Goal: Information Seeking & Learning: Learn about a topic

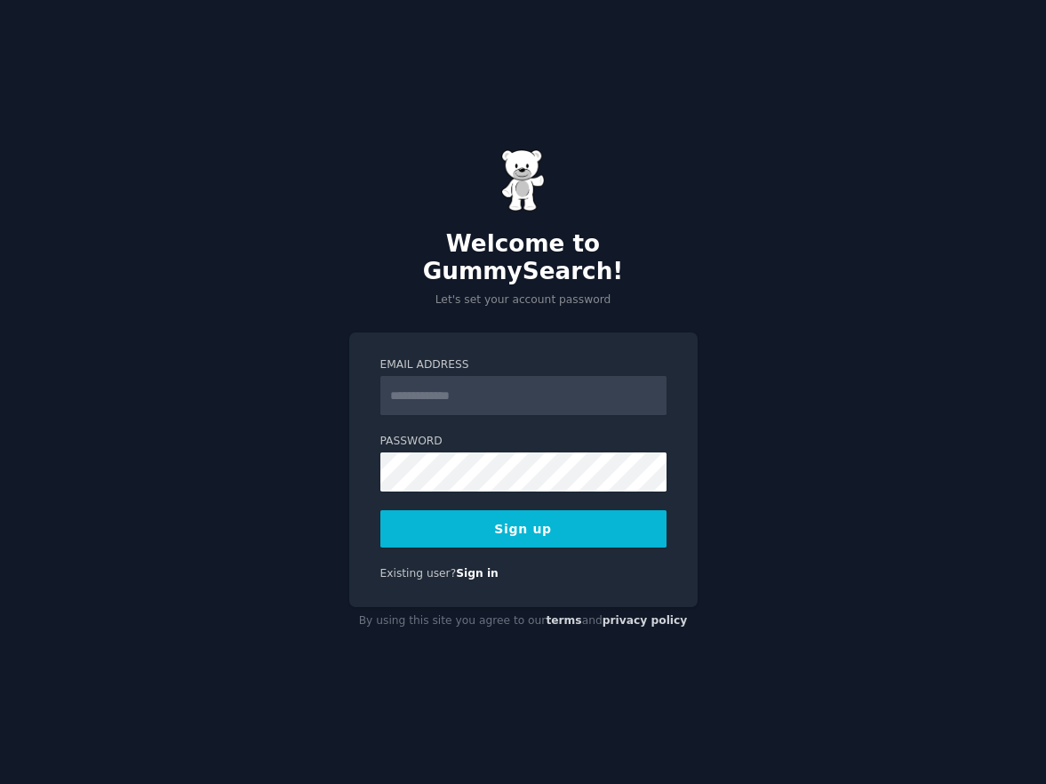
click at [541, 383] on input "Email Address" at bounding box center [524, 395] width 286 height 39
type input "**********"
click at [505, 526] on button "Sign up" at bounding box center [524, 528] width 286 height 37
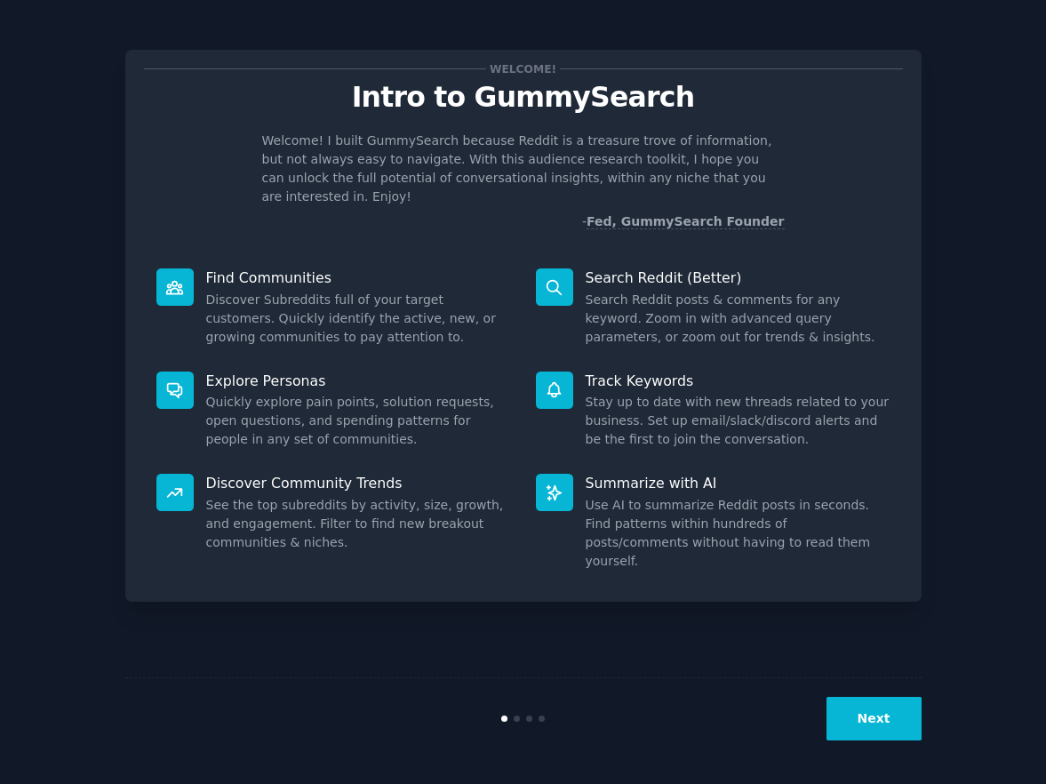
click at [898, 730] on button "Next" at bounding box center [874, 719] width 95 height 44
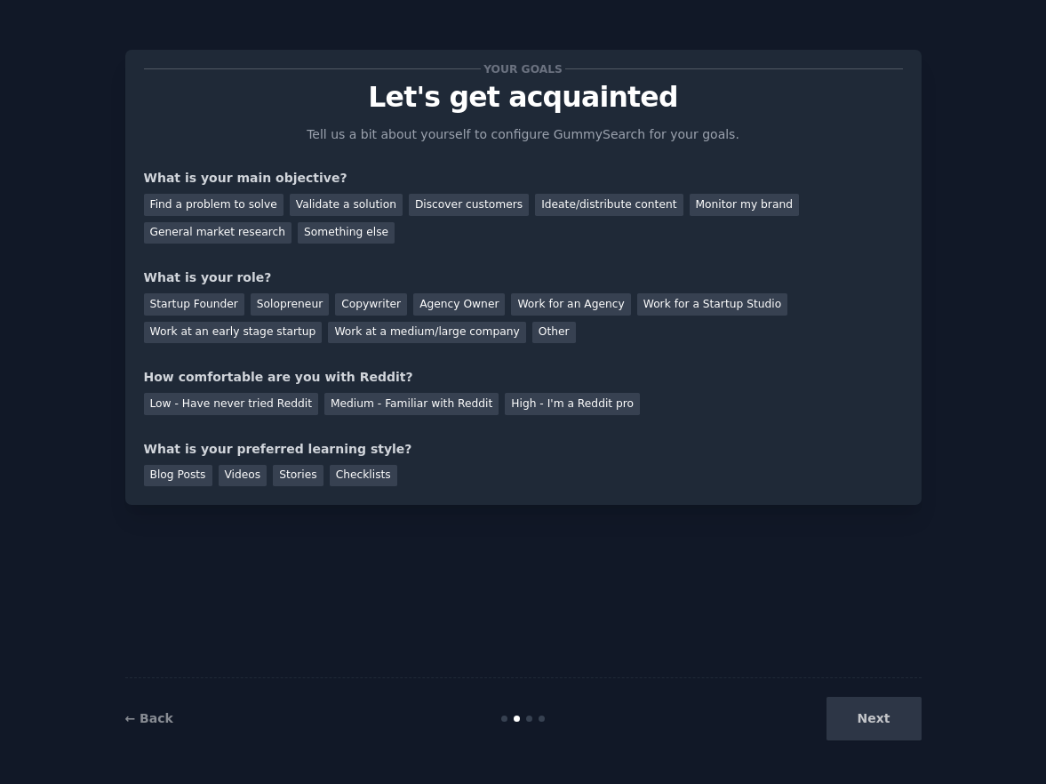
click at [897, 725] on div "Next" at bounding box center [789, 719] width 266 height 44
click at [196, 300] on div "Startup Founder" at bounding box center [194, 304] width 100 height 22
click at [427, 409] on div "Medium - Familiar with Reddit" at bounding box center [412, 404] width 174 height 22
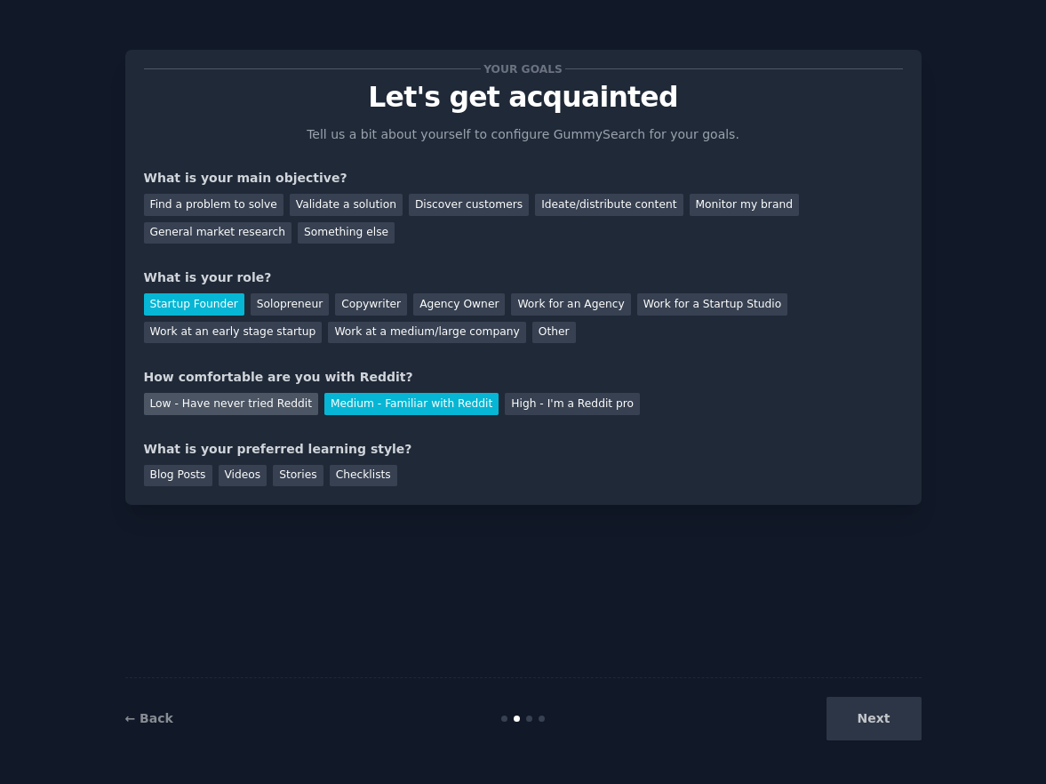
click at [225, 398] on div "Low - Have never tried Reddit" at bounding box center [231, 404] width 174 height 22
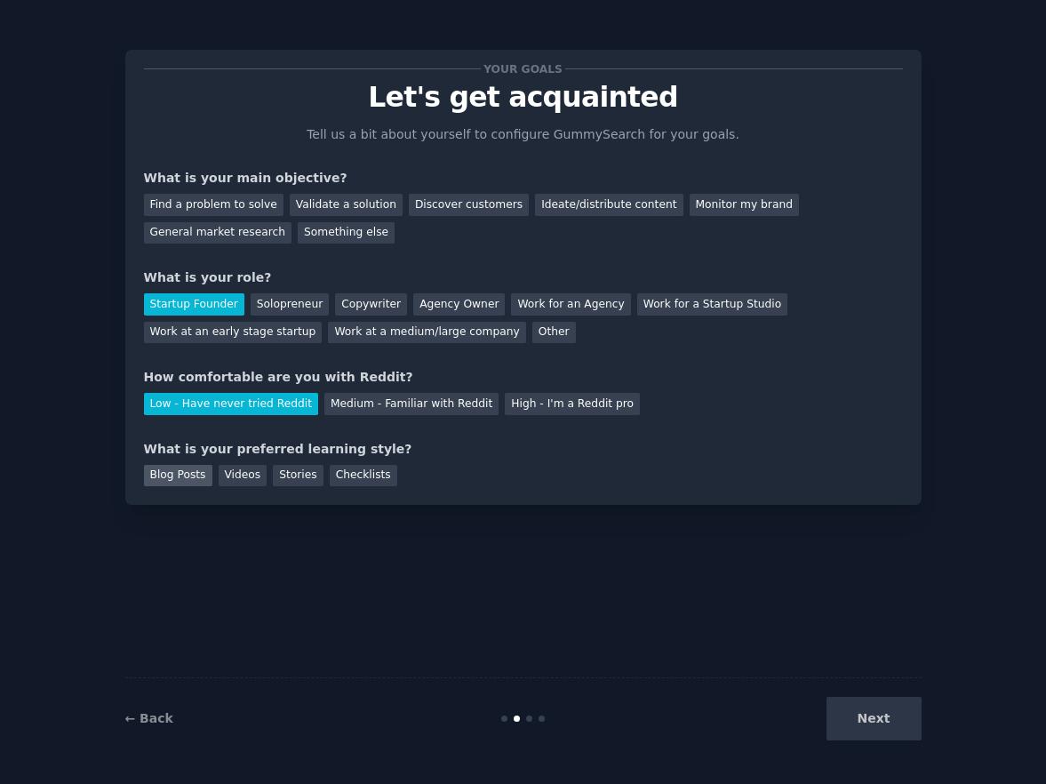
click at [166, 472] on div "Blog Posts" at bounding box center [178, 476] width 68 height 22
click at [208, 204] on div "Find a problem to solve" at bounding box center [214, 205] width 140 height 22
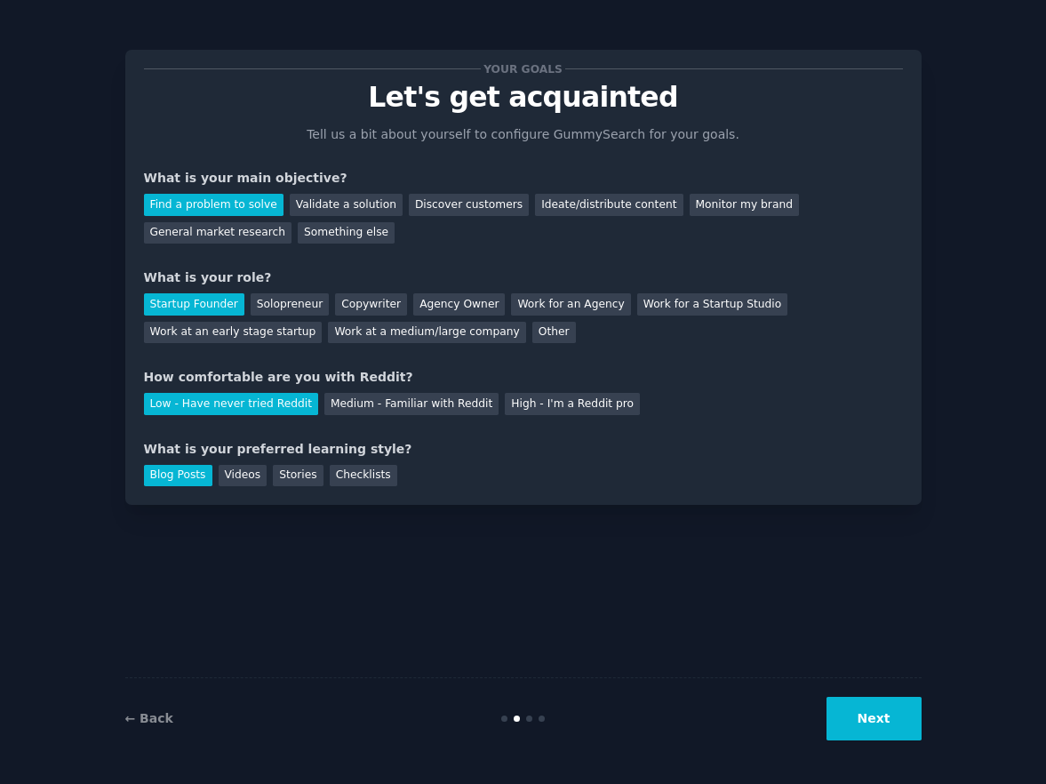
click at [871, 715] on button "Next" at bounding box center [874, 719] width 95 height 44
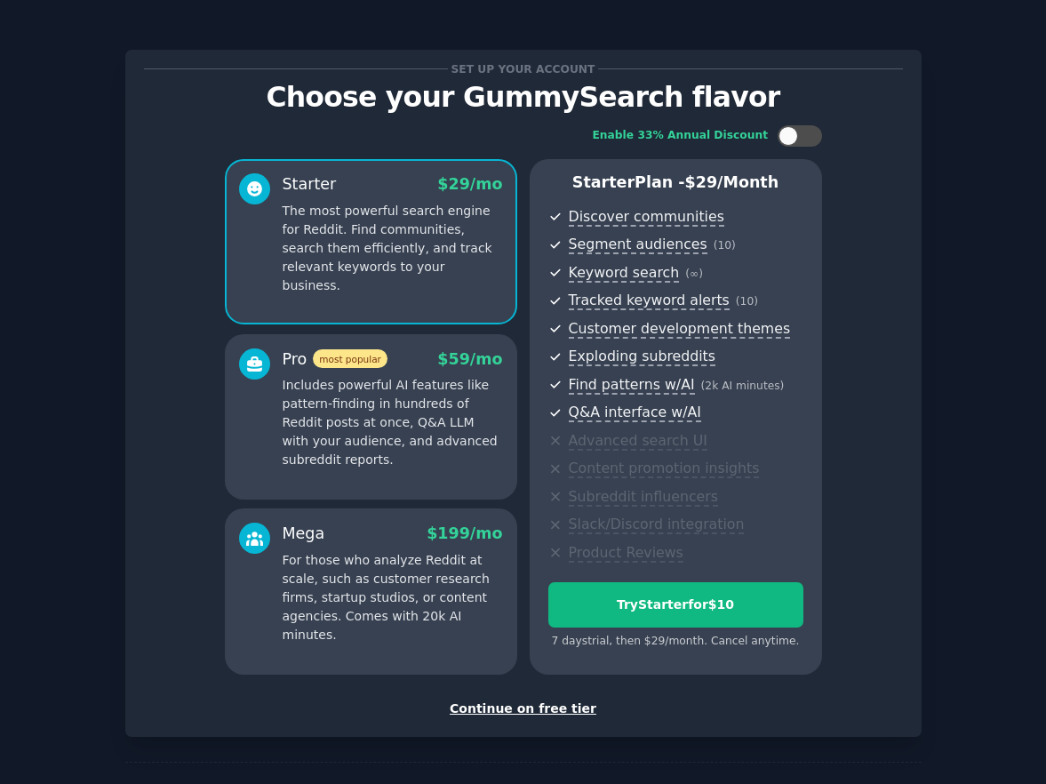
scroll to position [52, 0]
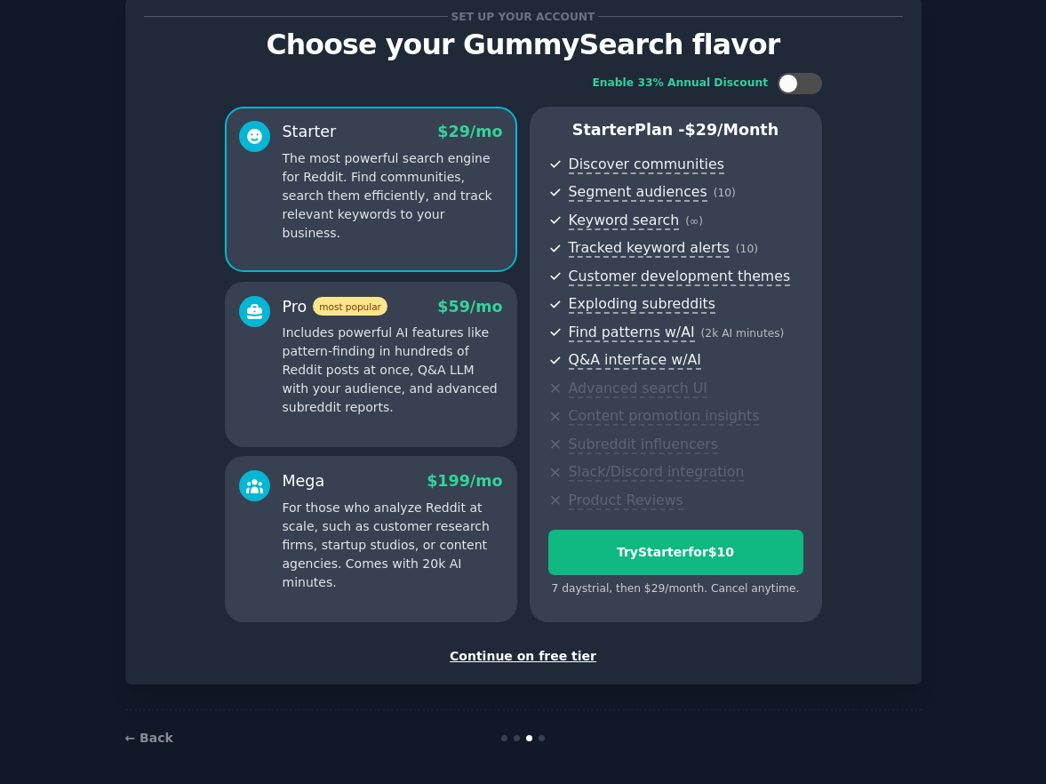
click at [531, 647] on div "Continue on free tier" at bounding box center [523, 656] width 759 height 19
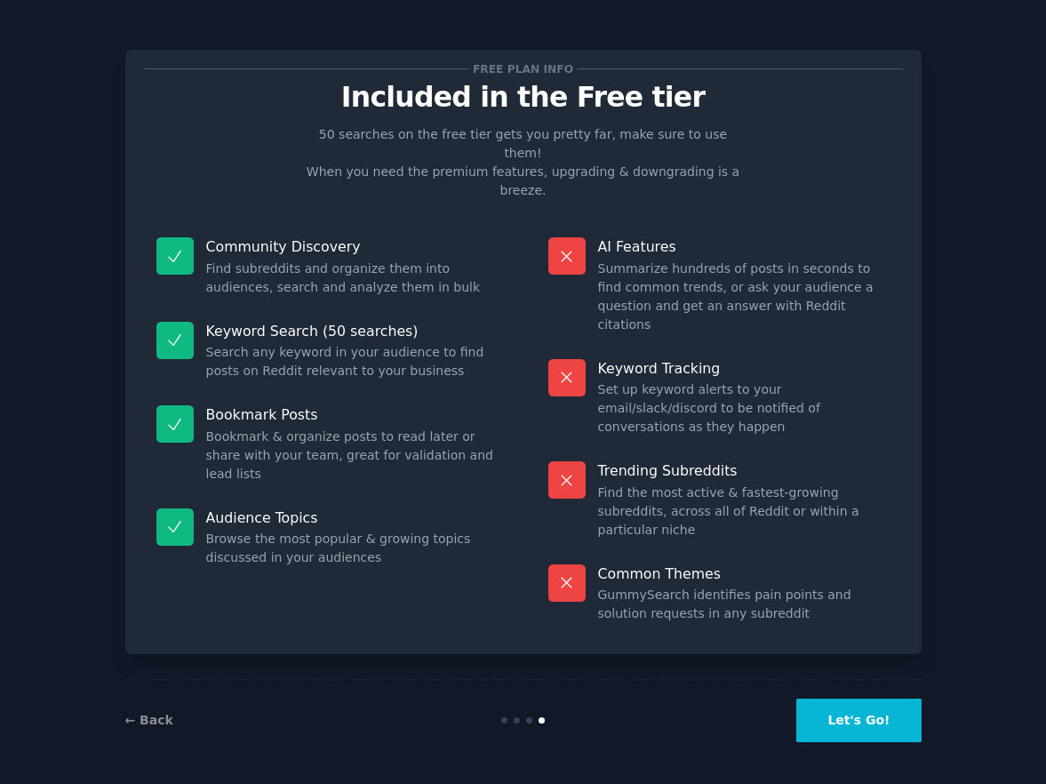
click at [868, 732] on button "Let's Go!" at bounding box center [859, 721] width 124 height 44
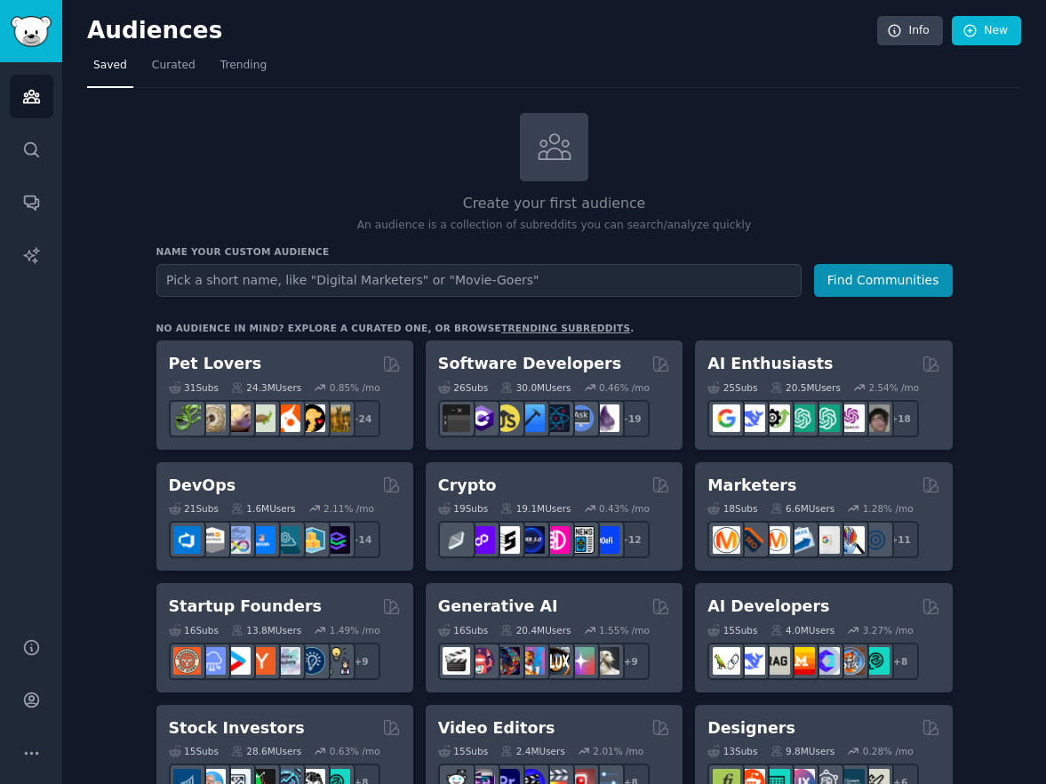
click at [331, 276] on input "text" at bounding box center [478, 280] width 645 height 33
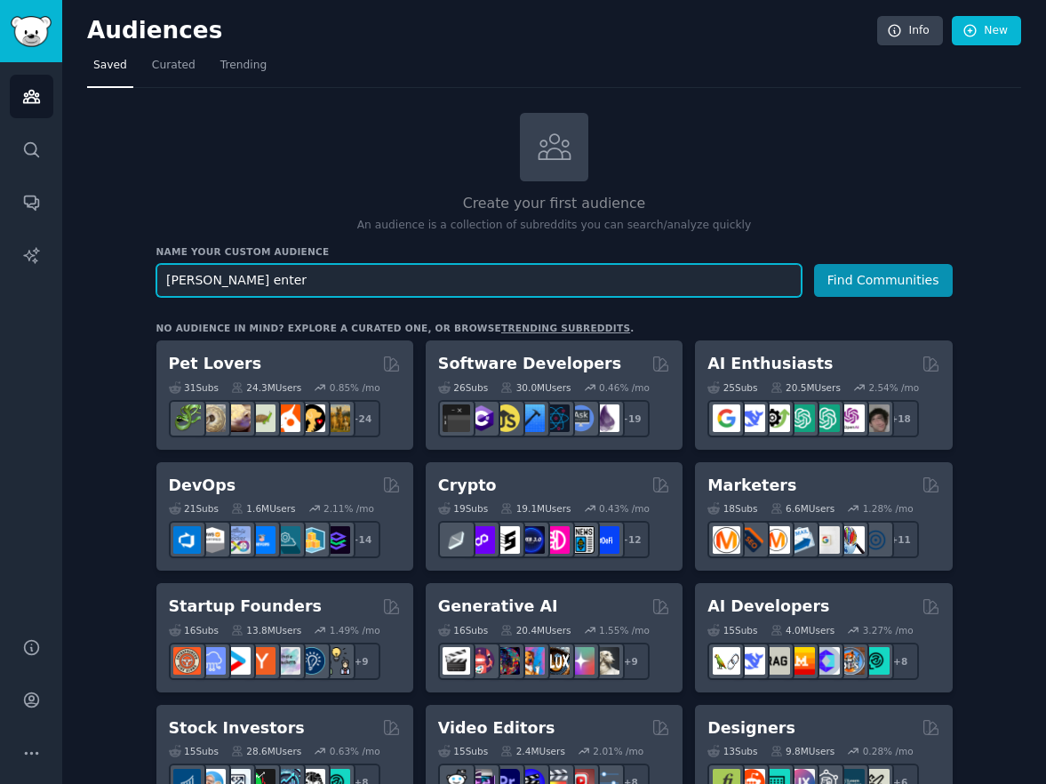
click at [308, 283] on input "Cristian enter" at bounding box center [478, 280] width 645 height 33
paste input "Christian entrepreneurs"
type input "Christian entrepreneurs"
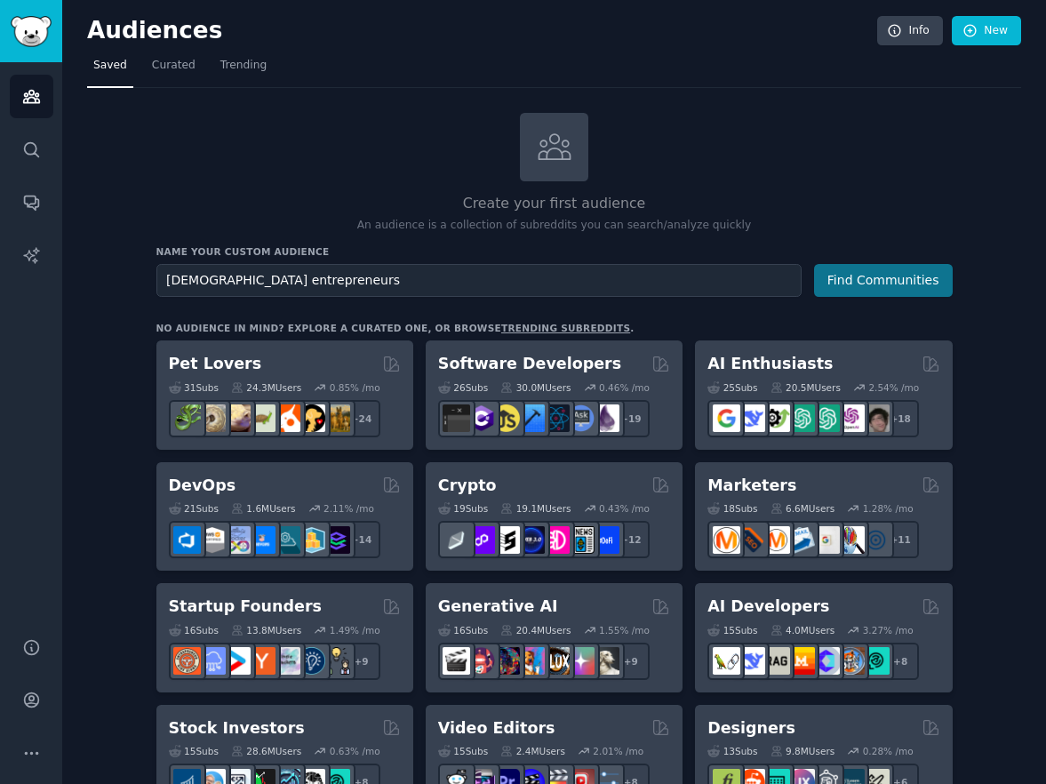
click at [921, 275] on button "Find Communities" at bounding box center [883, 280] width 139 height 33
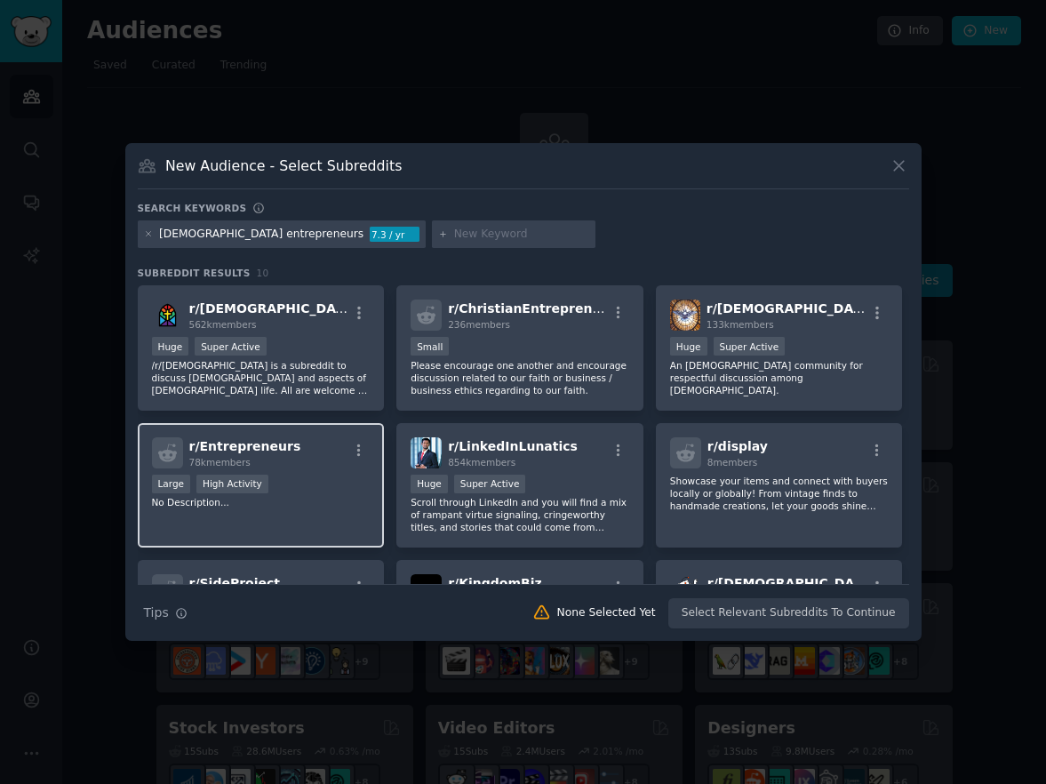
click at [285, 451] on div "r/ Entrepreneurs 78k members" at bounding box center [261, 452] width 219 height 31
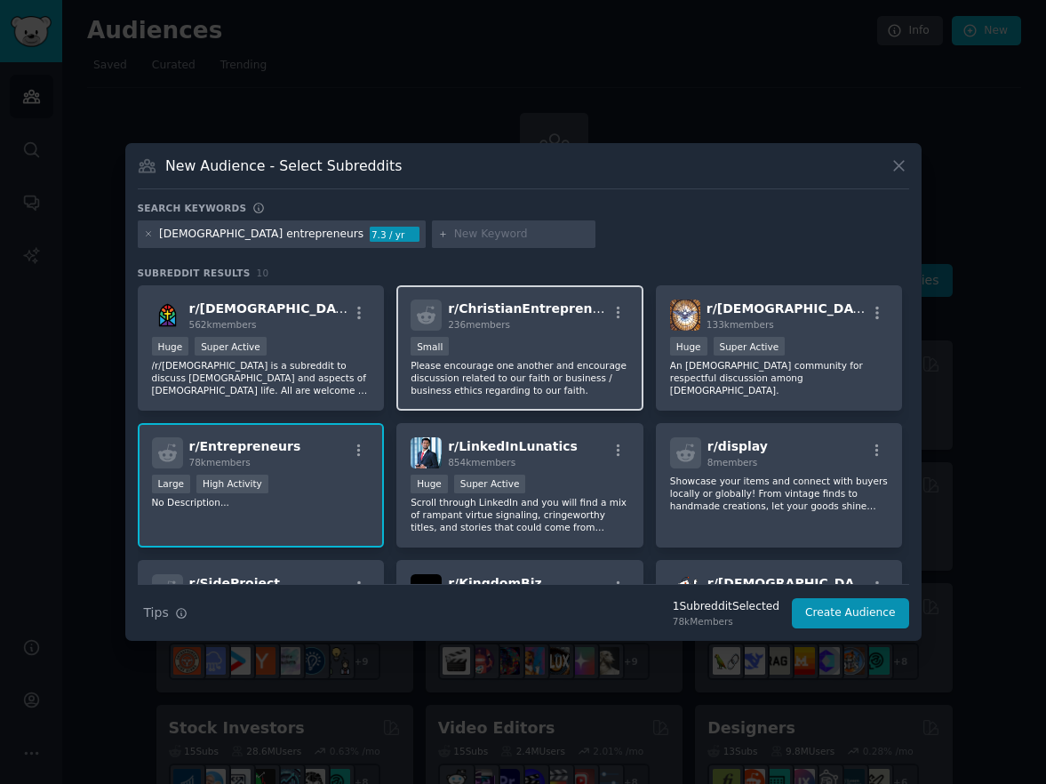
click at [523, 340] on div "Small" at bounding box center [520, 348] width 219 height 22
click at [454, 242] on input "text" at bounding box center [521, 235] width 135 height 16
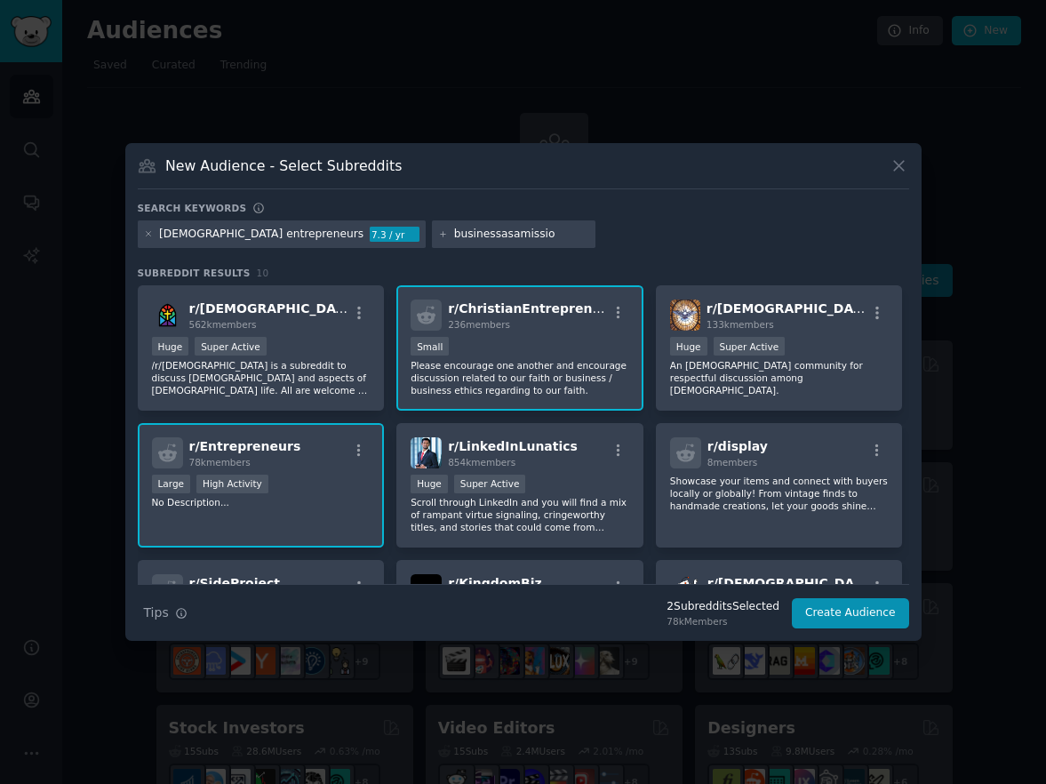
type input "businessasamission"
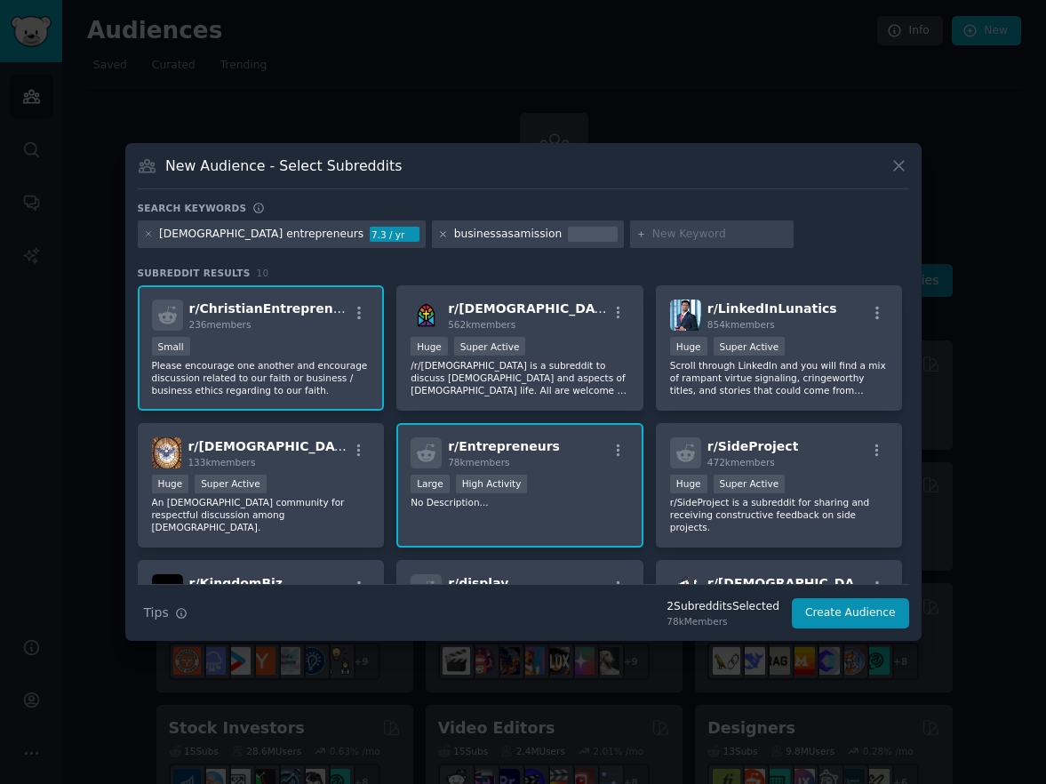
click at [441, 233] on icon at bounding box center [443, 234] width 4 height 4
click at [454, 234] on input "text" at bounding box center [521, 235] width 135 height 16
paste input "Christian entrepreneurs"
drag, startPoint x: 422, startPoint y: 236, endPoint x: 341, endPoint y: 236, distance: 80.9
click at [341, 236] on div "Christian entrepreneurs 7.3 / yr Christian entrepreneurs" at bounding box center [524, 237] width 772 height 35
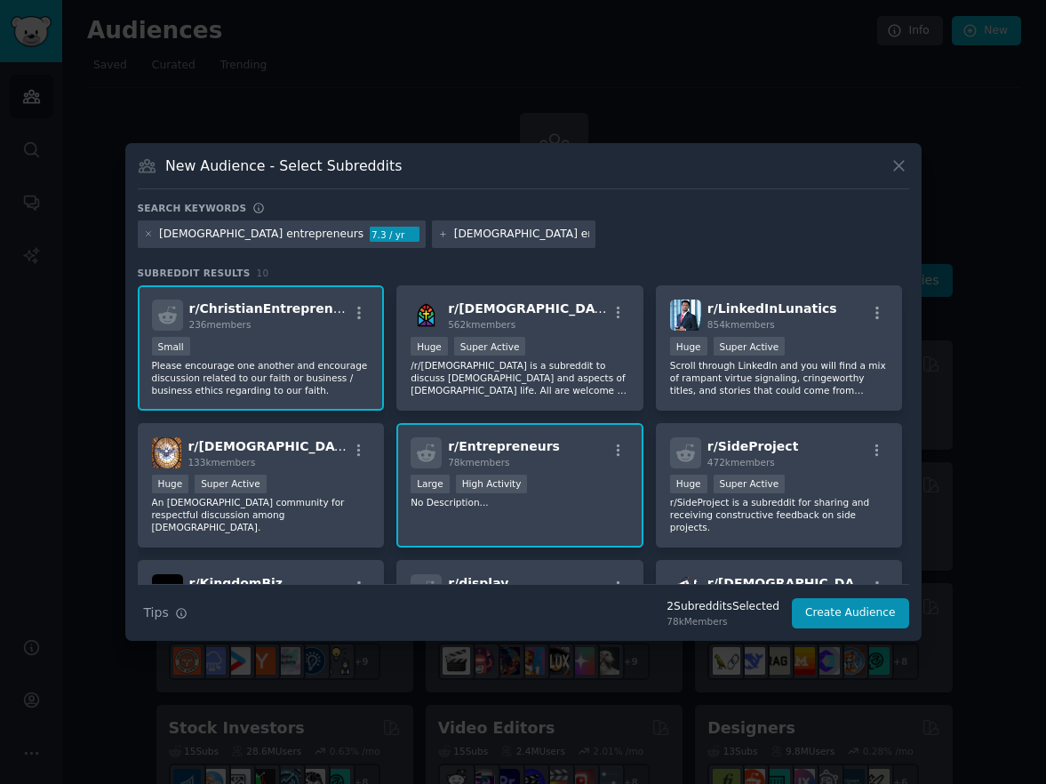
type input "entrepreneurs"
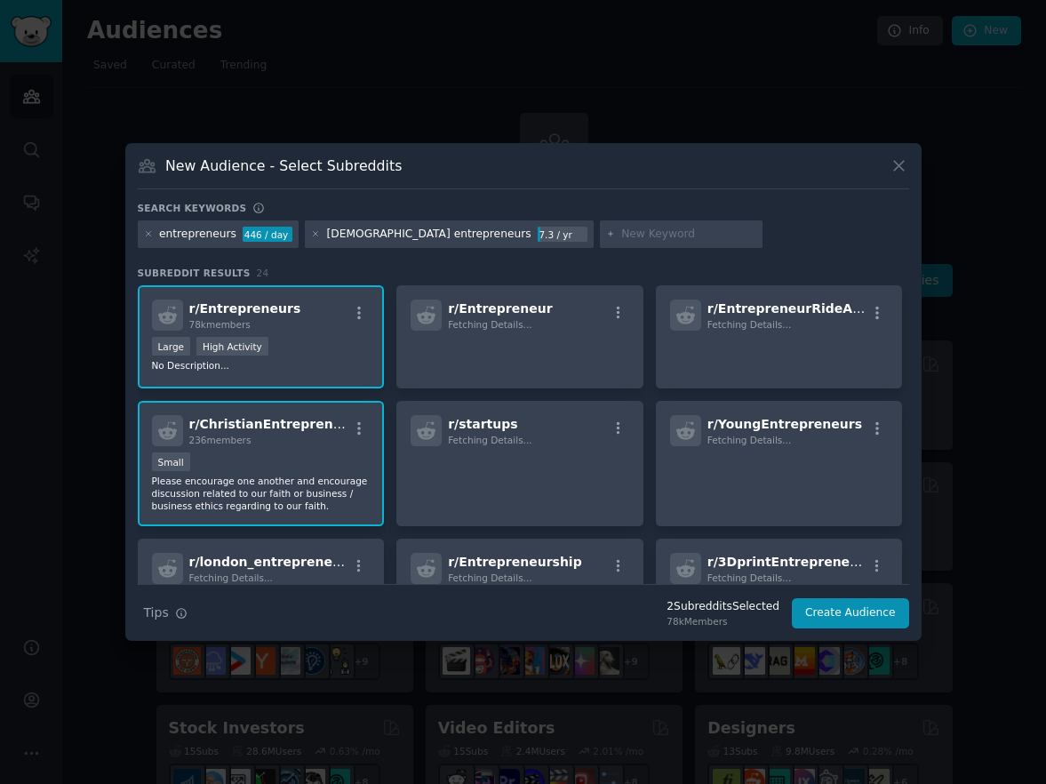
click at [428, 235] on div "Christian entrepreneurs" at bounding box center [428, 235] width 204 height 16
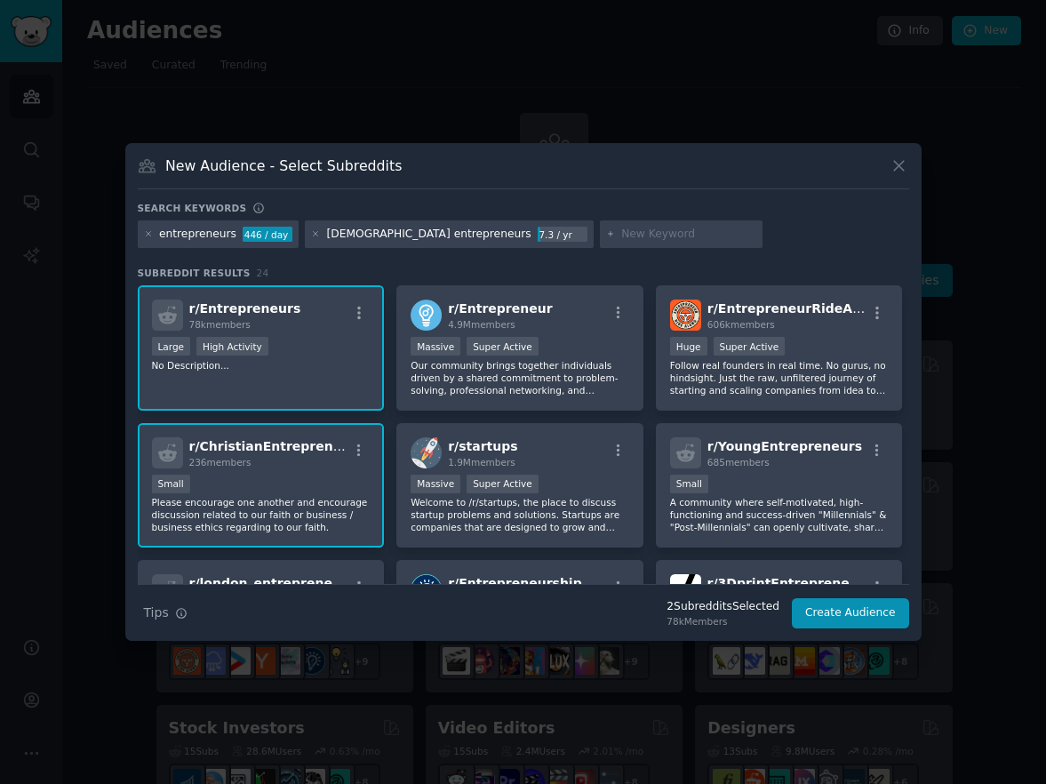
click at [780, 238] on div "entrepreneurs 446 / day Christian entrepreneurs 7.3 / yr" at bounding box center [524, 237] width 772 height 35
click at [561, 317] on div "r/ Entrepreneur 4.9M members" at bounding box center [520, 315] width 219 height 31
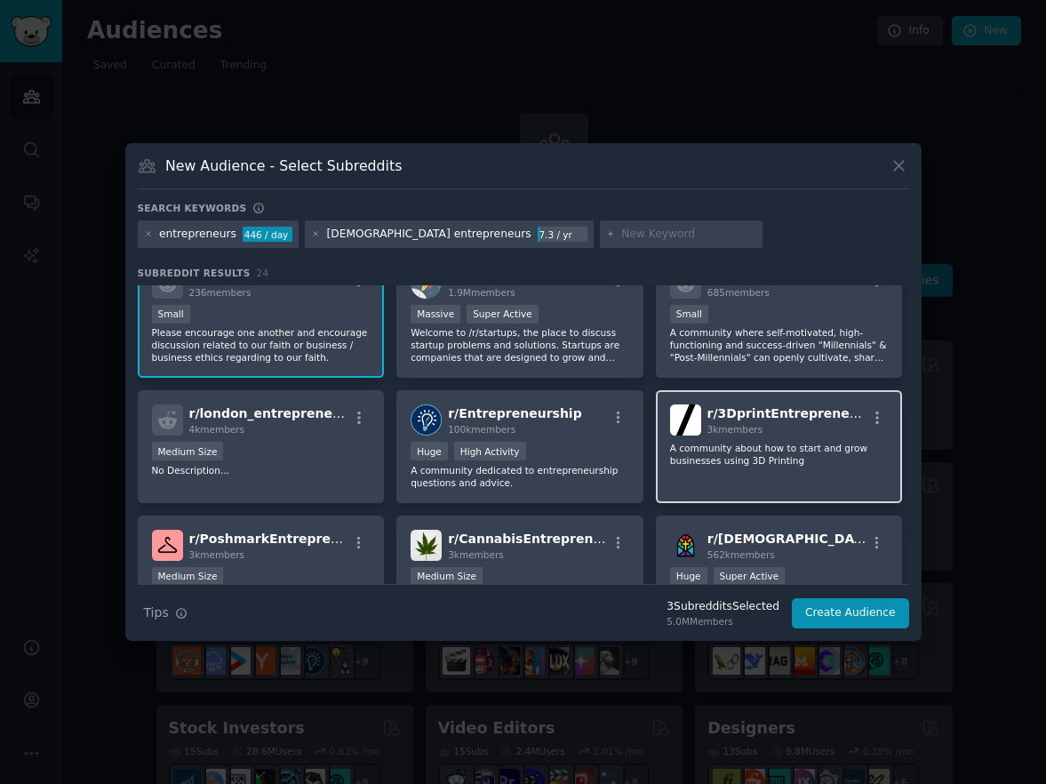
scroll to position [387, 0]
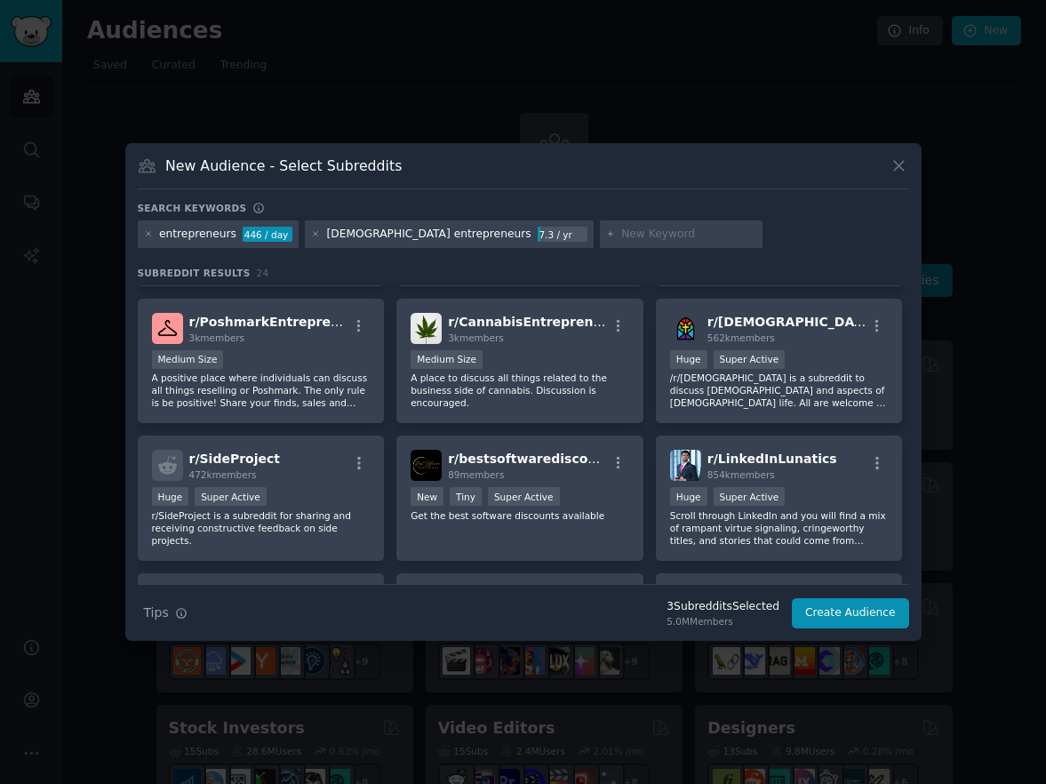
click at [621, 230] on input "text" at bounding box center [688, 235] width 135 height 16
paste input "paternity"
type input "paternity"
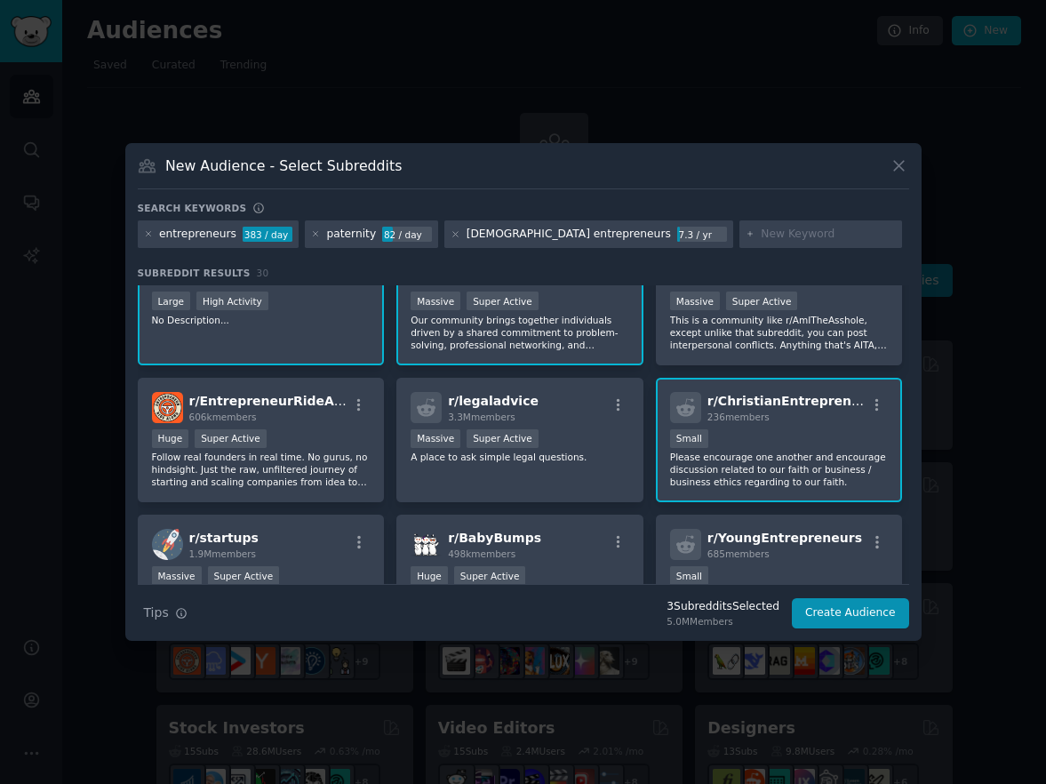
scroll to position [270, 0]
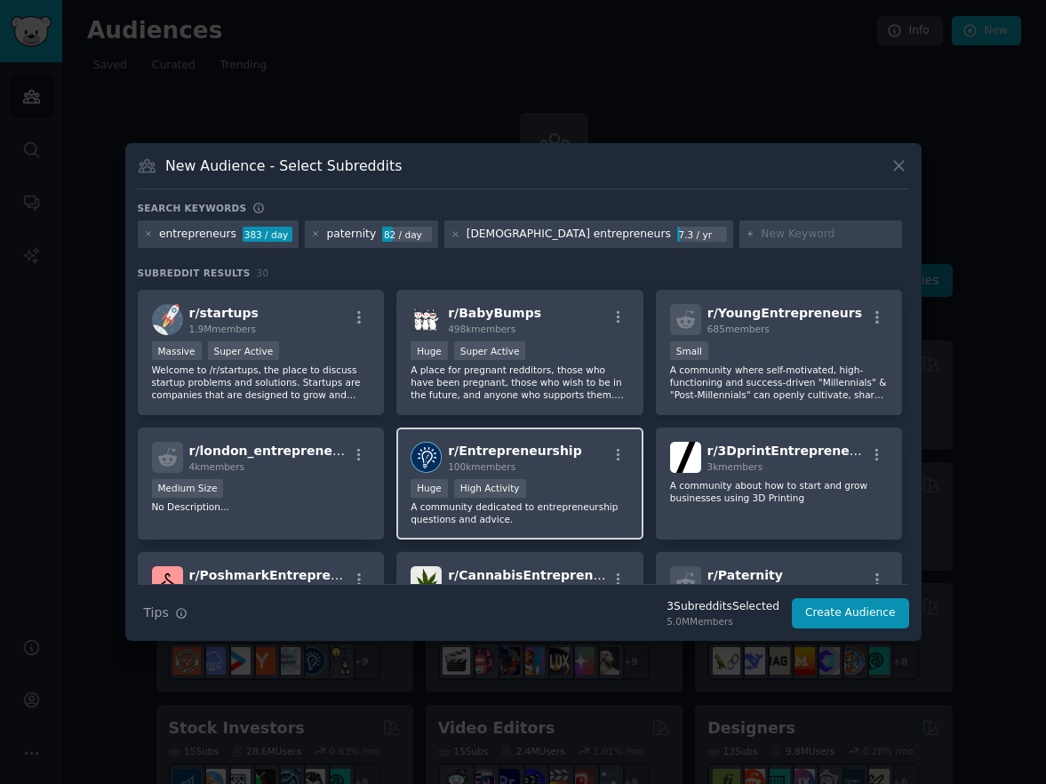
click at [582, 468] on div "r/ Entrepreneurship 100k members" at bounding box center [520, 457] width 219 height 31
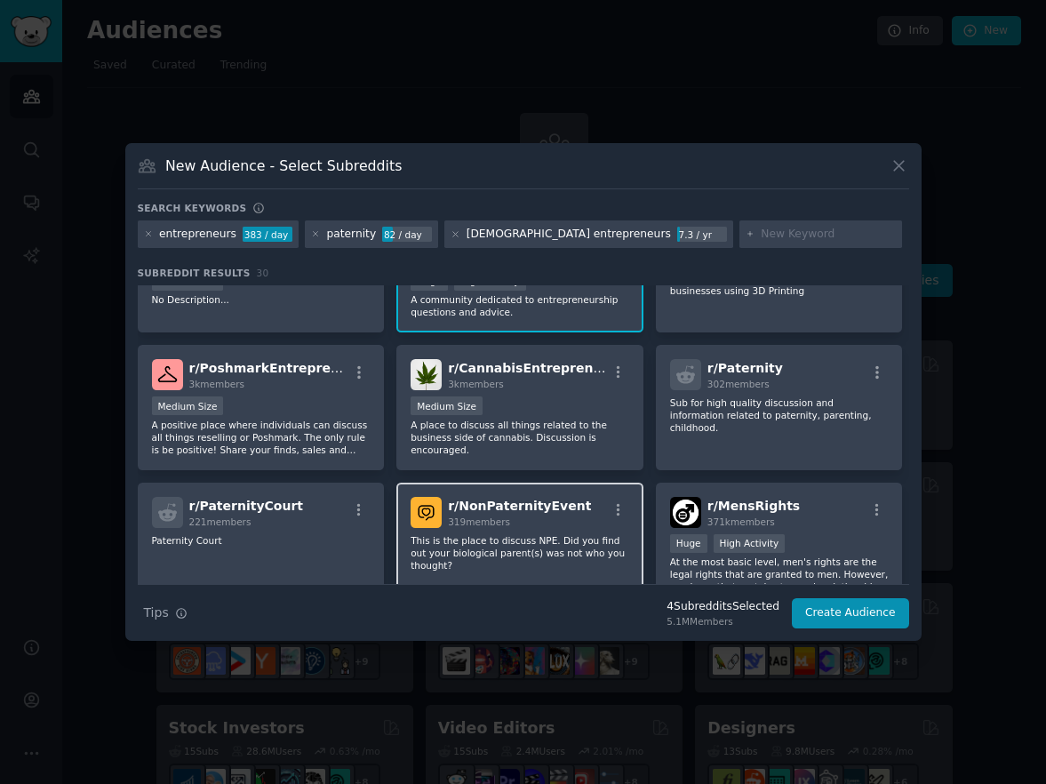
scroll to position [712, 0]
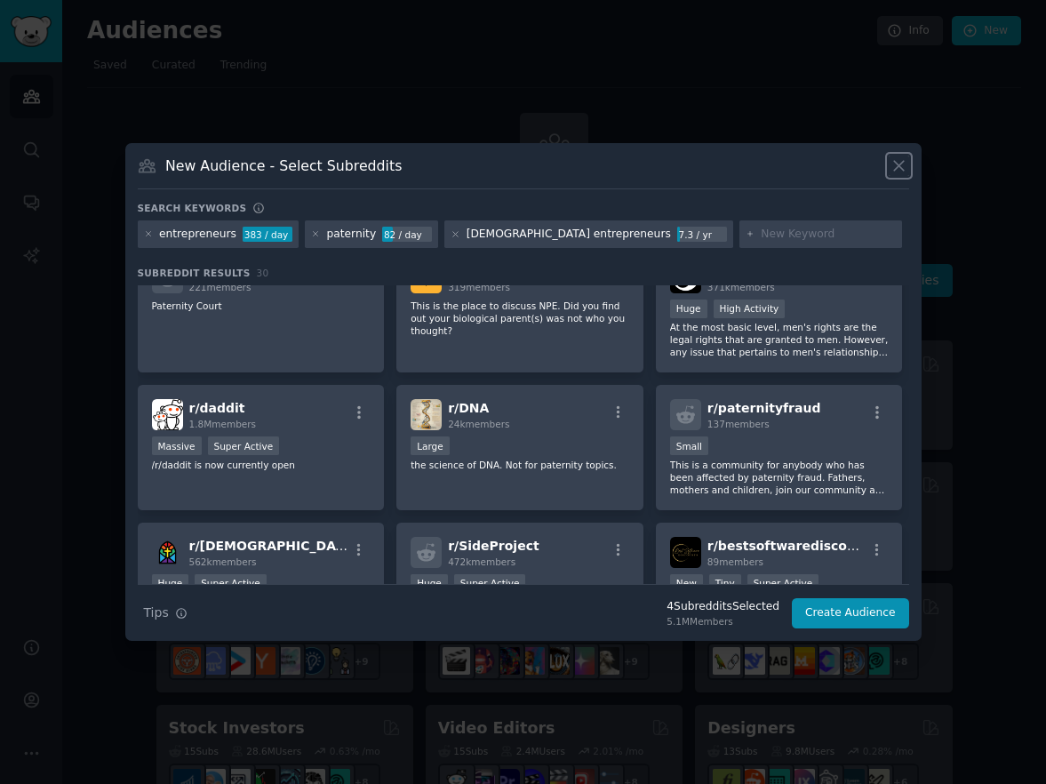
click at [898, 156] on icon at bounding box center [899, 165] width 19 height 19
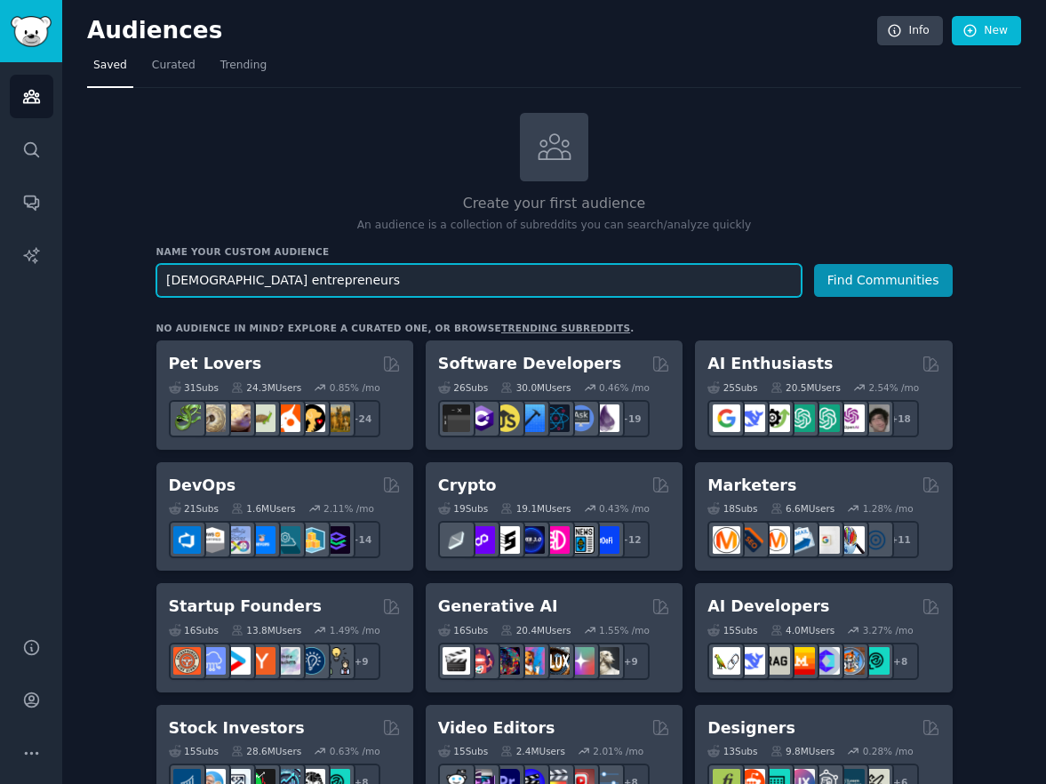
drag, startPoint x: 345, startPoint y: 282, endPoint x: 129, endPoint y: 256, distance: 217.6
paste input "paternity"
type input "paternity"
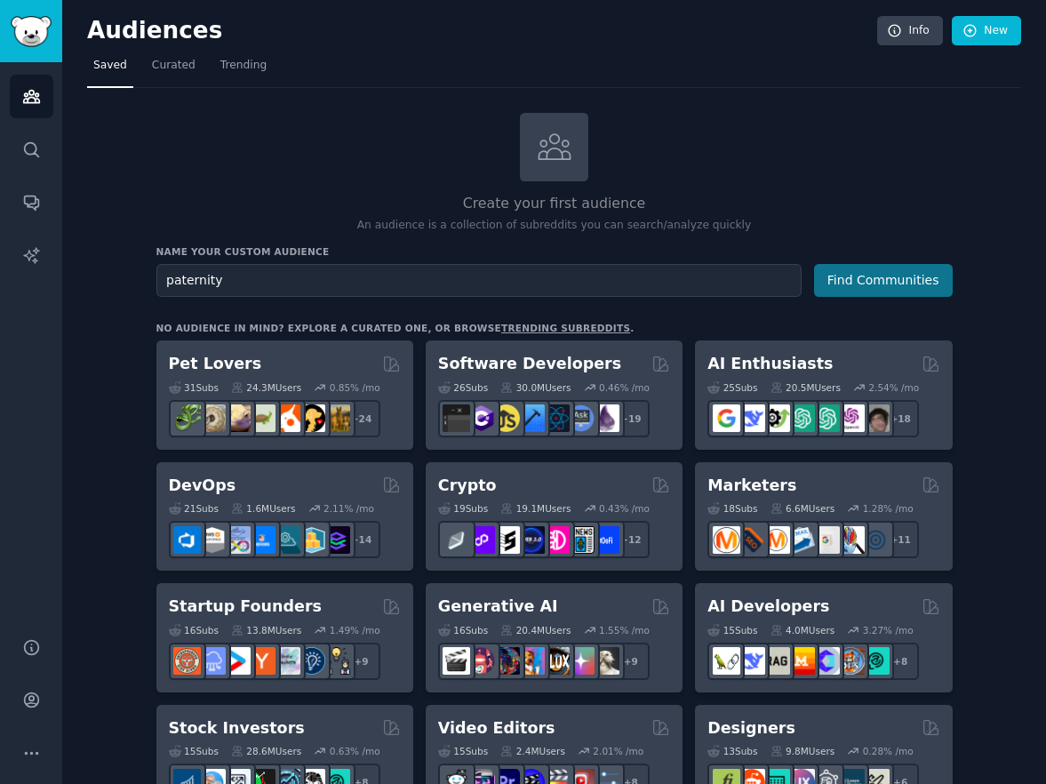
click at [900, 277] on button "Find Communities" at bounding box center [883, 280] width 139 height 33
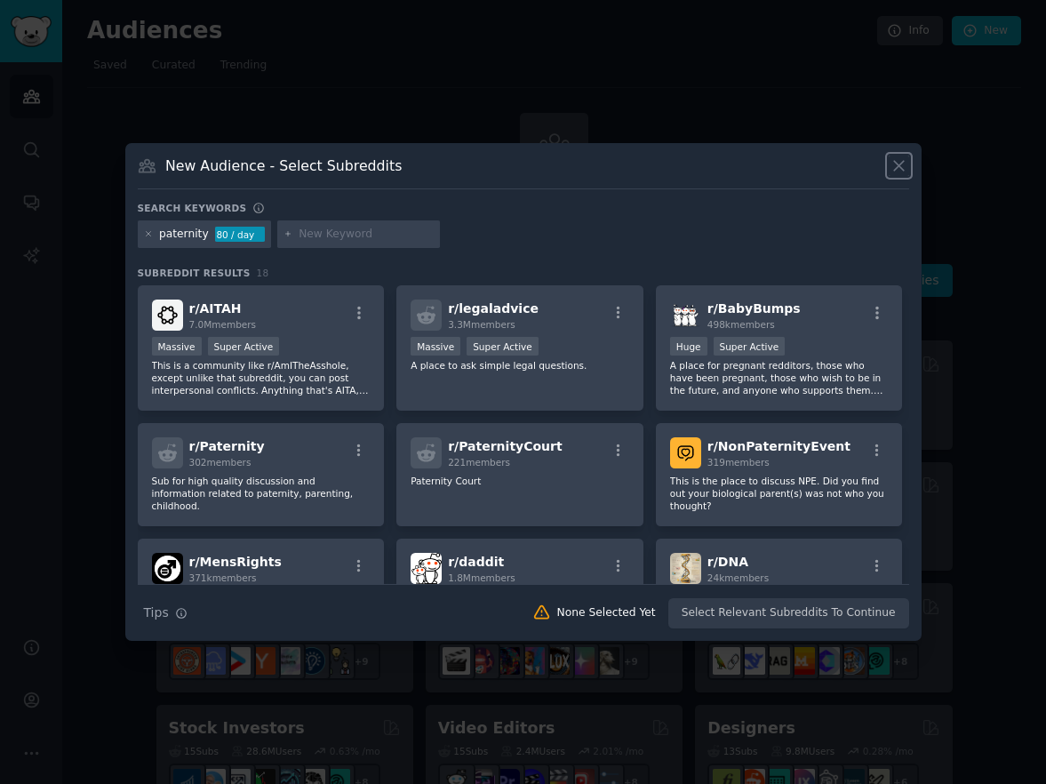
click at [893, 163] on icon at bounding box center [899, 165] width 19 height 19
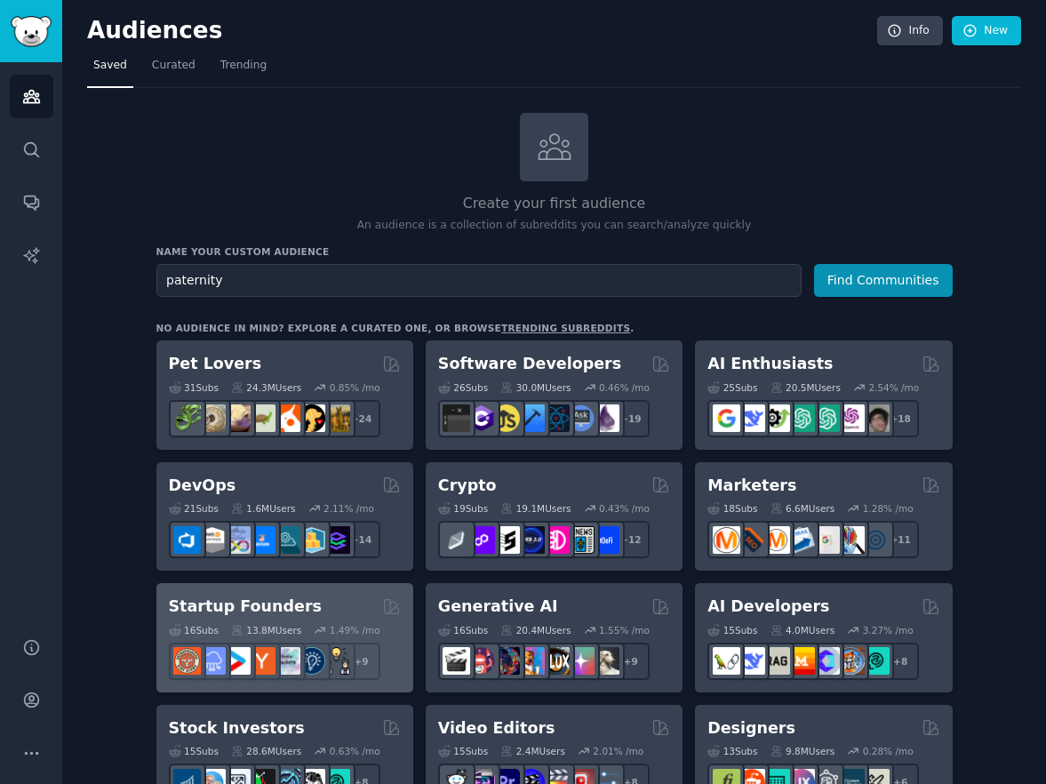
click at [278, 607] on h2 "Startup Founders" at bounding box center [245, 607] width 153 height 22
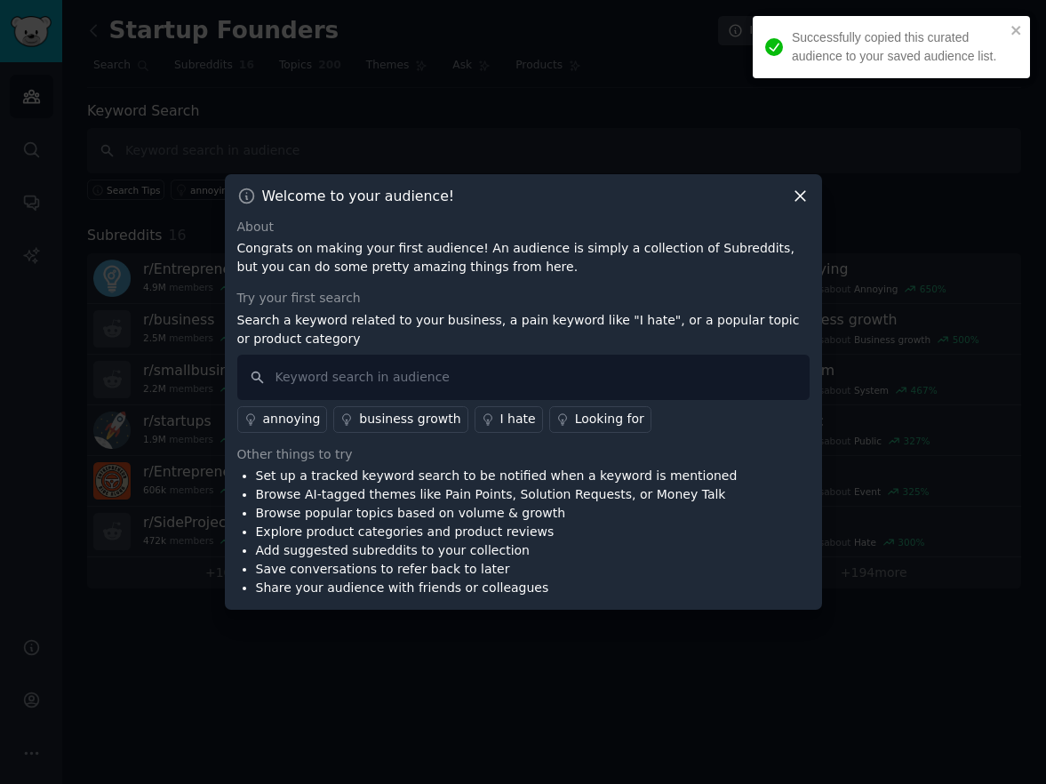
click at [801, 192] on icon at bounding box center [800, 196] width 19 height 19
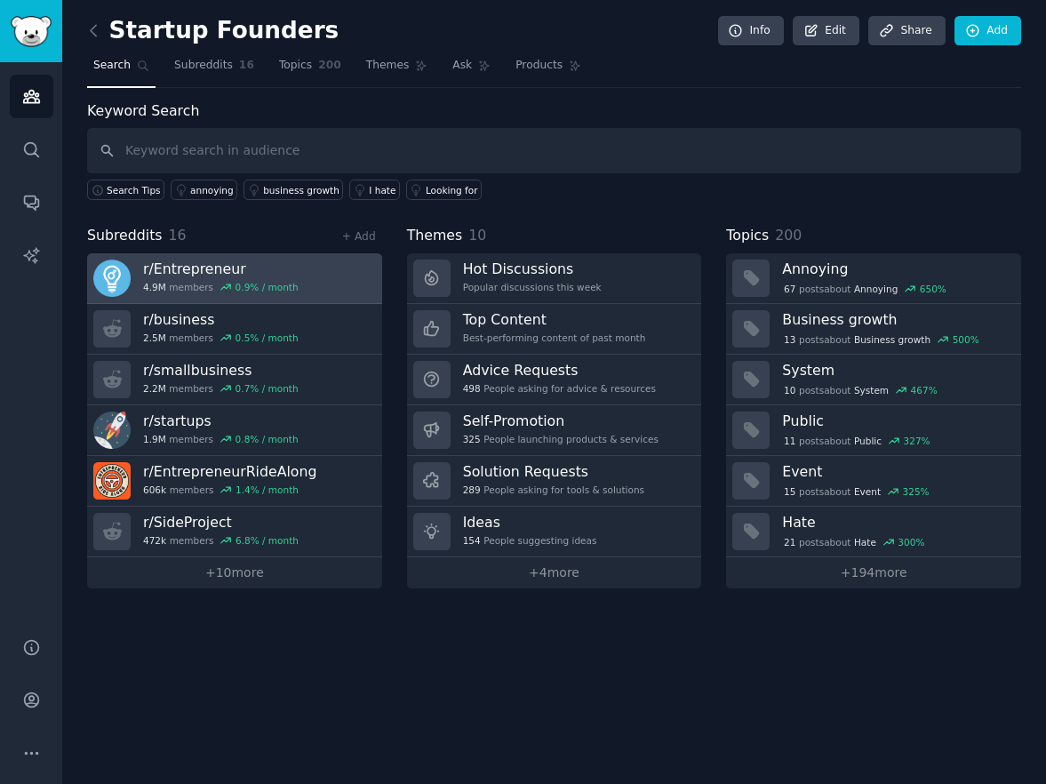
click at [220, 276] on h3 "r/ Entrepreneur" at bounding box center [221, 269] width 156 height 19
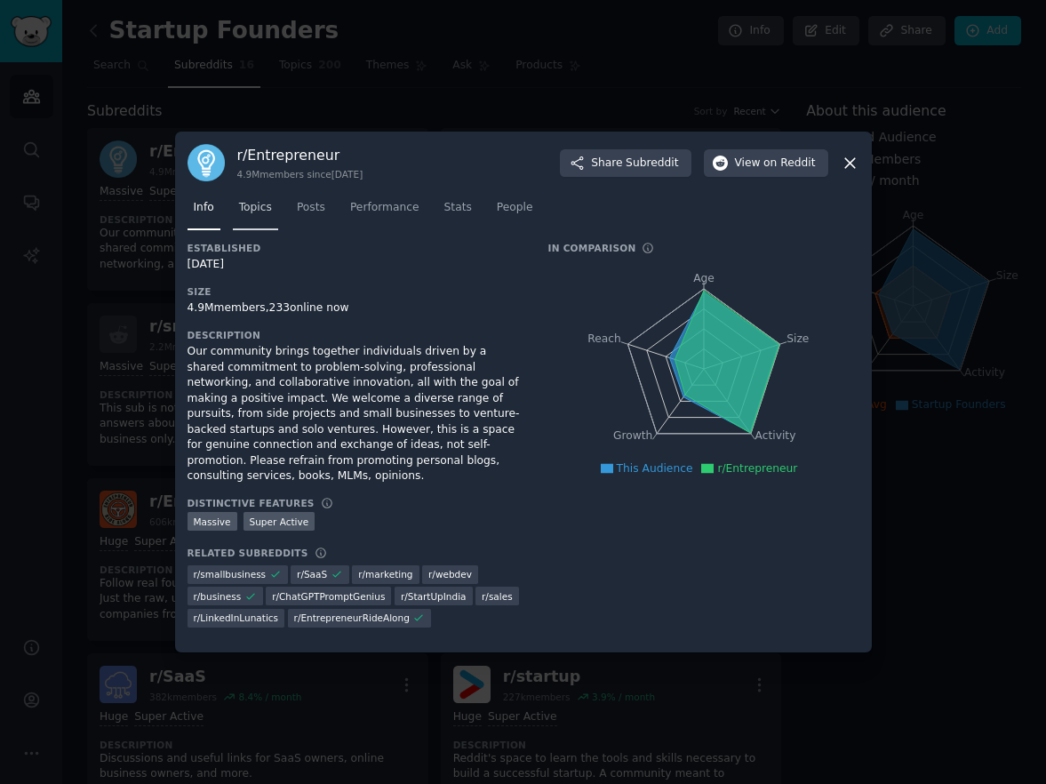
click at [234, 217] on link "Topics" at bounding box center [255, 212] width 45 height 36
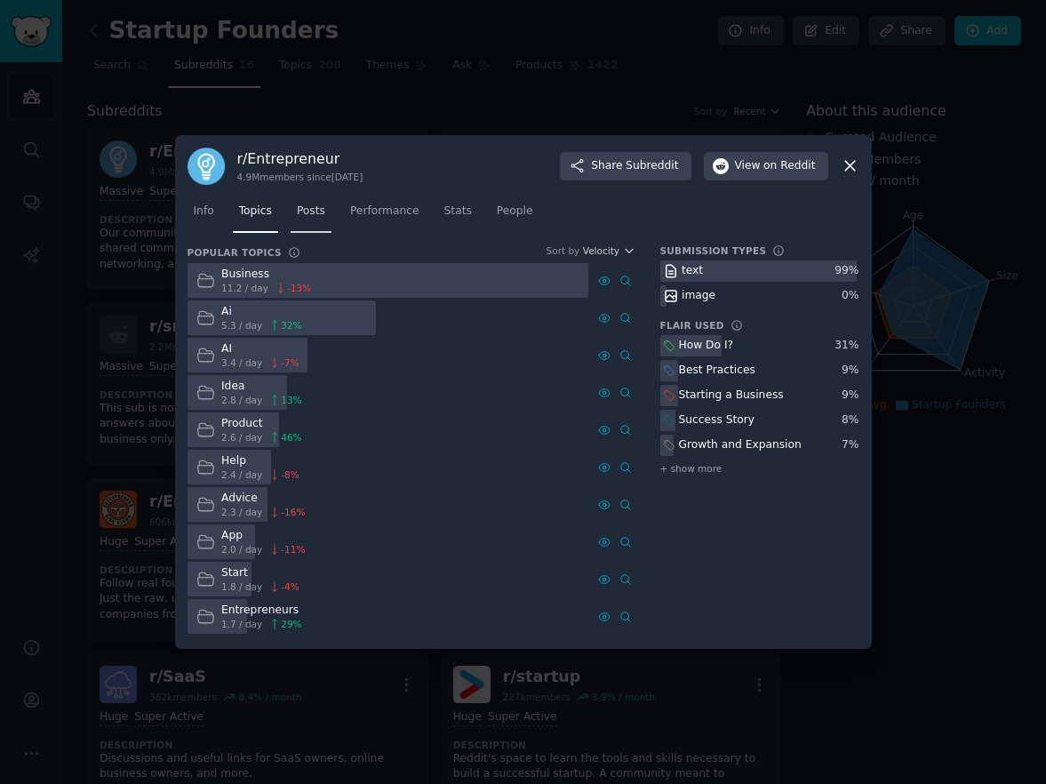
click at [312, 217] on span "Posts" at bounding box center [311, 212] width 28 height 16
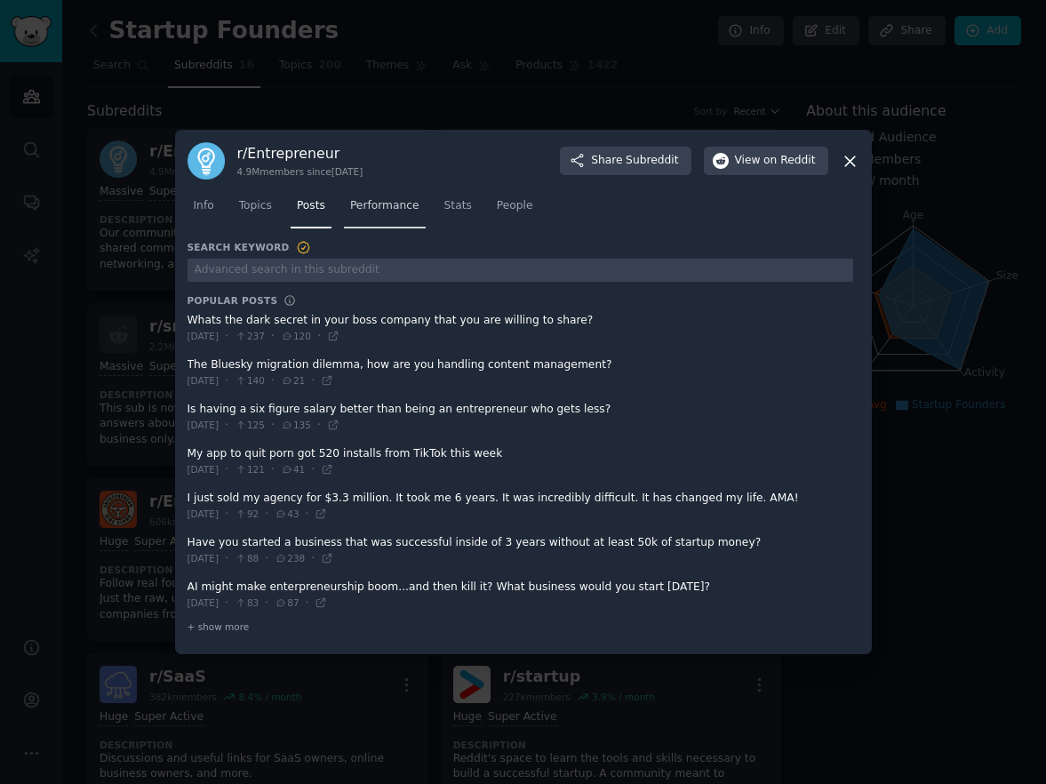
click at [388, 209] on span "Performance" at bounding box center [384, 206] width 69 height 16
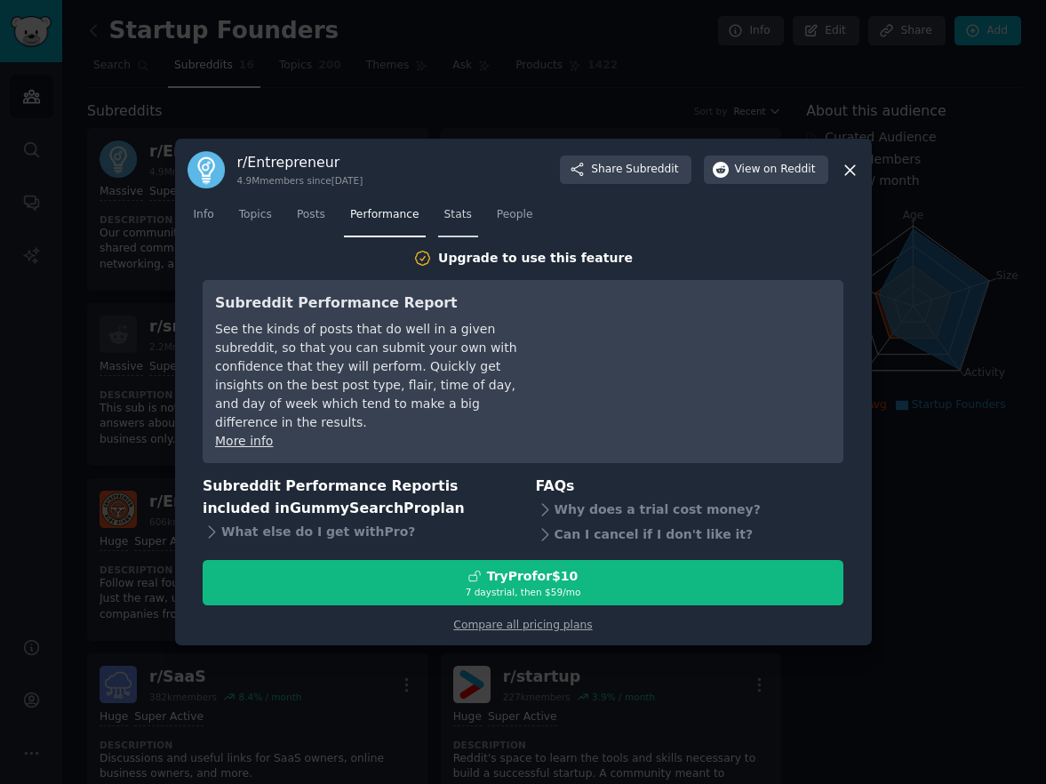
click at [447, 223] on span "Stats" at bounding box center [459, 215] width 28 height 16
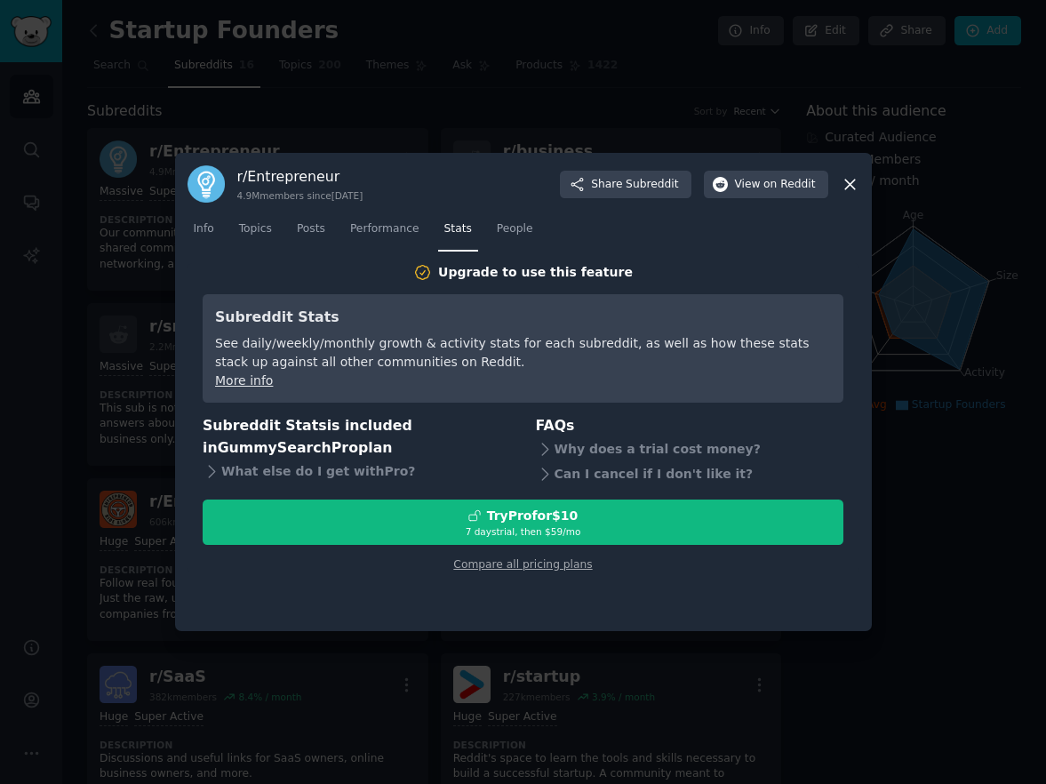
click at [723, 228] on nav "Info Topics Posts Performance Stats People" at bounding box center [524, 233] width 672 height 36
click at [851, 184] on icon at bounding box center [851, 185] width 10 height 10
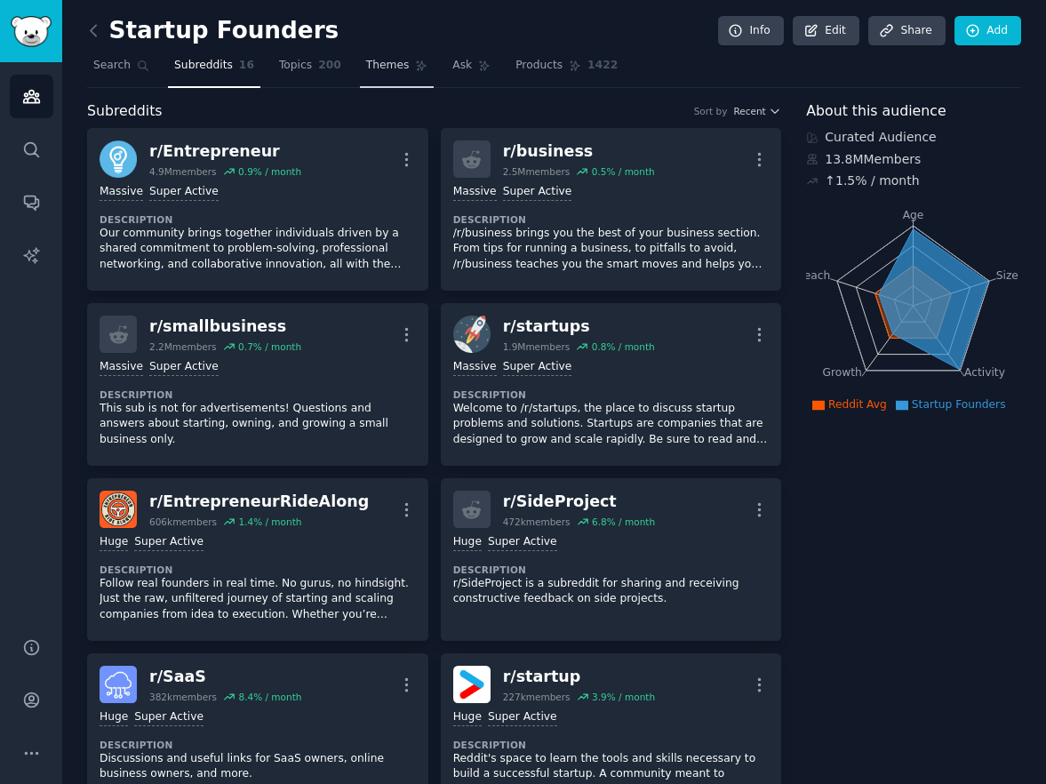
drag, startPoint x: 317, startPoint y: 68, endPoint x: 393, endPoint y: 68, distance: 75.6
click at [318, 68] on span "200" at bounding box center [329, 66] width 23 height 16
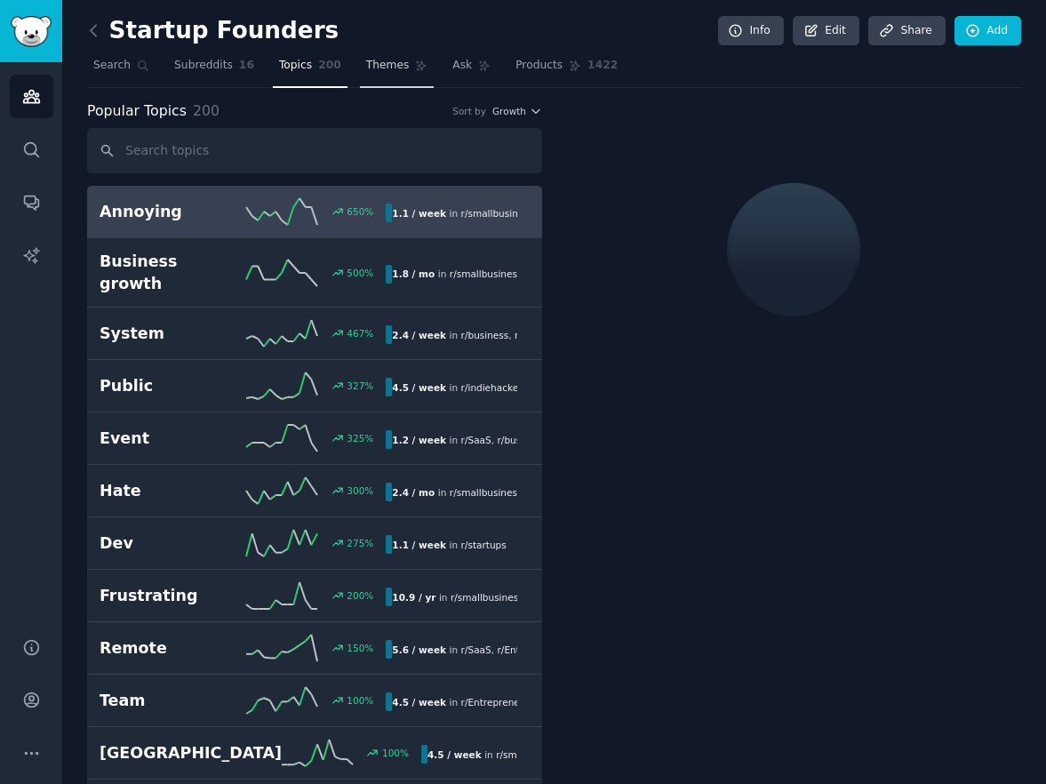
click at [374, 70] on span "Themes" at bounding box center [388, 66] width 44 height 16
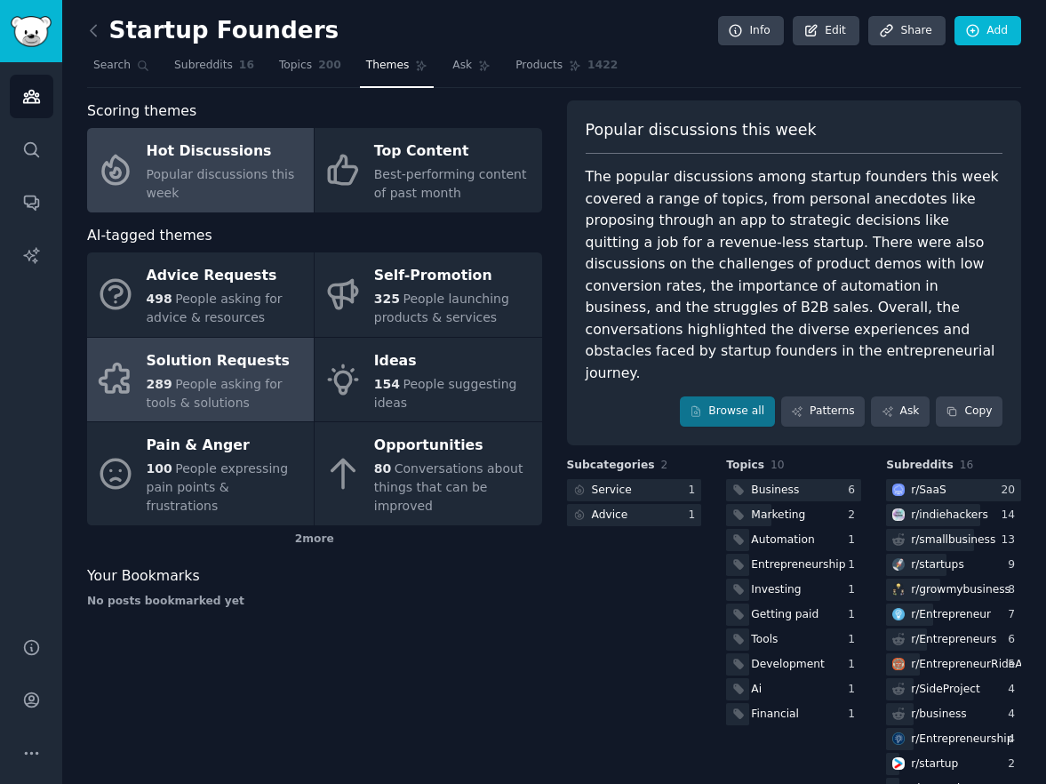
click at [227, 391] on div "289 People asking for tools & solutions" at bounding box center [226, 393] width 158 height 37
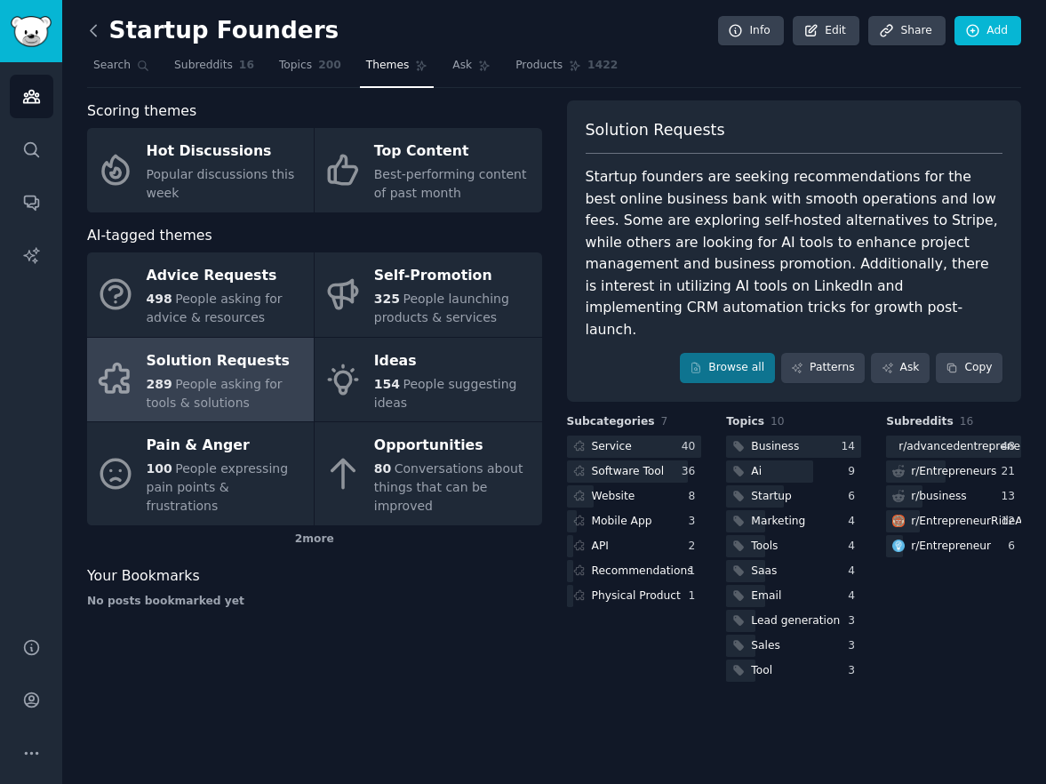
click at [90, 28] on icon at bounding box center [93, 30] width 19 height 19
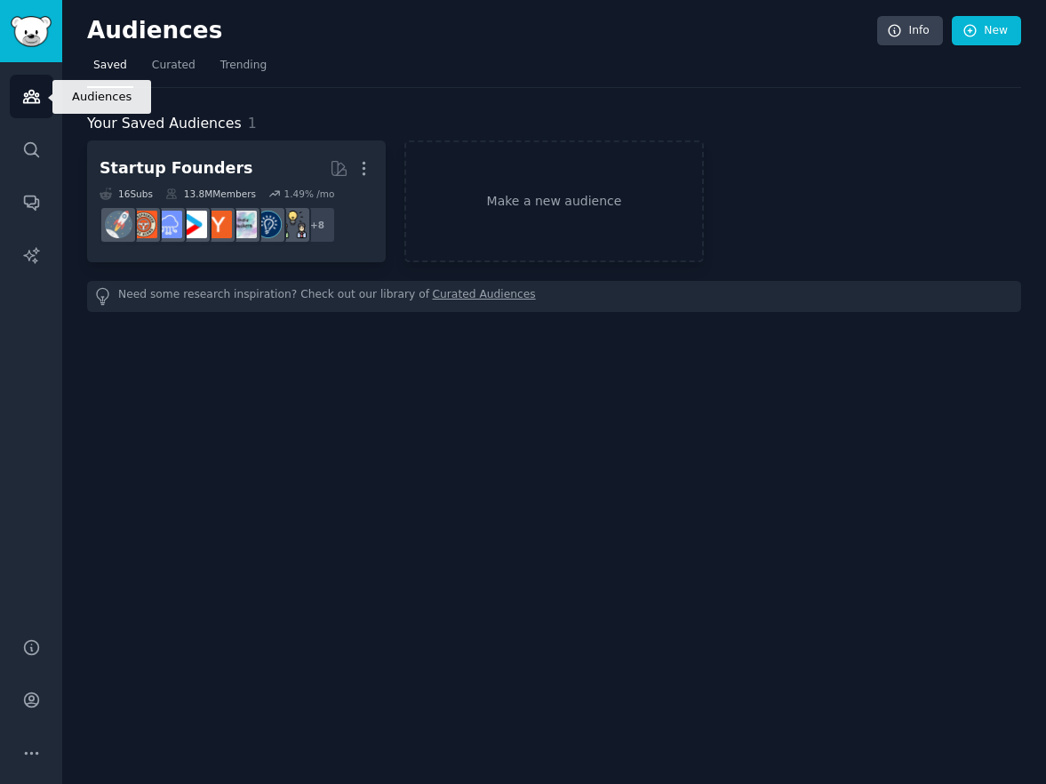
click at [31, 94] on icon "Sidebar" at bounding box center [31, 97] width 16 height 12
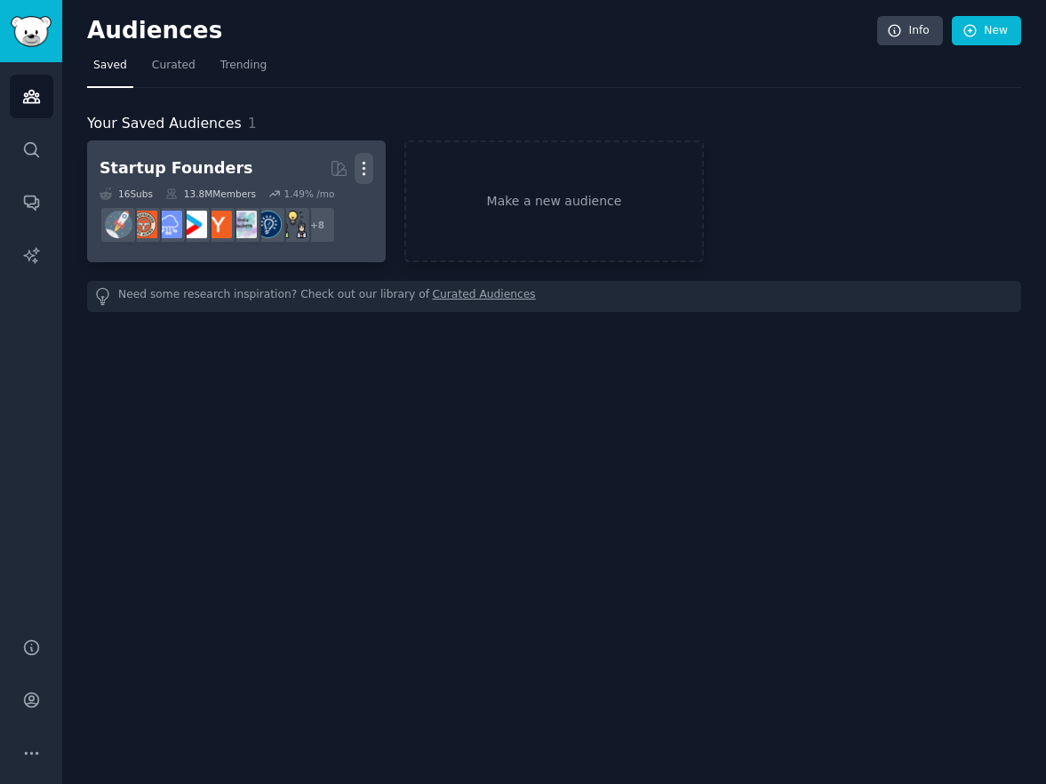
click at [365, 157] on button "More" at bounding box center [364, 168] width 19 height 31
click at [282, 210] on icon at bounding box center [280, 206] width 12 height 14
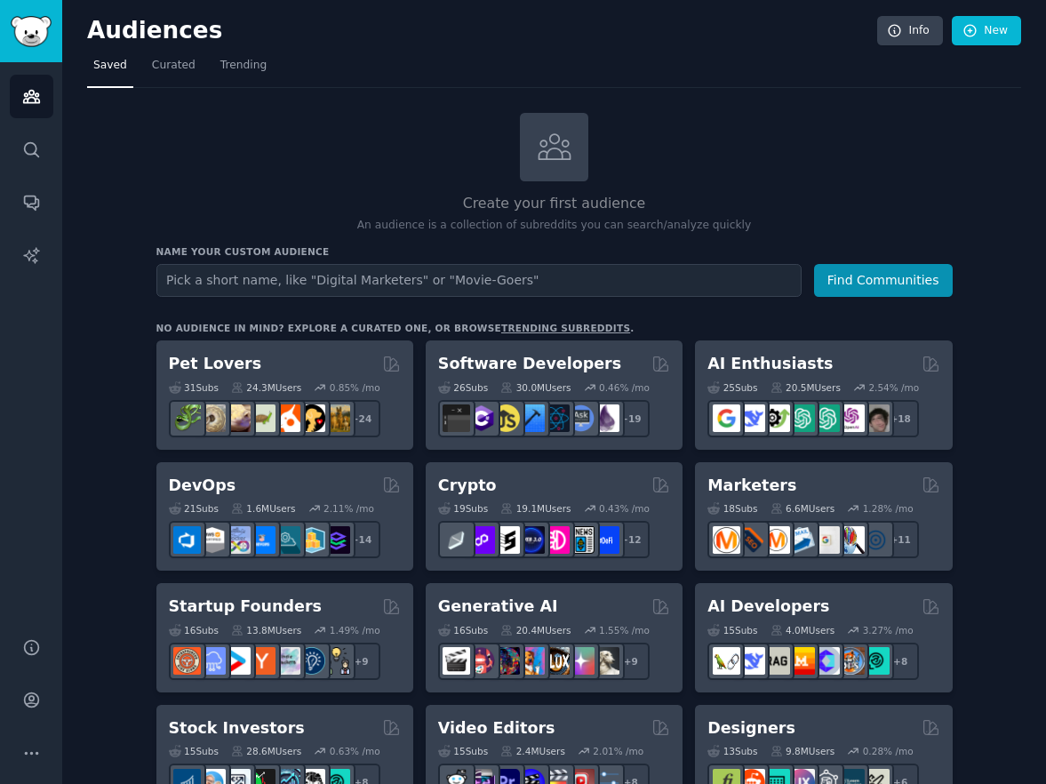
click at [281, 285] on input "text" at bounding box center [478, 280] width 645 height 33
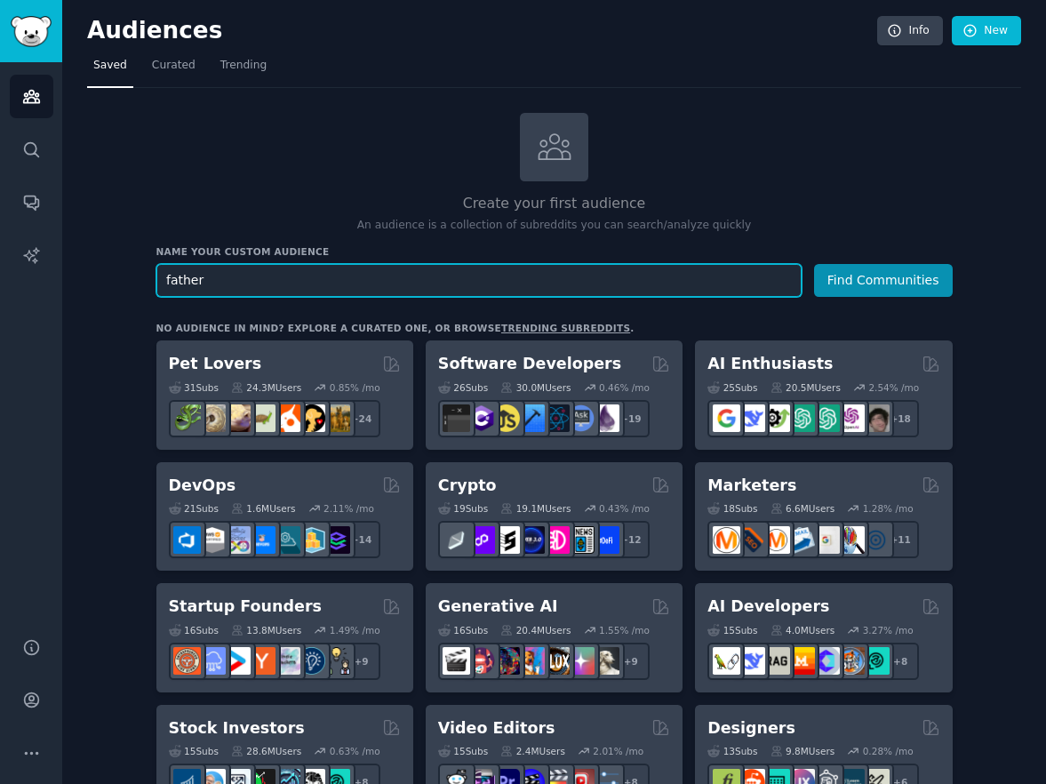
drag, startPoint x: 236, startPoint y: 279, endPoint x: 123, endPoint y: 271, distance: 114.1
paste input "text"
type input "father"
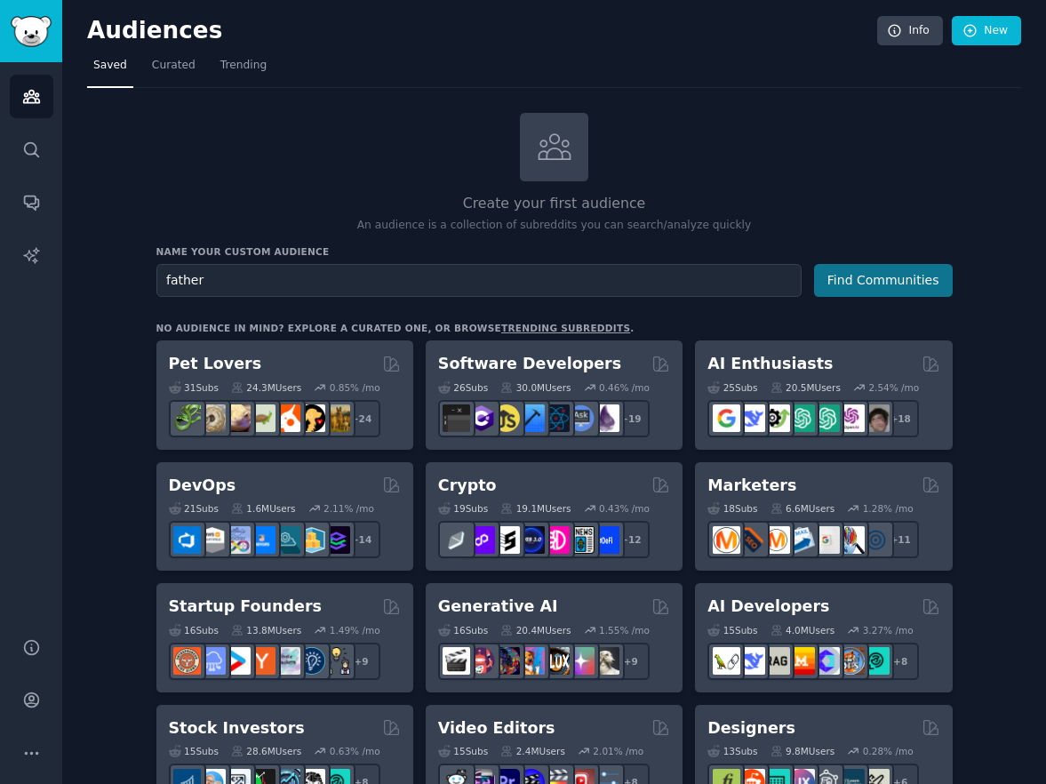
click at [897, 280] on button "Find Communities" at bounding box center [883, 280] width 139 height 33
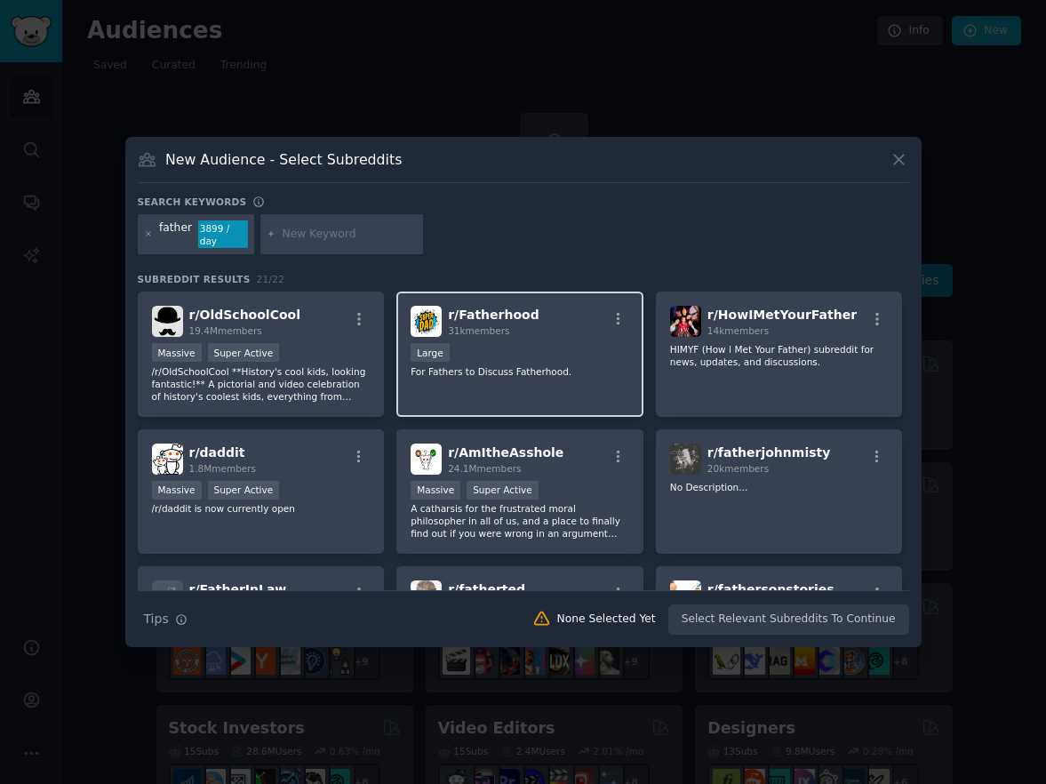
click at [548, 351] on div "Large" at bounding box center [520, 354] width 219 height 22
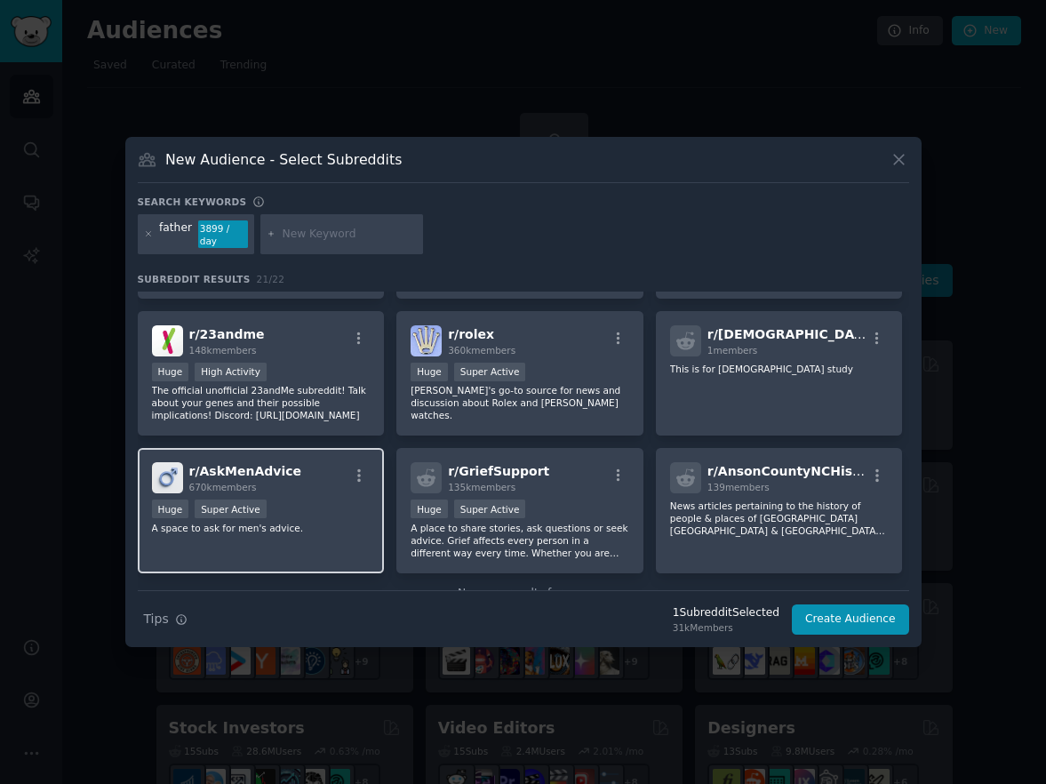
scroll to position [671, 0]
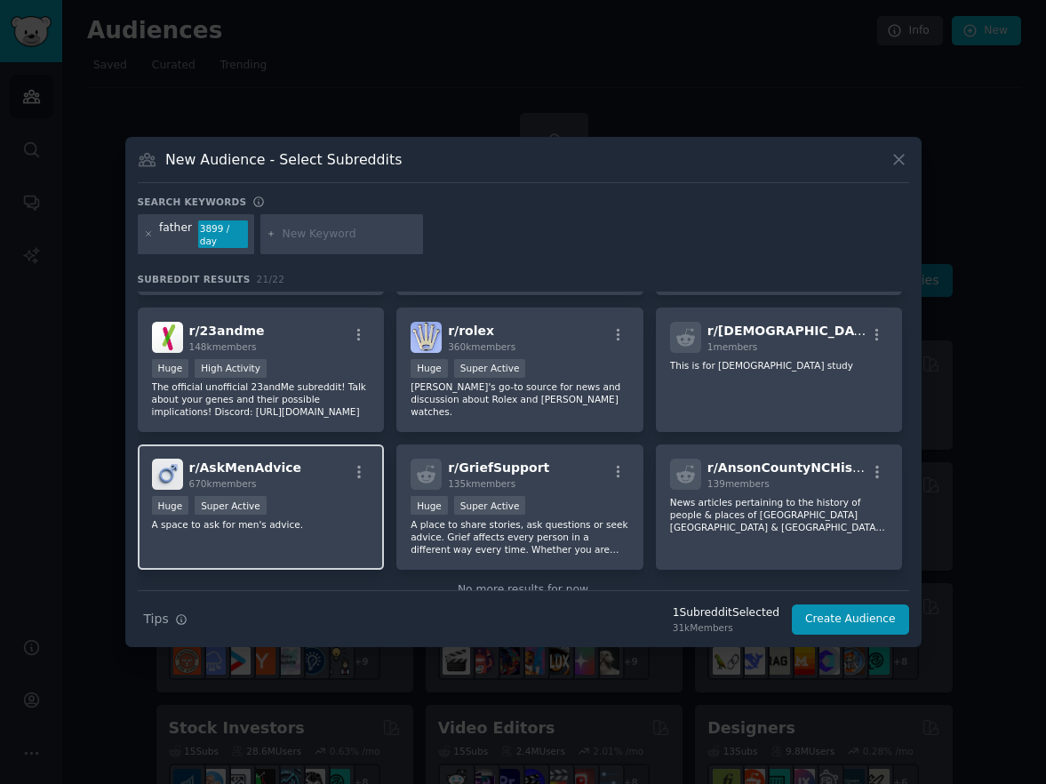
click at [326, 515] on div "Huge Super Active" at bounding box center [261, 507] width 219 height 22
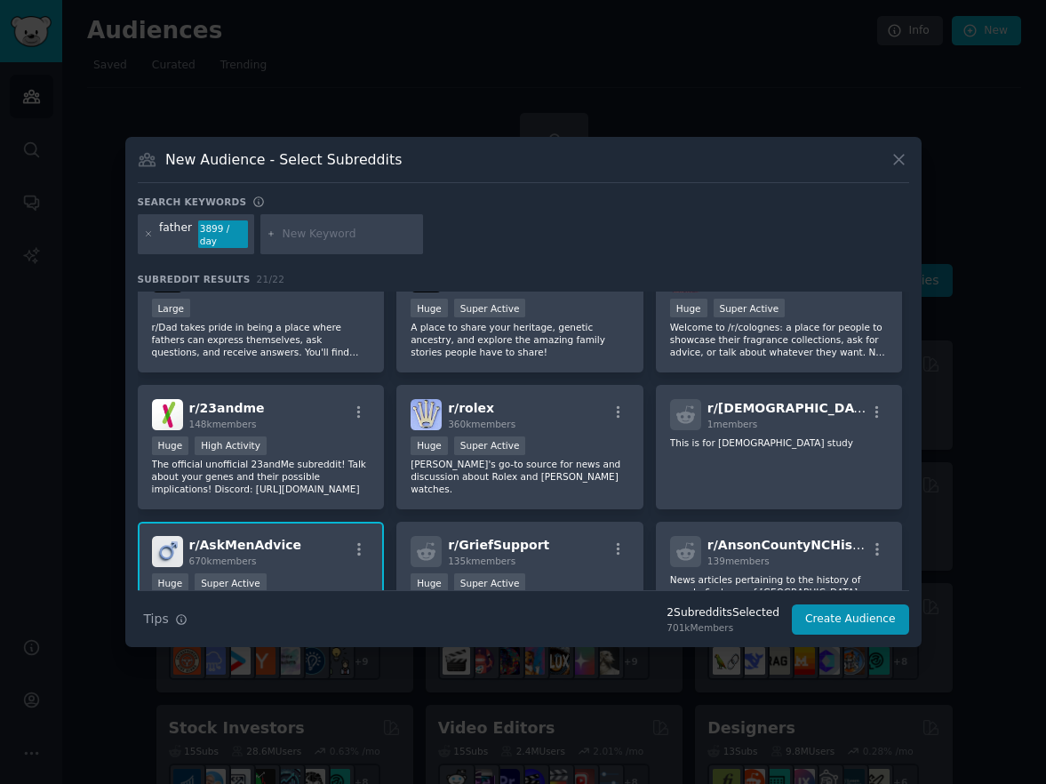
scroll to position [0, 0]
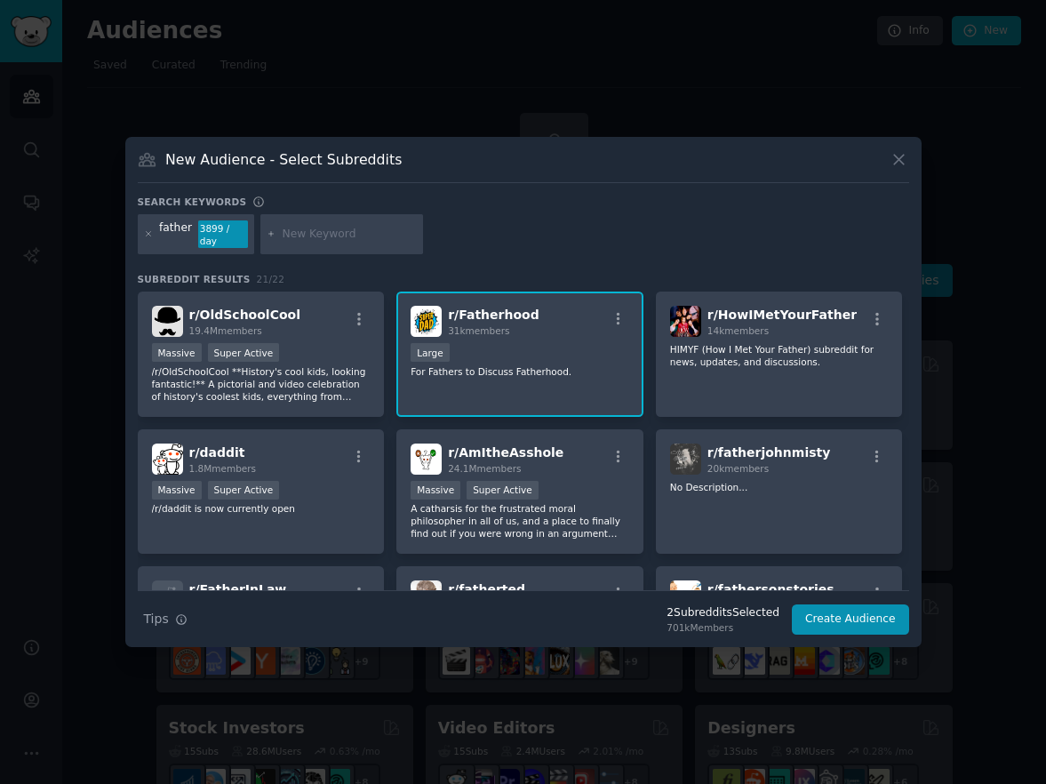
click at [341, 236] on input "text" at bounding box center [349, 235] width 135 height 16
type input "bible"
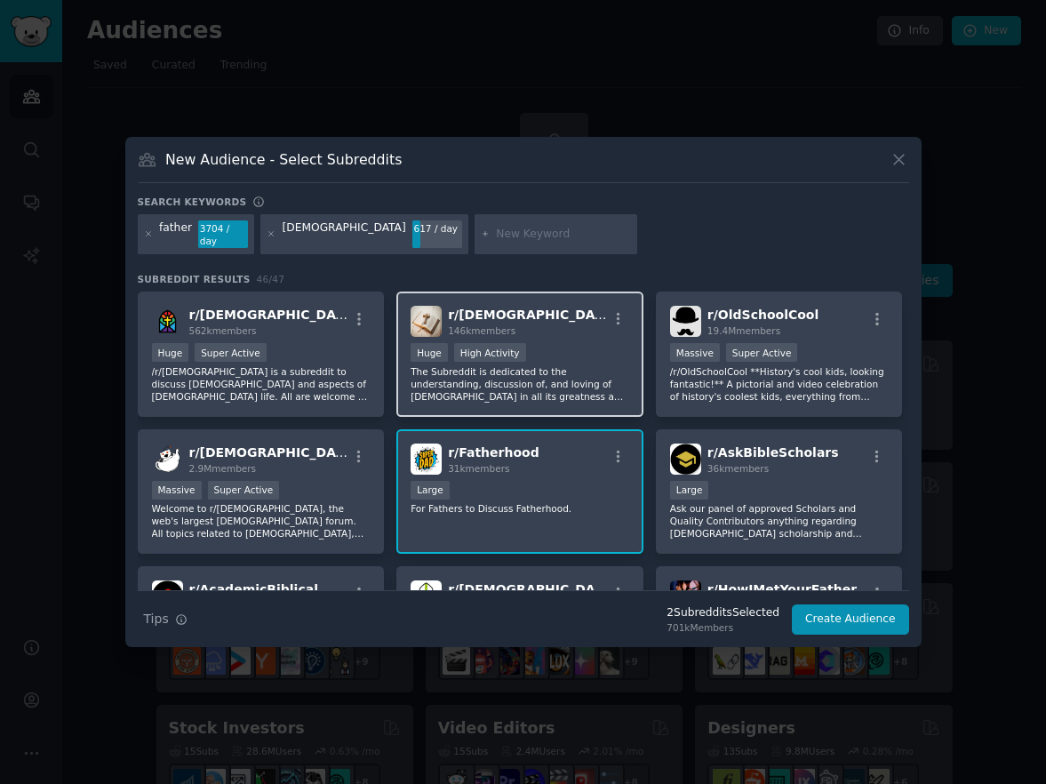
click at [597, 373] on p "The Subreddit is dedicated to the understanding, discussion of, and loving of T…" at bounding box center [520, 383] width 219 height 37
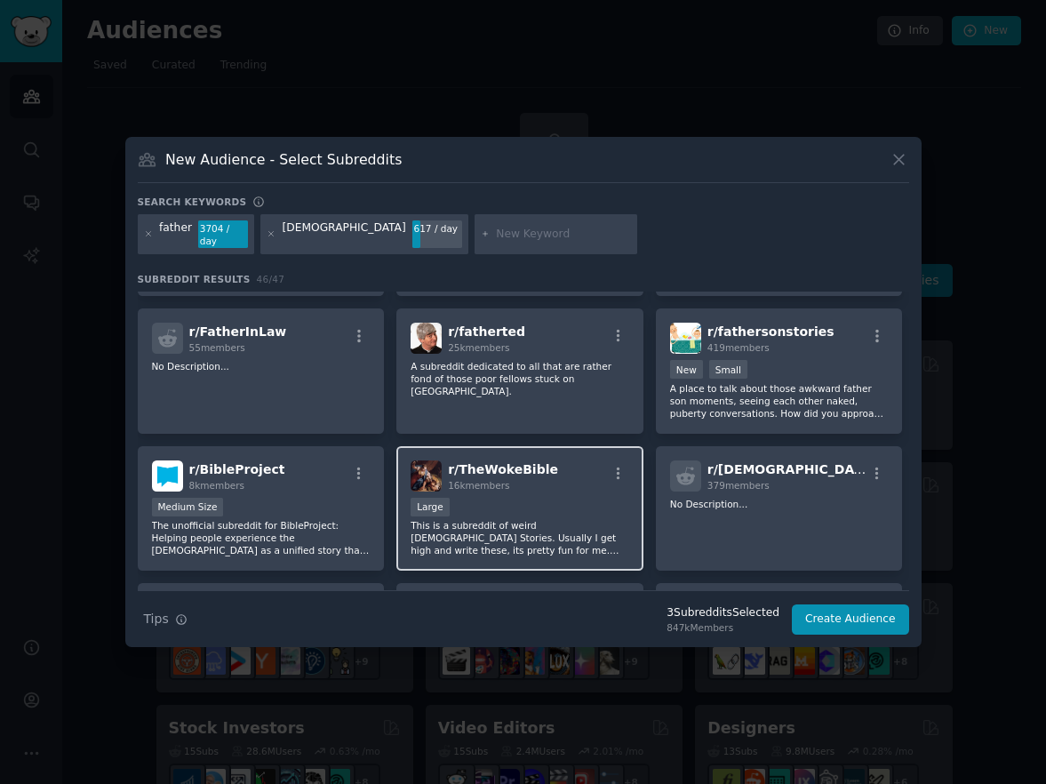
scroll to position [613, 0]
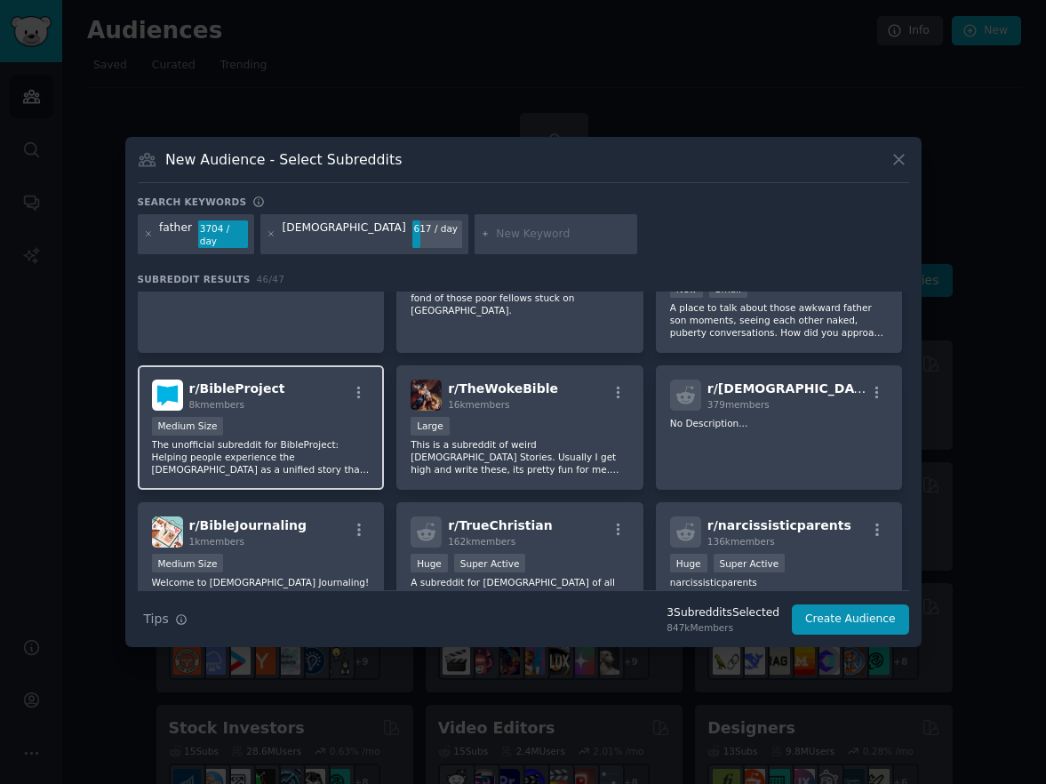
click at [285, 405] on div "r/ BibleProject 8k members" at bounding box center [261, 395] width 219 height 31
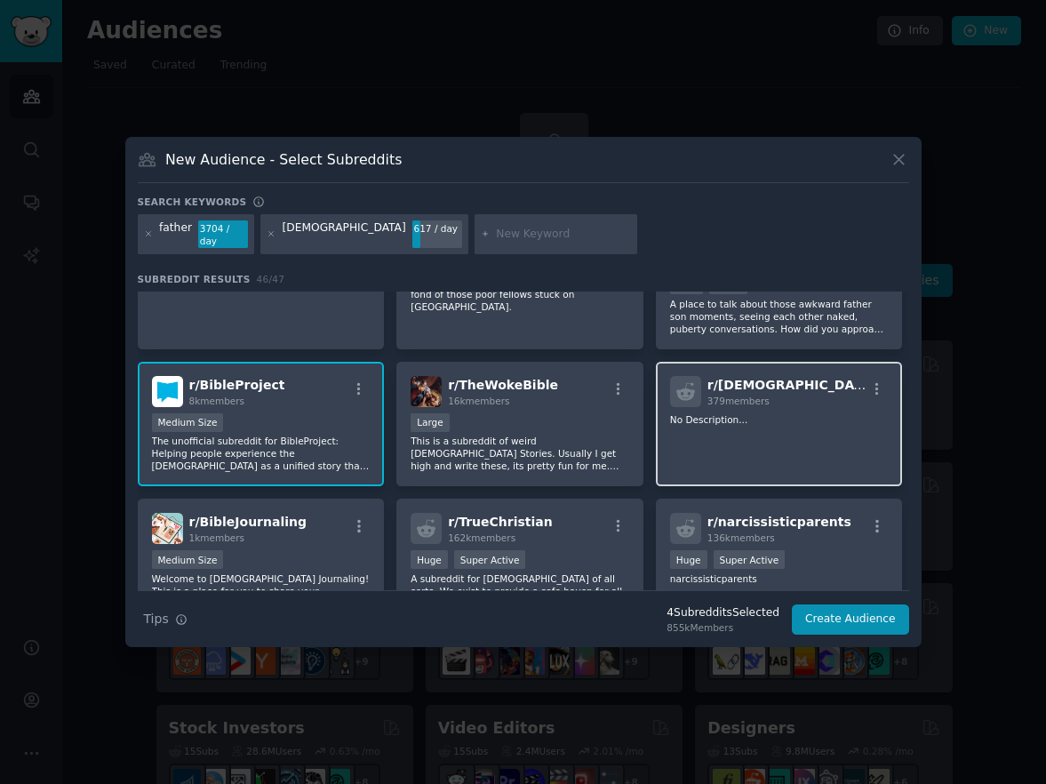
scroll to position [715, 0]
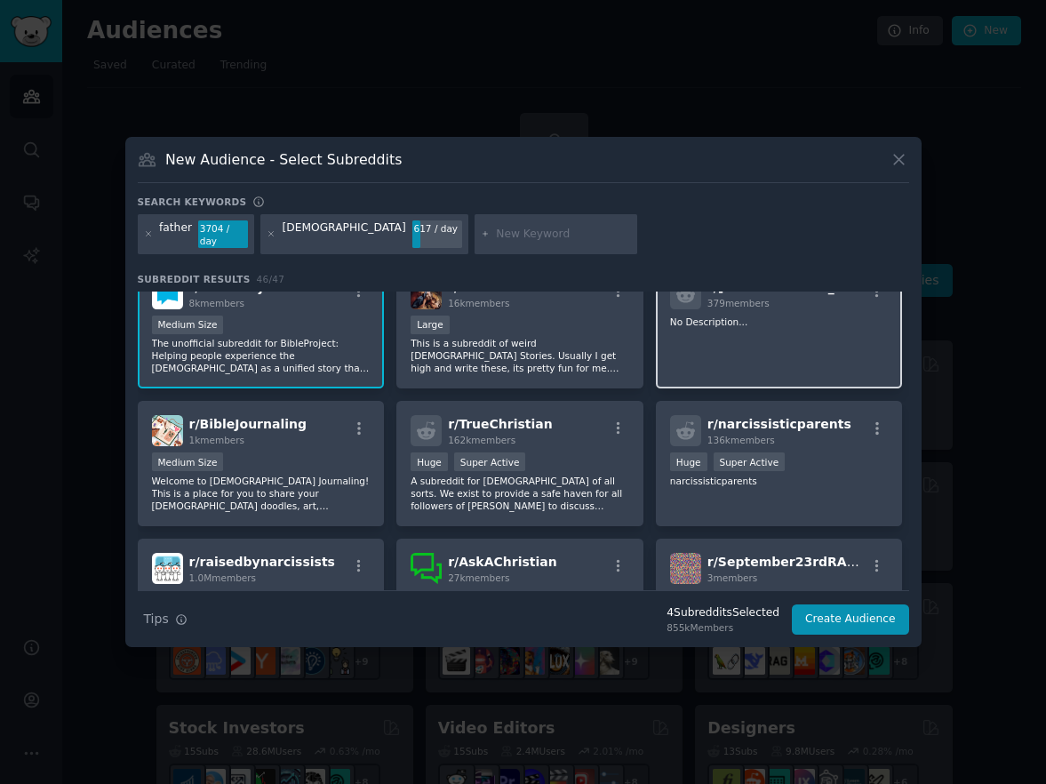
click at [820, 332] on div "r/ BibleBelievers 379 members No Description..." at bounding box center [779, 326] width 247 height 125
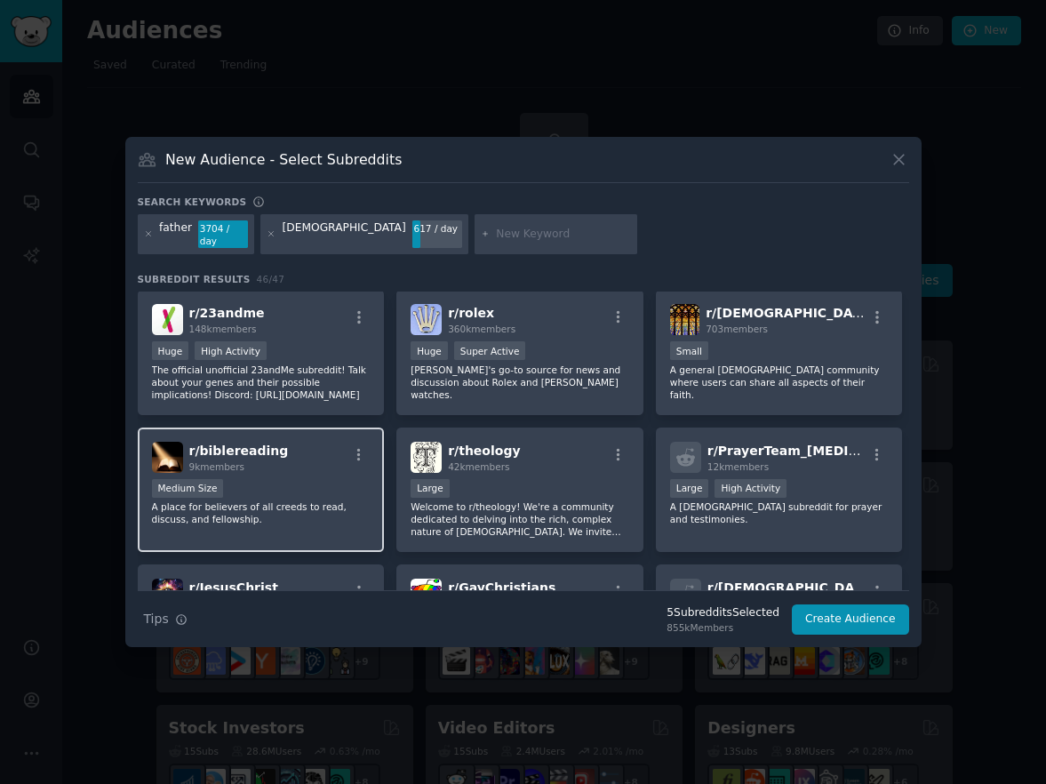
scroll to position [1592, 0]
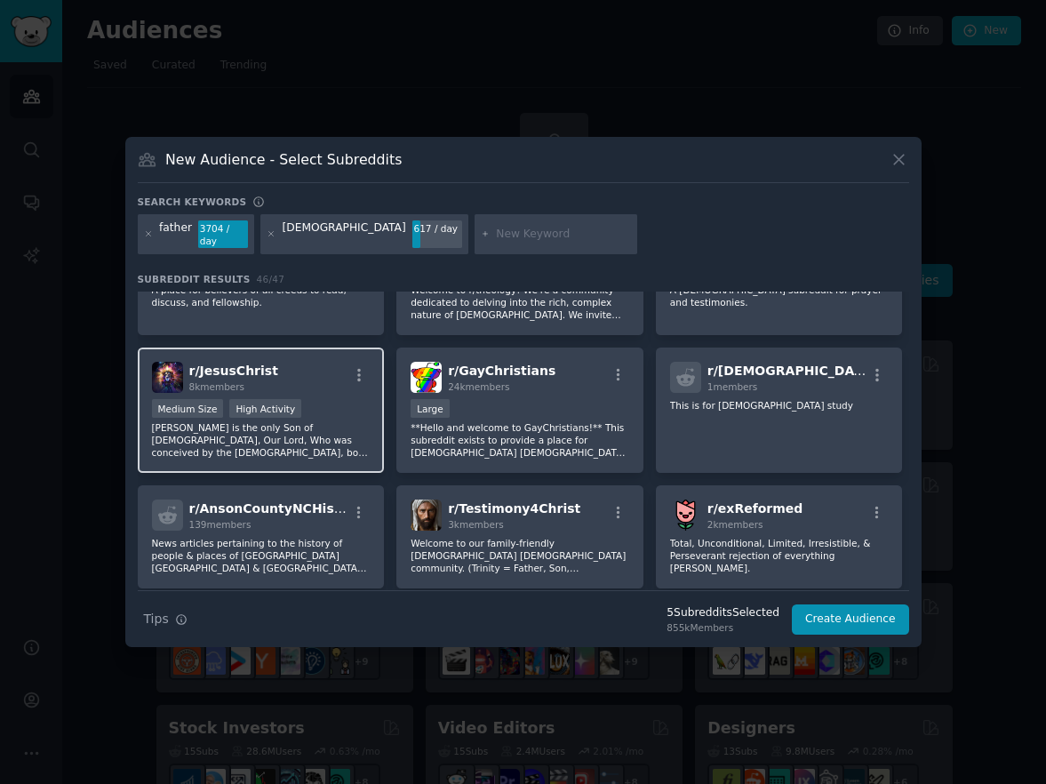
click at [334, 444] on p "Jesus Christ is the only Son of God, Our Lord, Who was conceived by the Holy Sp…" at bounding box center [261, 439] width 219 height 37
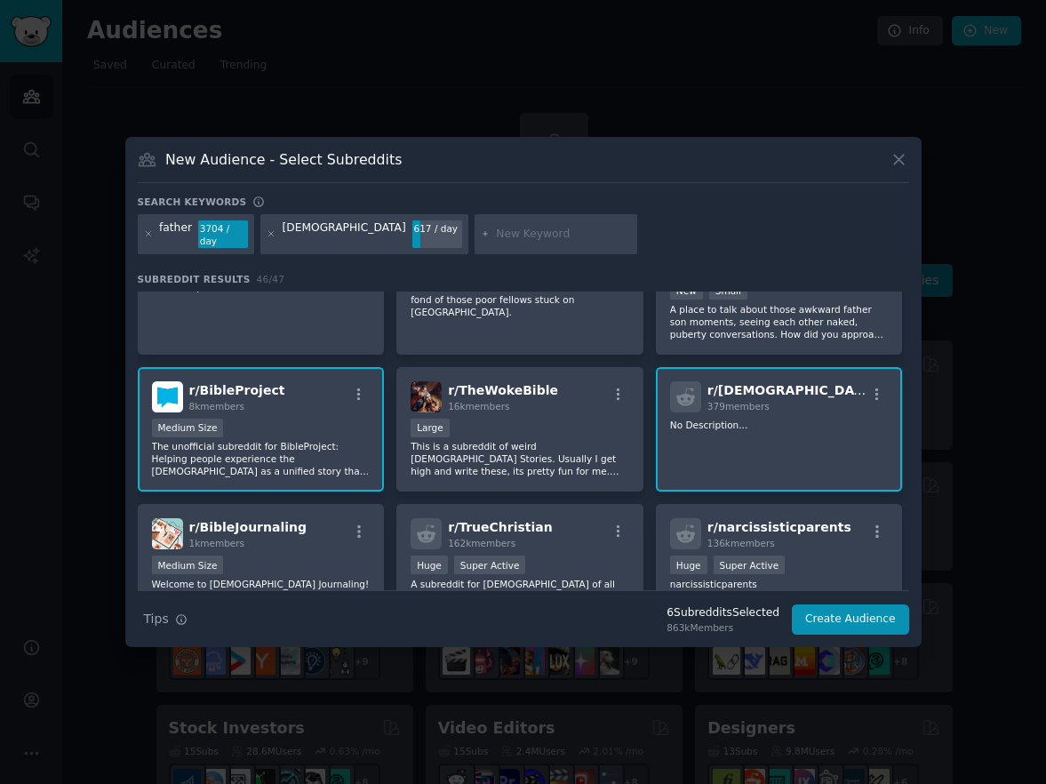
scroll to position [0, 0]
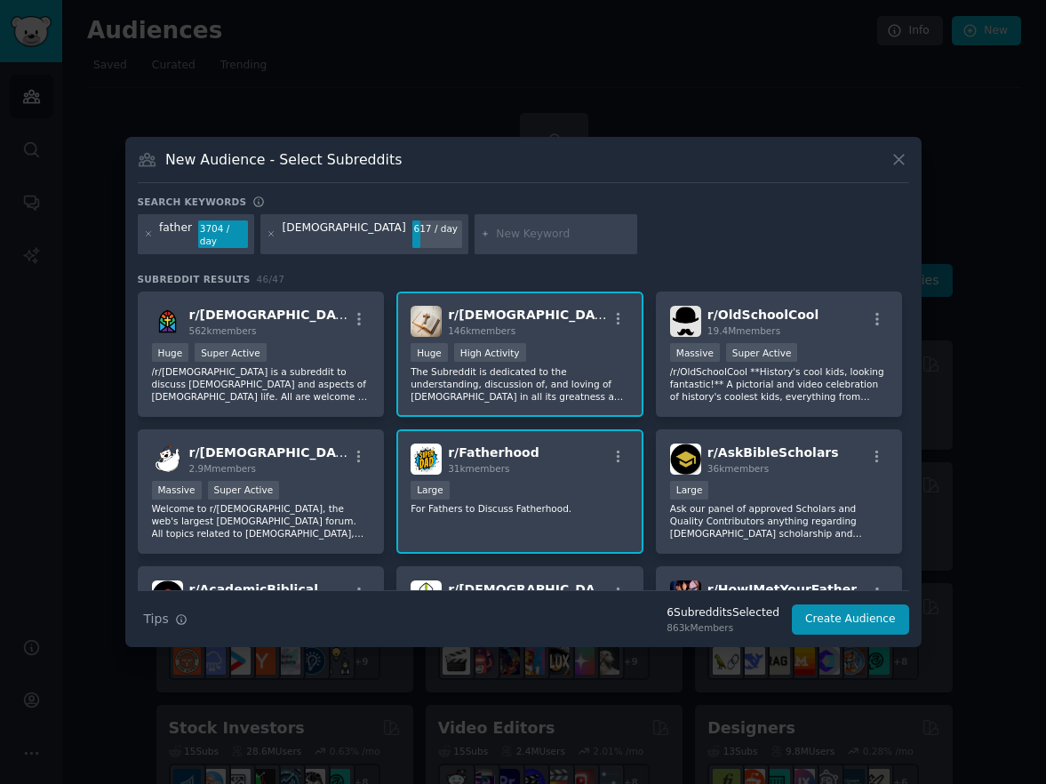
click at [496, 237] on input "text" at bounding box center [563, 235] width 135 height 16
type input "Jesus"
click at [780, 246] on div "father 3704 / day bible 617 / day Jesus" at bounding box center [524, 237] width 772 height 47
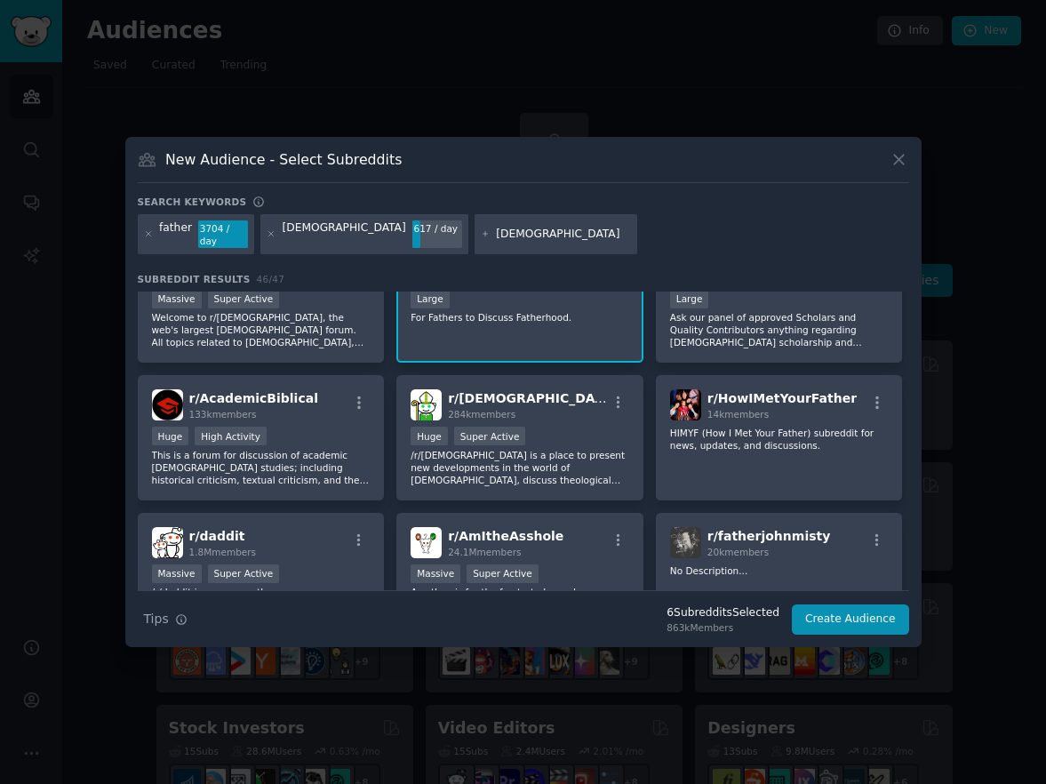
click at [496, 237] on input "Jesus" at bounding box center [563, 235] width 135 height 16
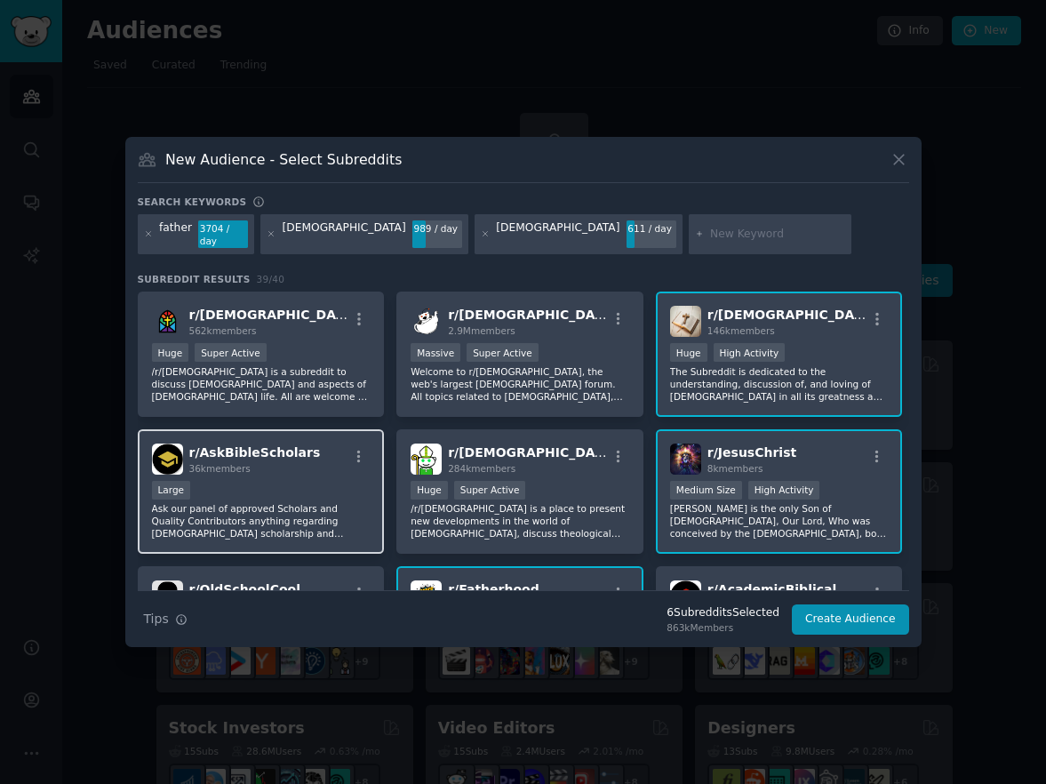
click at [290, 476] on div "r/ AskBibleScholars 36k members Large Ask our panel of approved Scholars and Qu…" at bounding box center [261, 491] width 247 height 125
click at [710, 231] on input "text" at bounding box center [777, 235] width 135 height 16
type input "man"
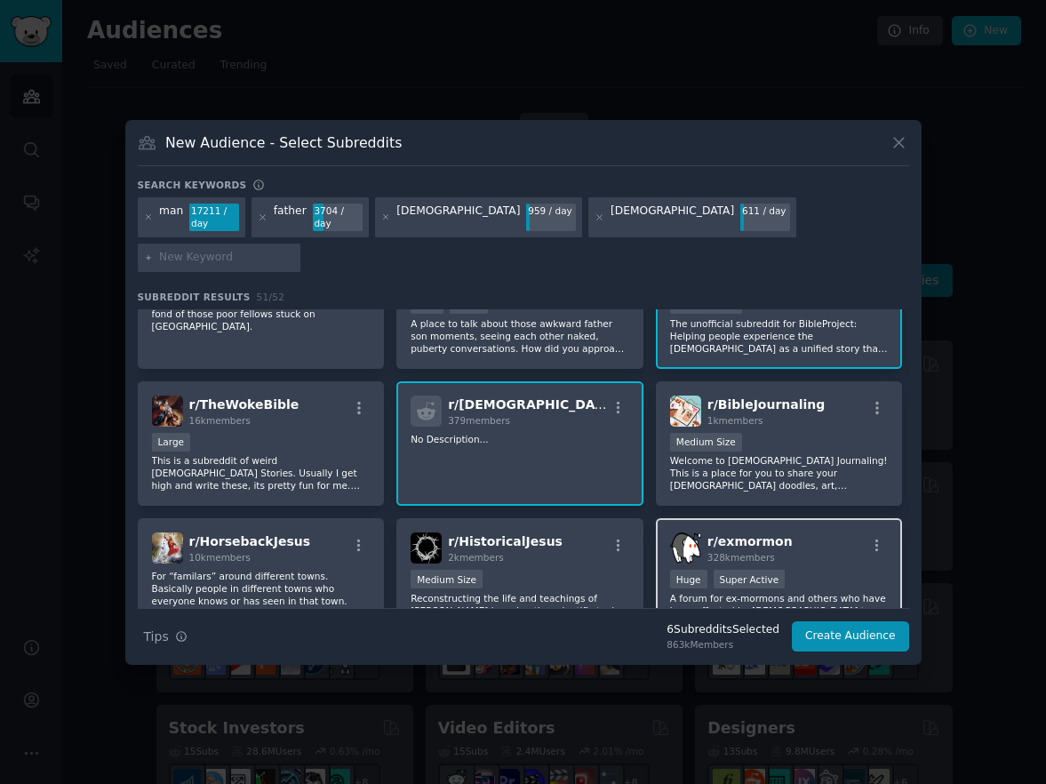
scroll to position [1161, 0]
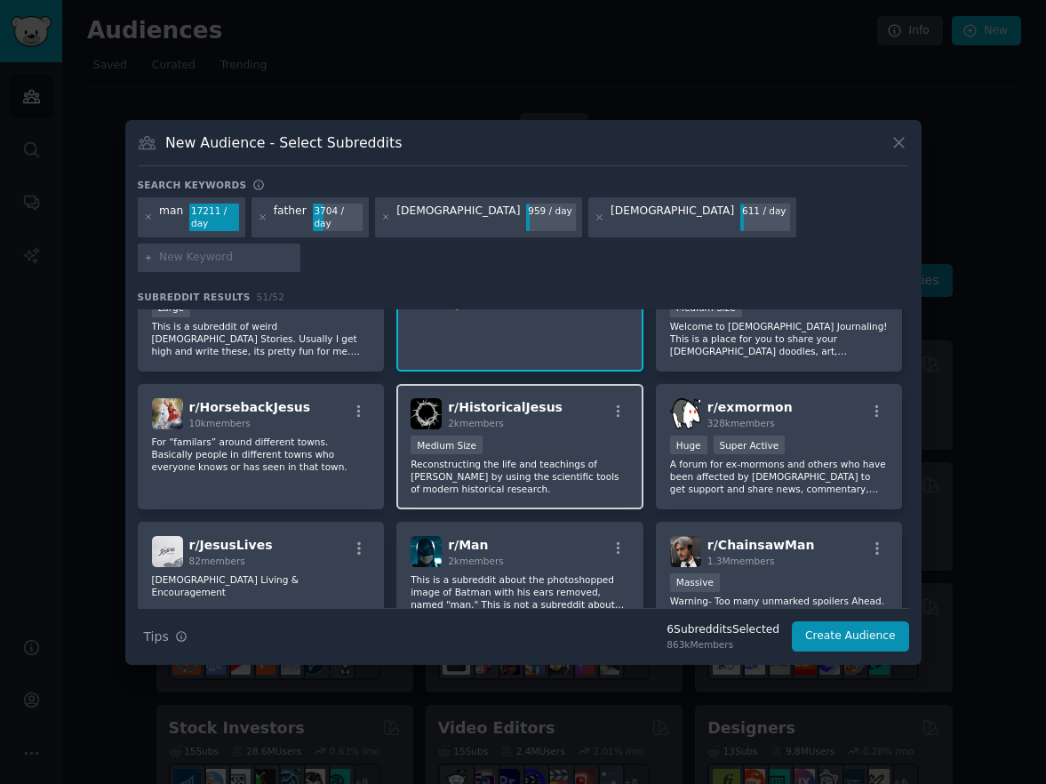
click at [538, 400] on span "r/ HistoricalJesus" at bounding box center [505, 407] width 115 height 14
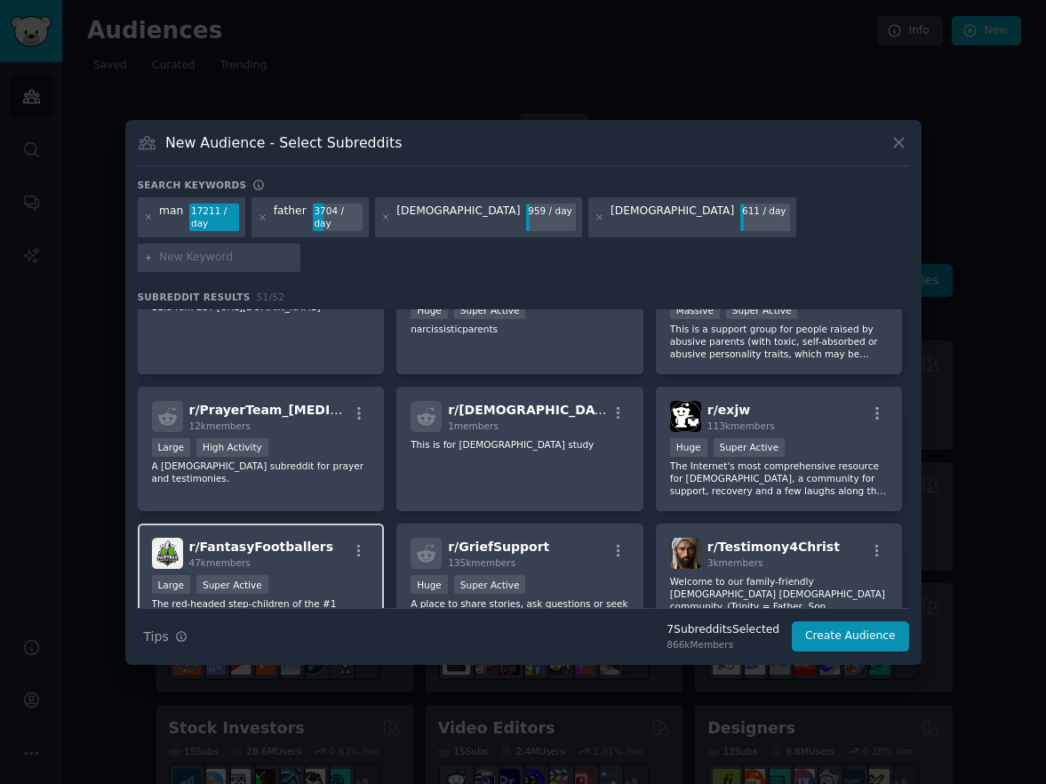
scroll to position [2073, 0]
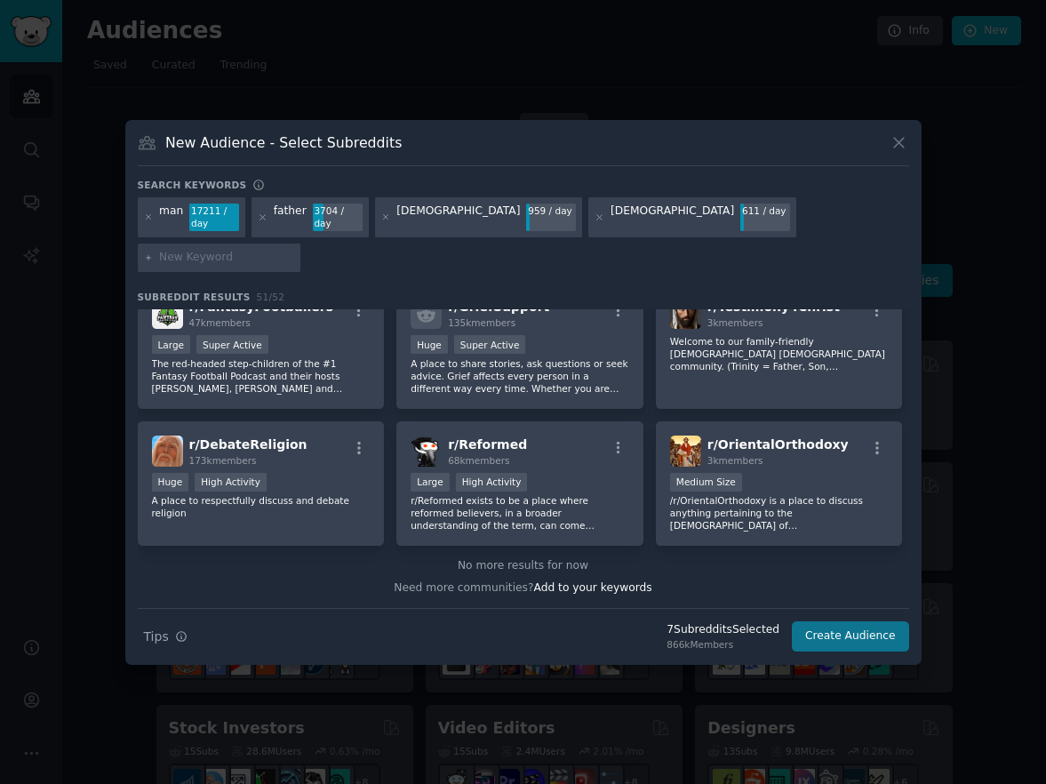
click at [859, 621] on button "Create Audience" at bounding box center [850, 636] width 117 height 30
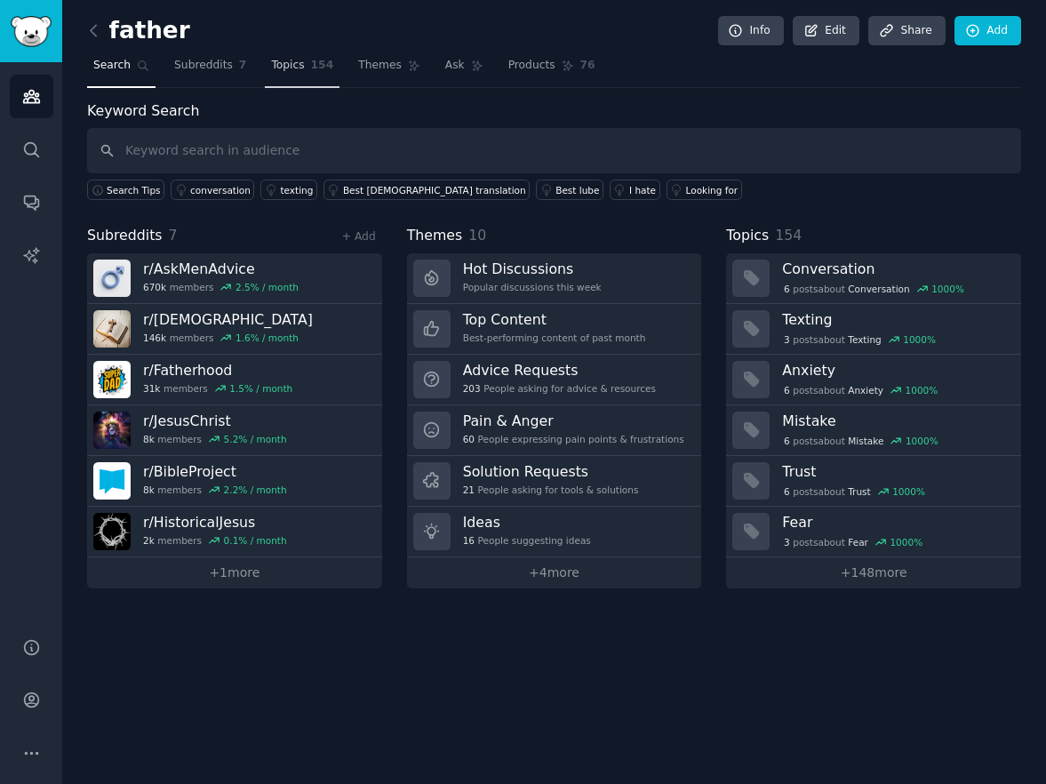
click at [315, 62] on span "154" at bounding box center [322, 66] width 23 height 16
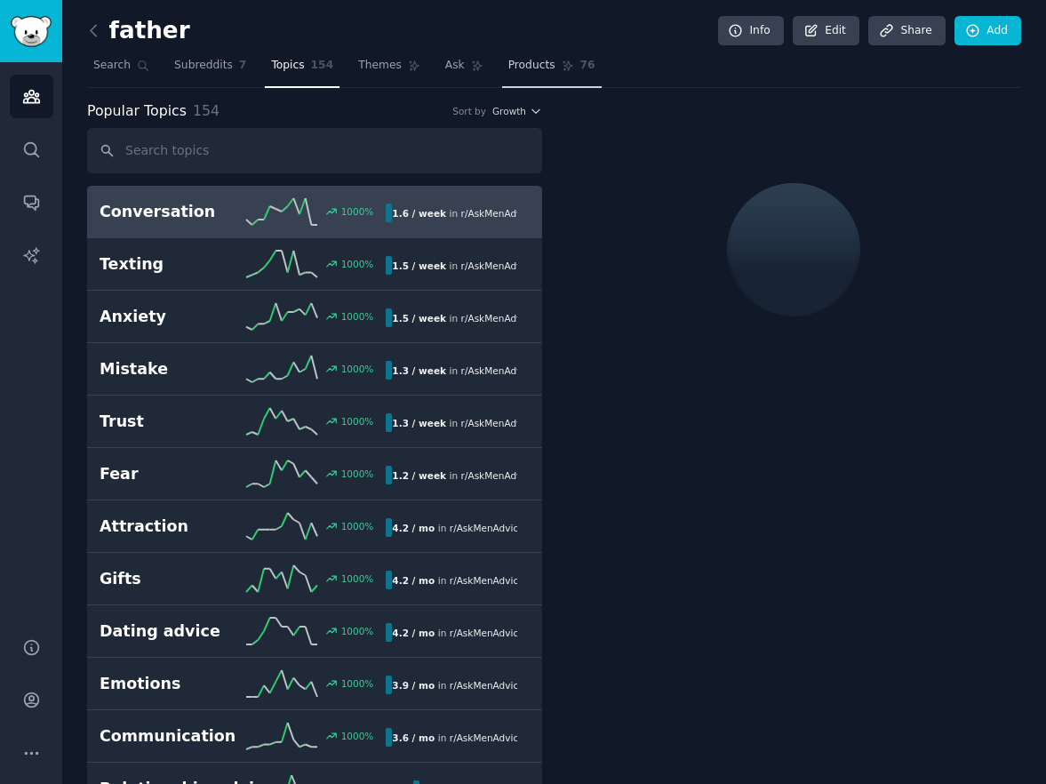
click at [548, 68] on span "Products" at bounding box center [532, 66] width 47 height 16
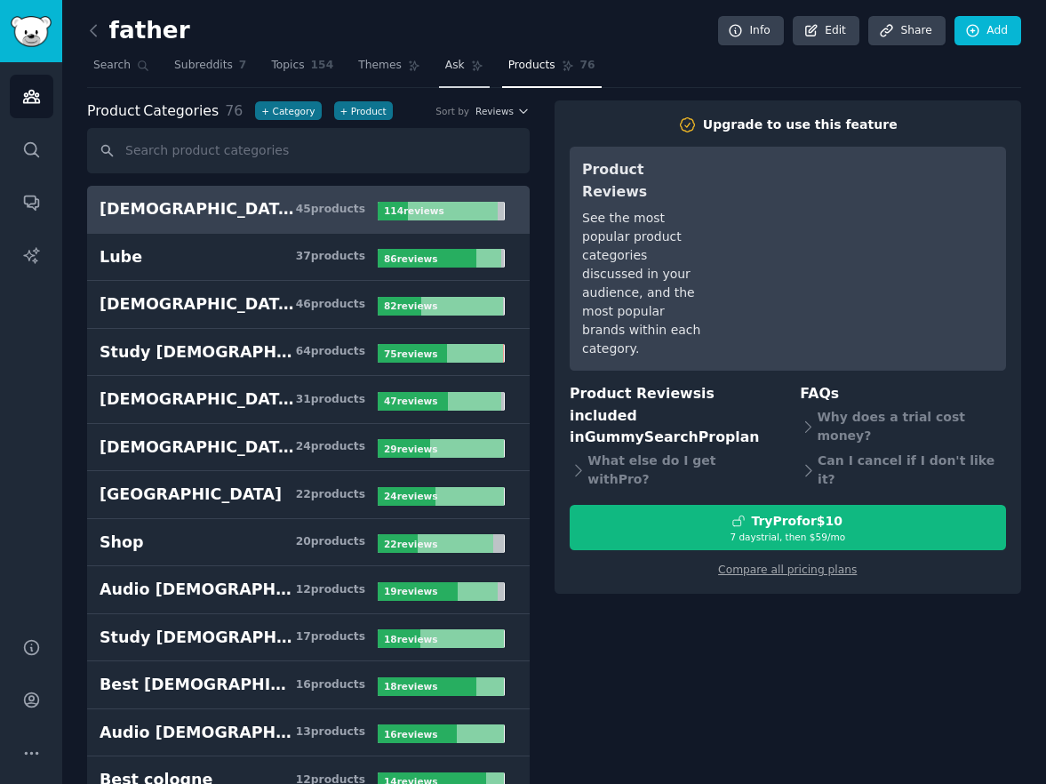
click at [439, 62] on link "Ask" at bounding box center [464, 70] width 51 height 36
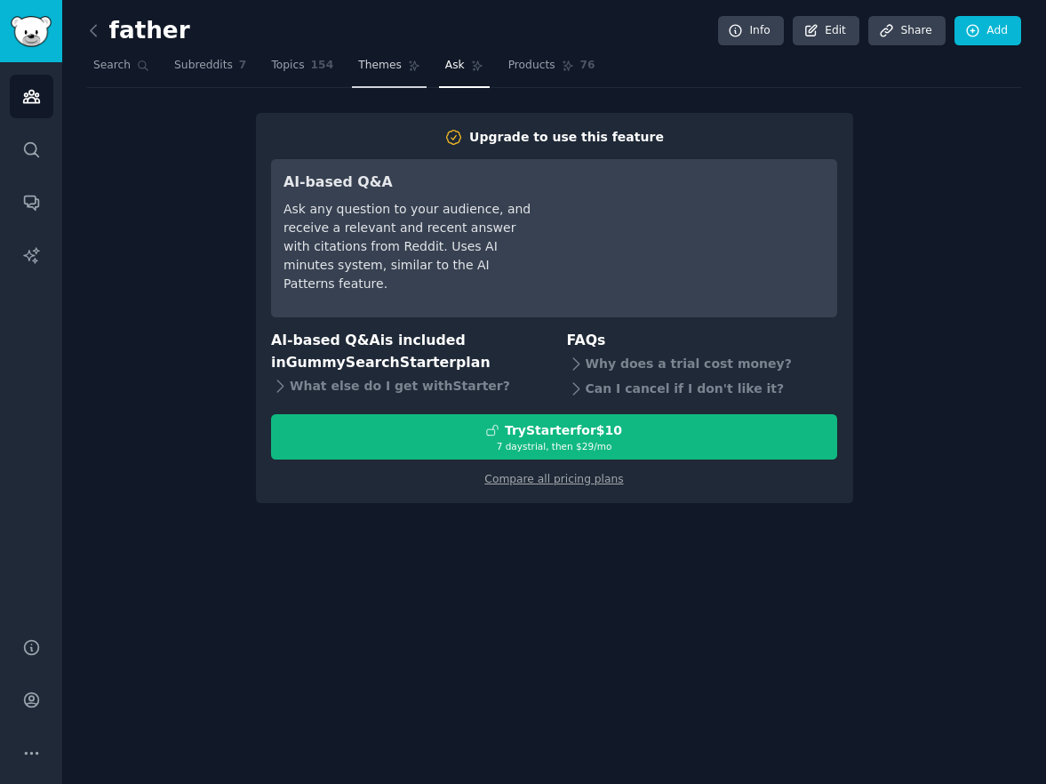
click at [365, 60] on span "Themes" at bounding box center [380, 66] width 44 height 16
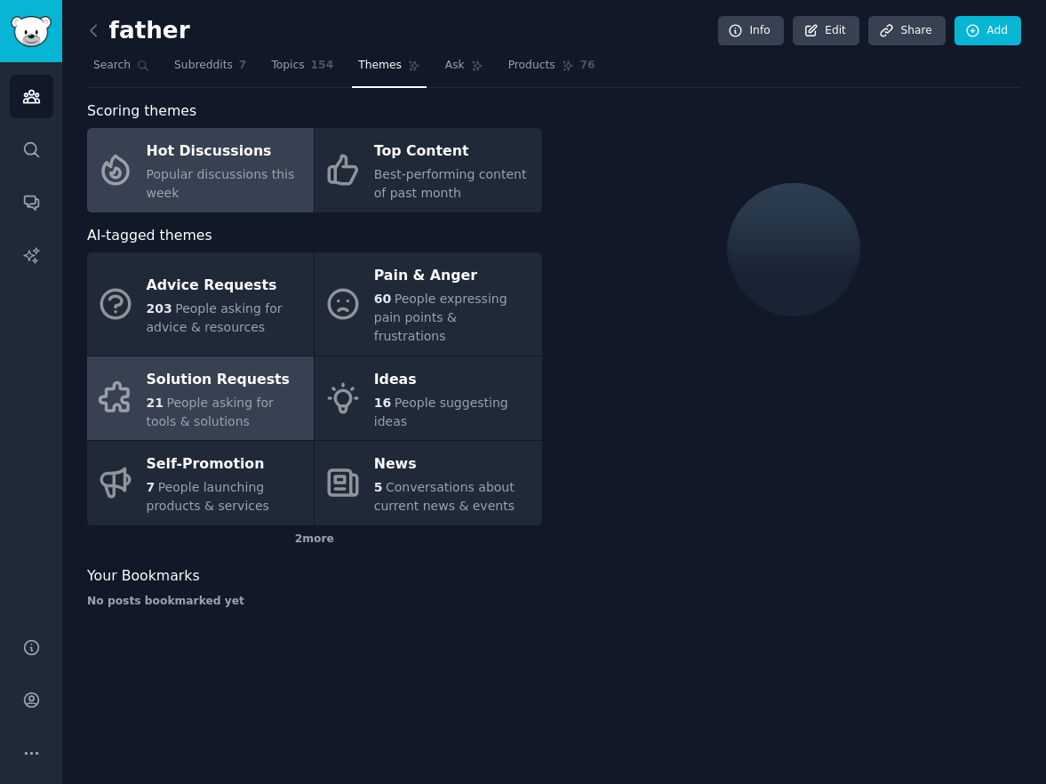
click at [191, 396] on span "People asking for tools & solutions" at bounding box center [210, 412] width 127 height 33
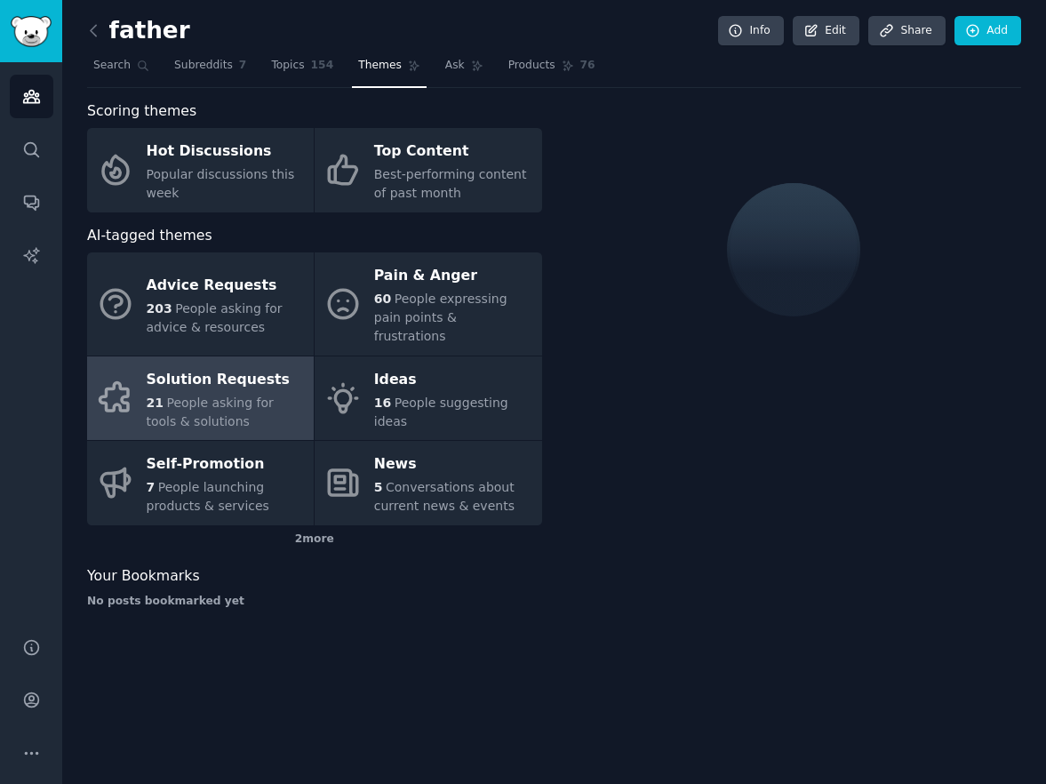
click at [204, 371] on div "Solution Requests" at bounding box center [226, 379] width 158 height 28
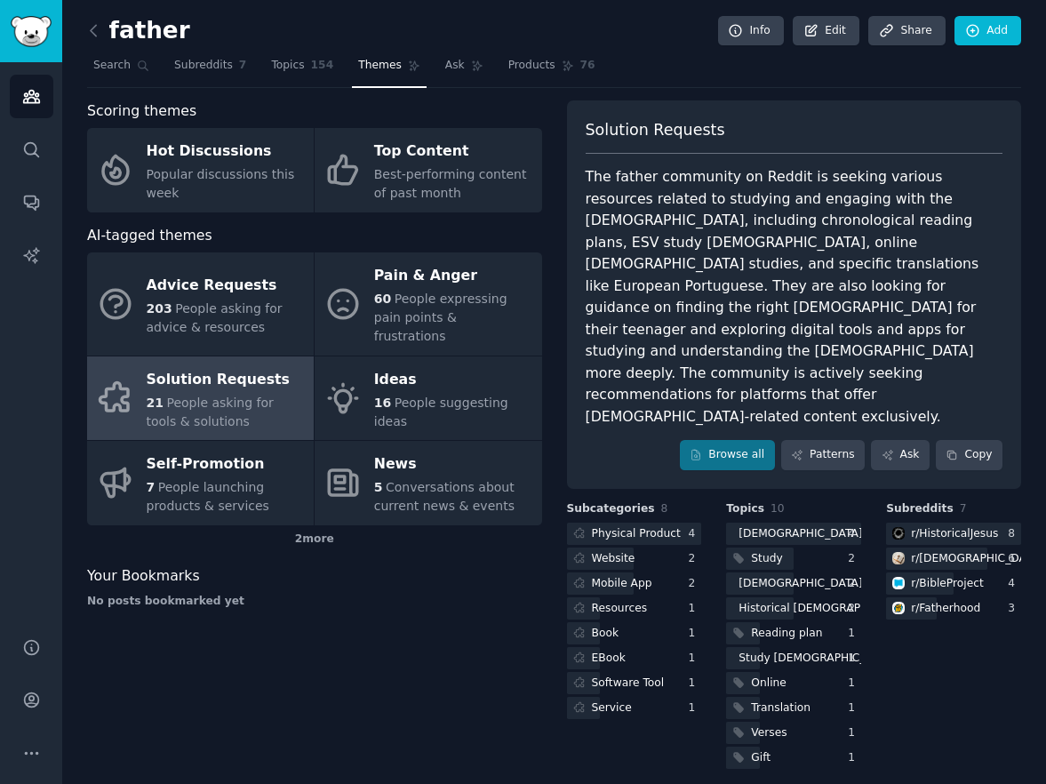
click at [403, 599] on div "Scoring themes Hot Discussions Popular discussions this week Top Content Best-p…" at bounding box center [314, 436] width 455 height 672
click at [28, 106] on link "Audiences" at bounding box center [32, 97] width 44 height 44
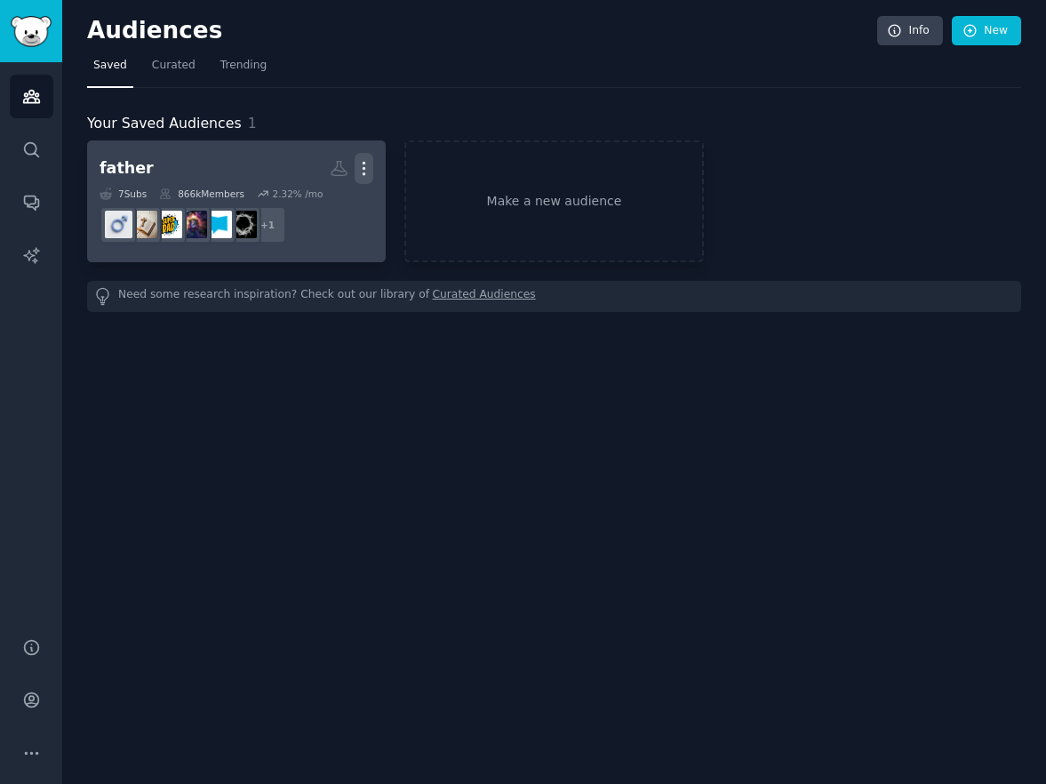
click at [365, 166] on icon "button" at bounding box center [365, 169] width 2 height 12
click at [267, 207] on div "Delete" at bounding box center [303, 206] width 84 height 37
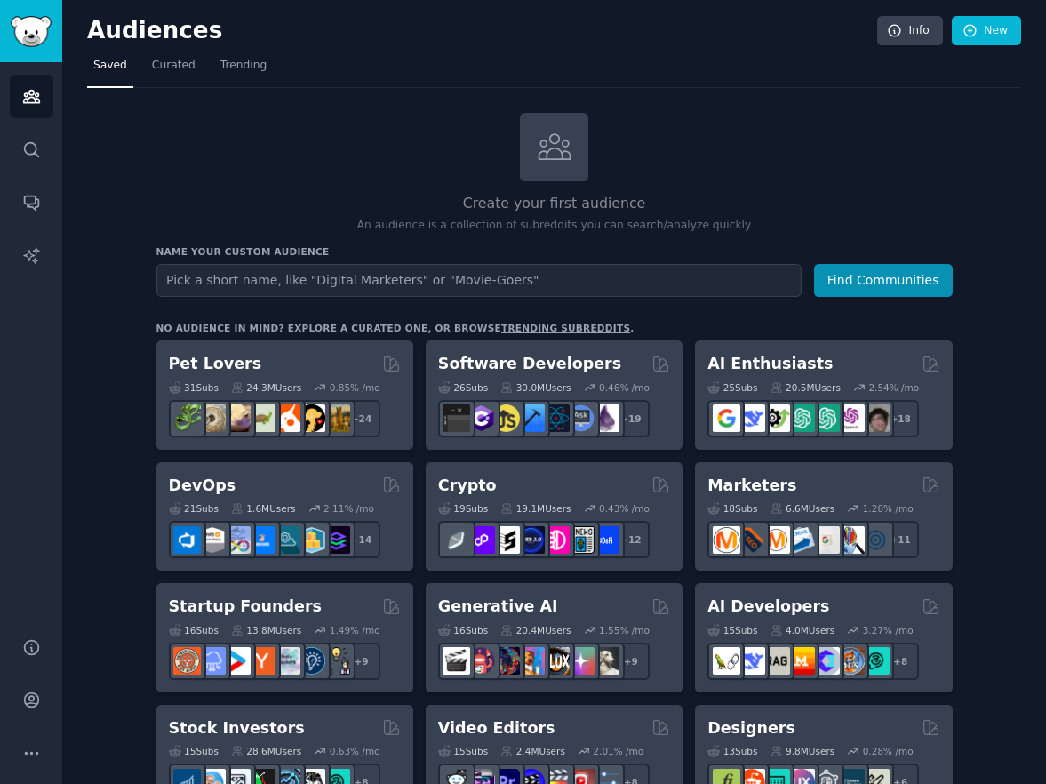
click at [301, 283] on input "text" at bounding box center [478, 280] width 645 height 33
click at [194, 66] on link "Curated" at bounding box center [174, 70] width 56 height 36
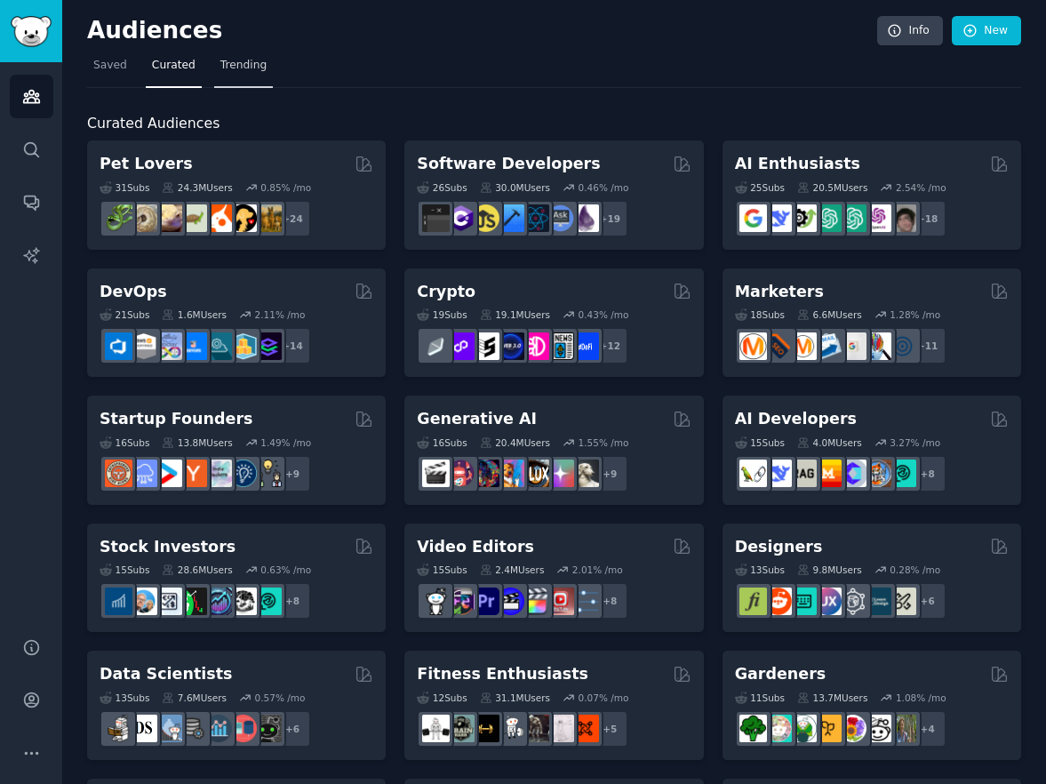
click at [247, 67] on span "Trending" at bounding box center [243, 66] width 46 height 16
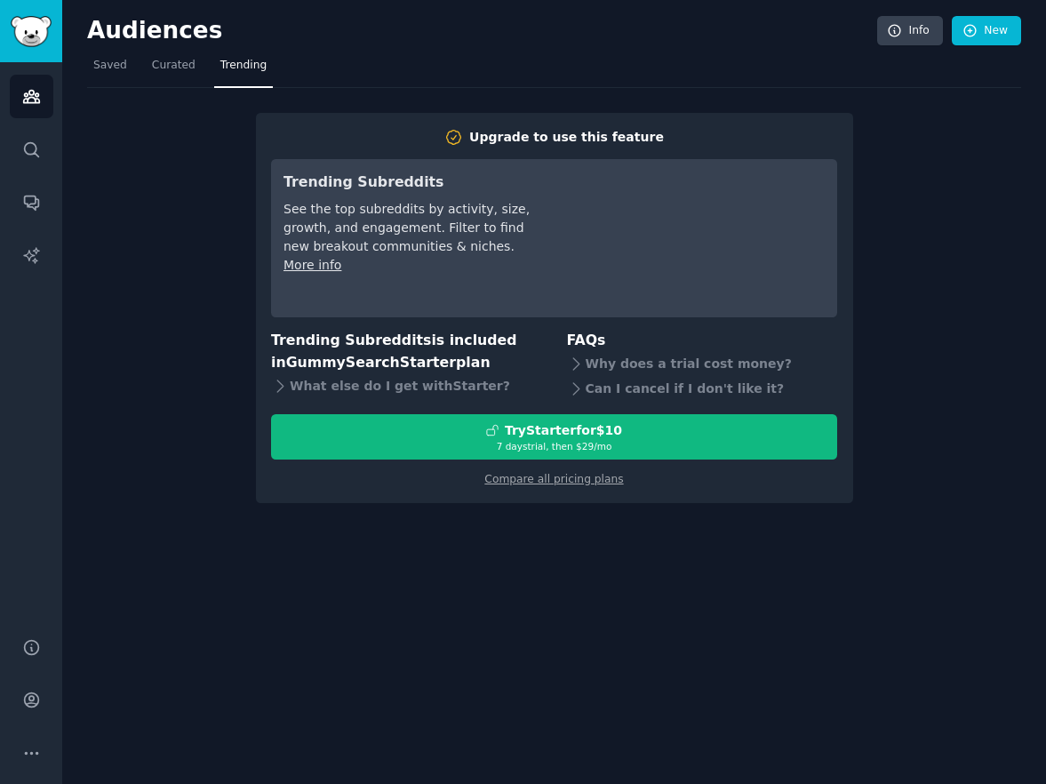
click at [137, 60] on nav "Saved Curated Trending" at bounding box center [554, 70] width 934 height 36
click at [182, 65] on span "Curated" at bounding box center [174, 66] width 44 height 16
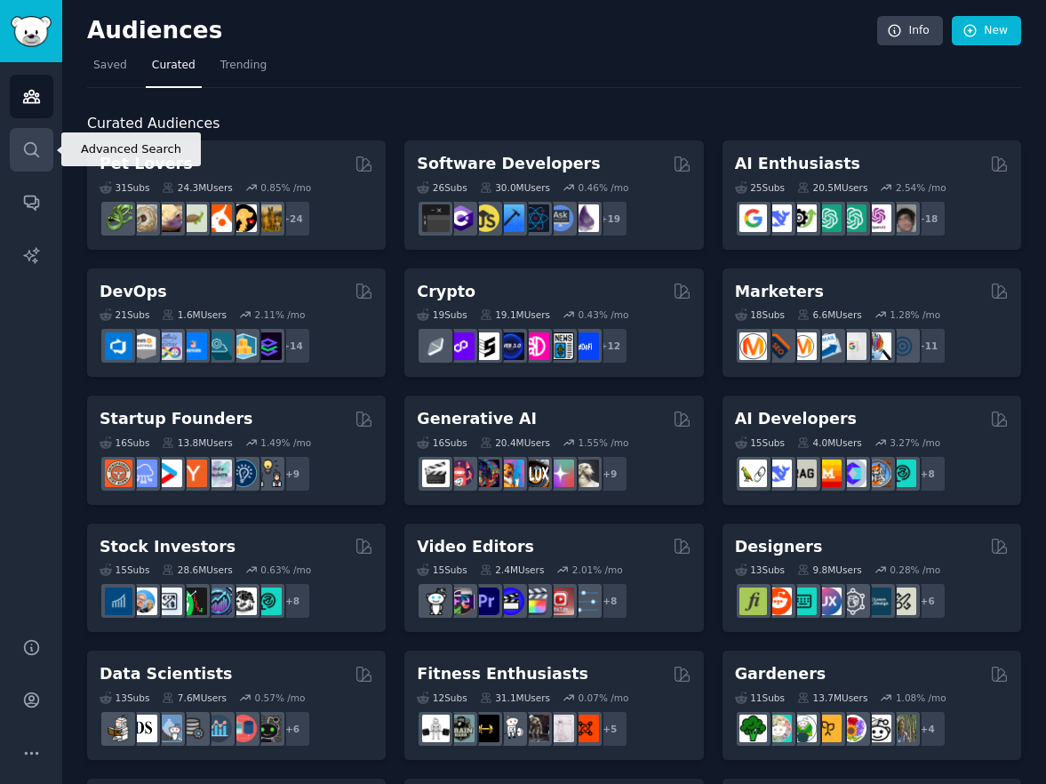
click at [38, 156] on icon "Sidebar" at bounding box center [31, 149] width 14 height 14
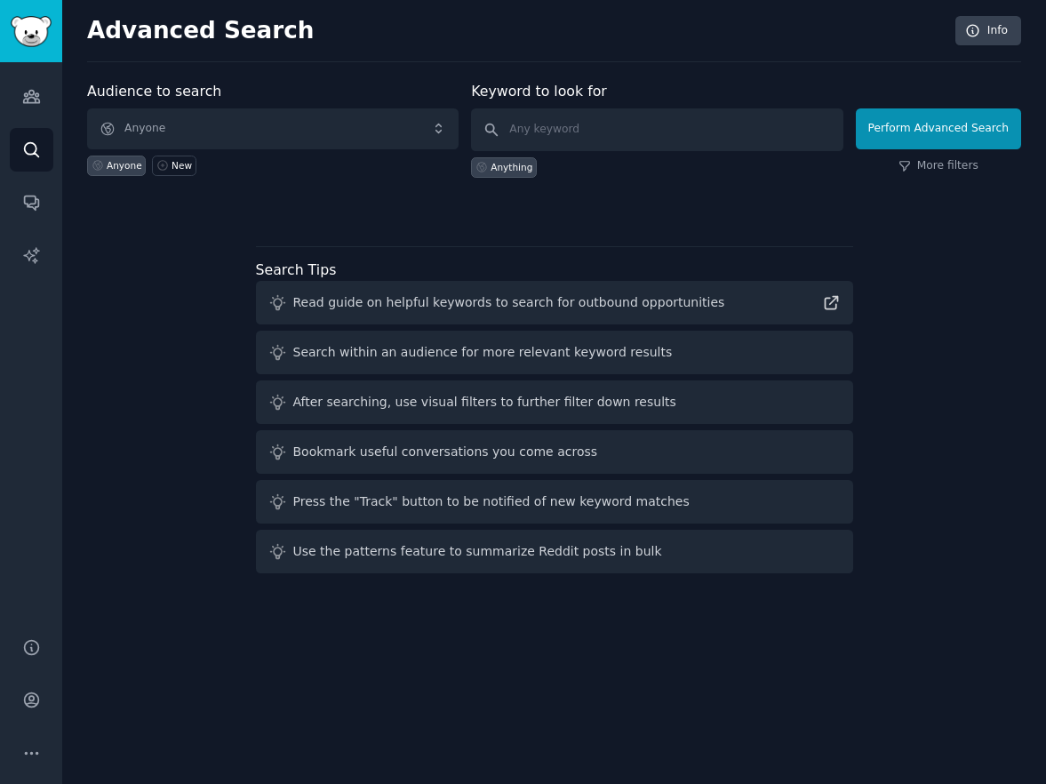
click at [324, 132] on span "Anyone" at bounding box center [273, 128] width 372 height 41
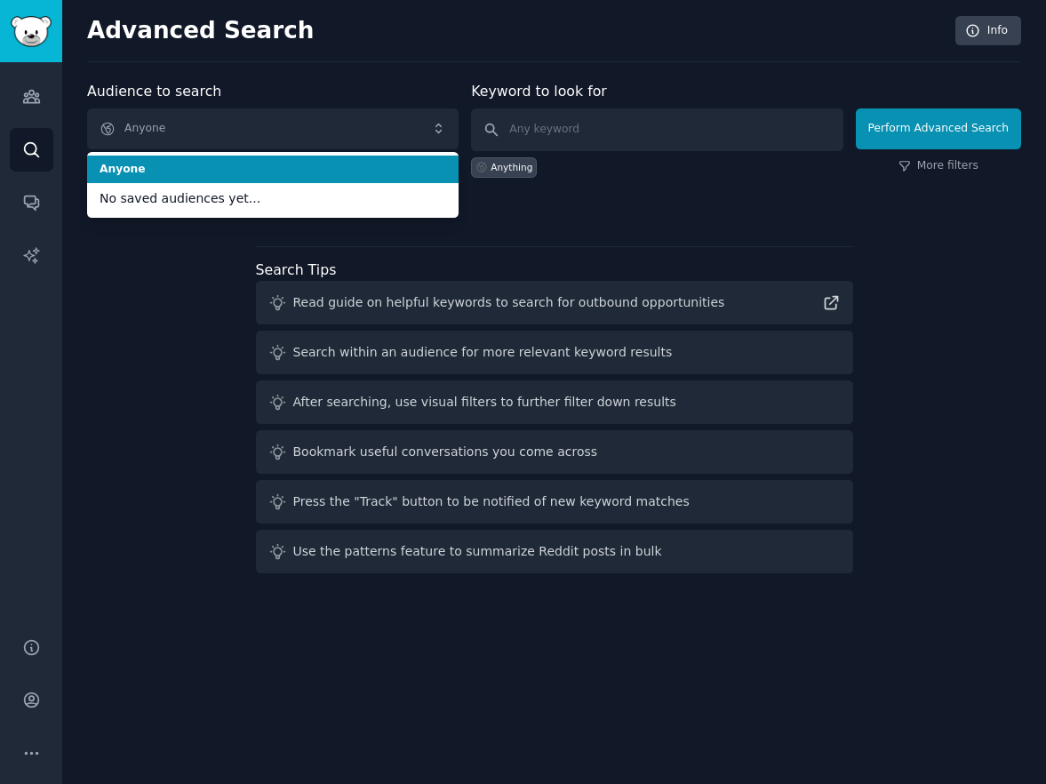
click at [365, 33] on h2 "Advanced Search" at bounding box center [516, 31] width 859 height 28
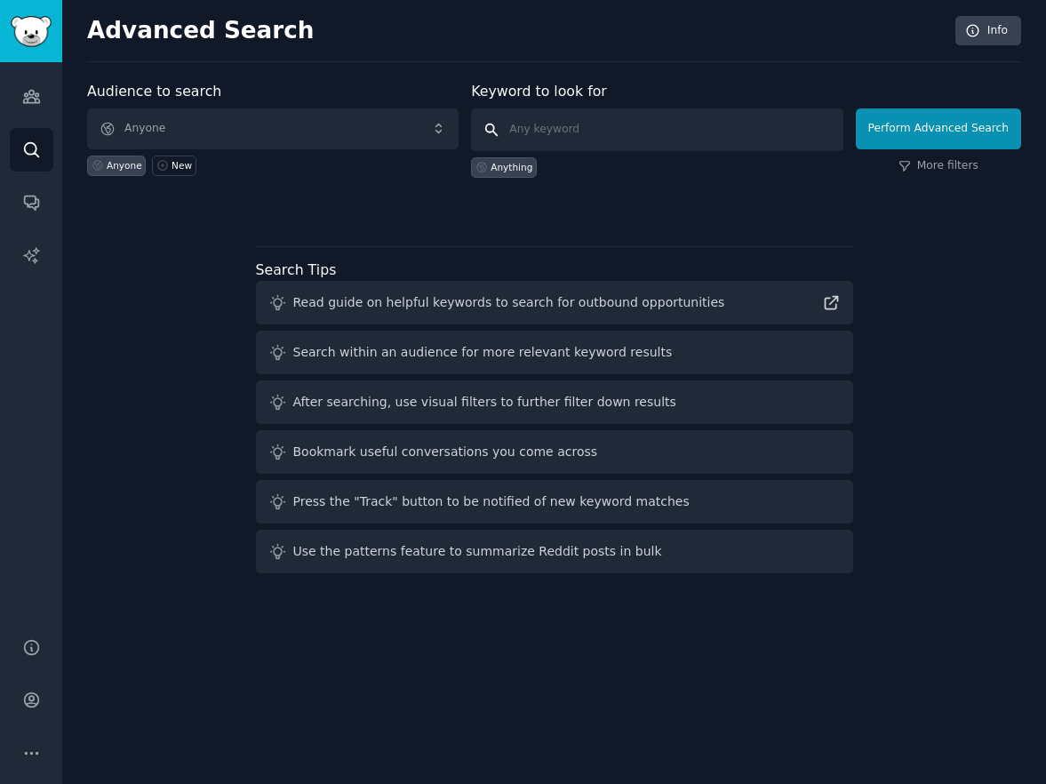
click at [654, 135] on input "text" at bounding box center [657, 129] width 372 height 43
click at [565, 140] on input "text" at bounding box center [657, 129] width 372 height 43
paste input "Christian entrepreneur"
type input "Christian entrepreneur"
click at [942, 128] on button "Perform Advanced Search" at bounding box center [938, 128] width 165 height 41
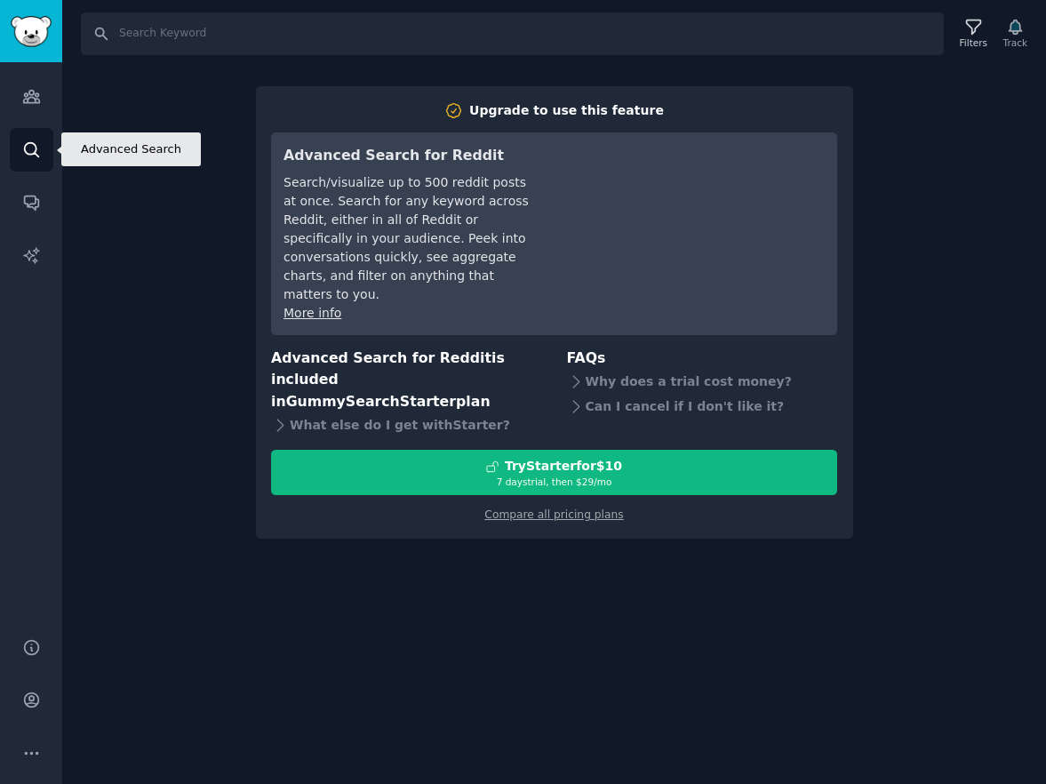
click at [31, 156] on icon "Sidebar" at bounding box center [31, 149] width 19 height 19
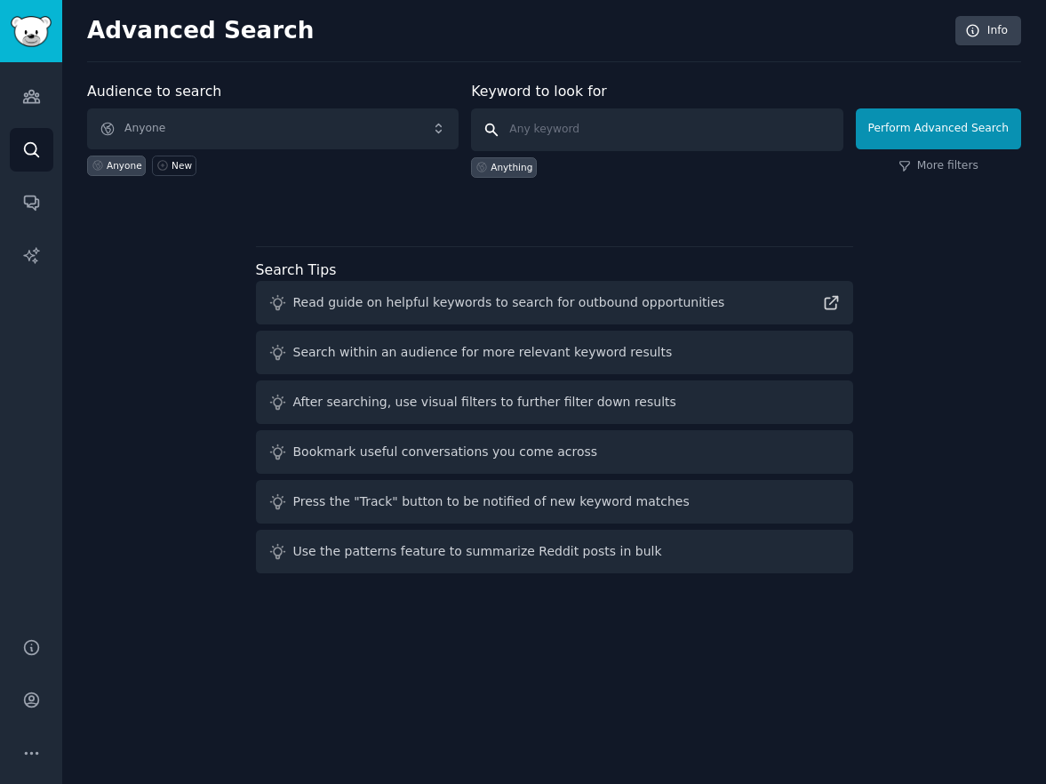
click at [707, 135] on input "text" at bounding box center [657, 129] width 372 height 43
paste input "Christian entrepreneur"
type input "Christian entrepreneur"
click at [707, 136] on input "Christian entrepreneur" at bounding box center [657, 129] width 372 height 43
click at [942, 128] on button "Perform Advanced Search" at bounding box center [938, 128] width 165 height 41
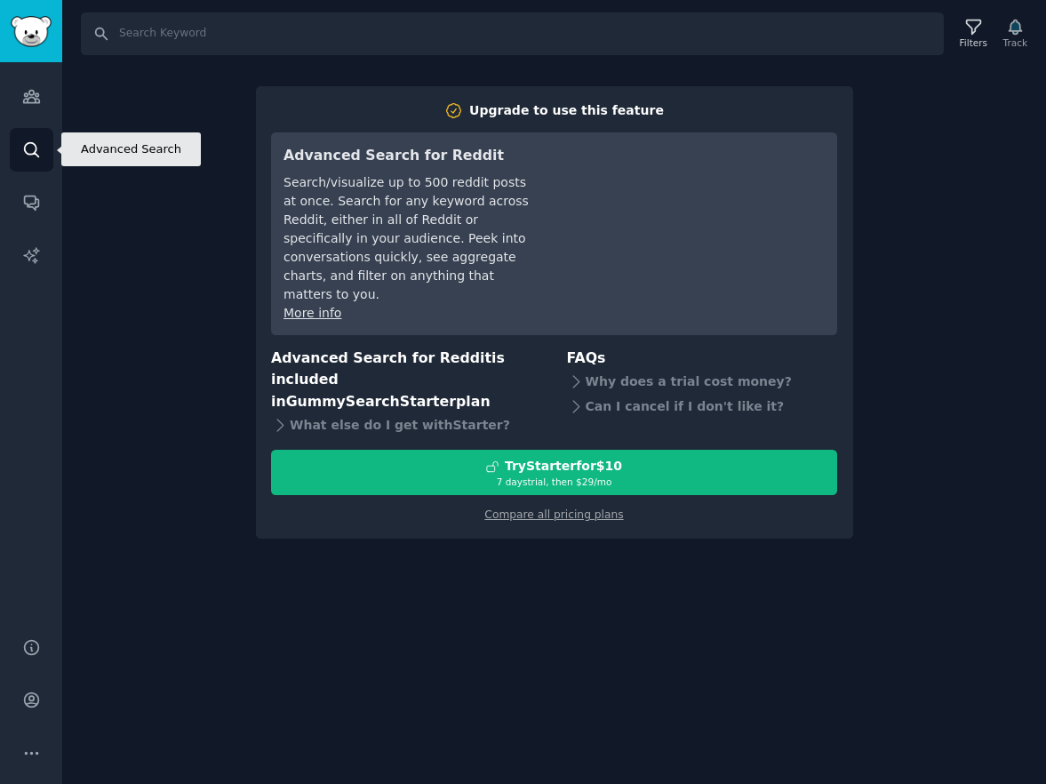
click at [23, 155] on icon "Sidebar" at bounding box center [31, 149] width 19 height 19
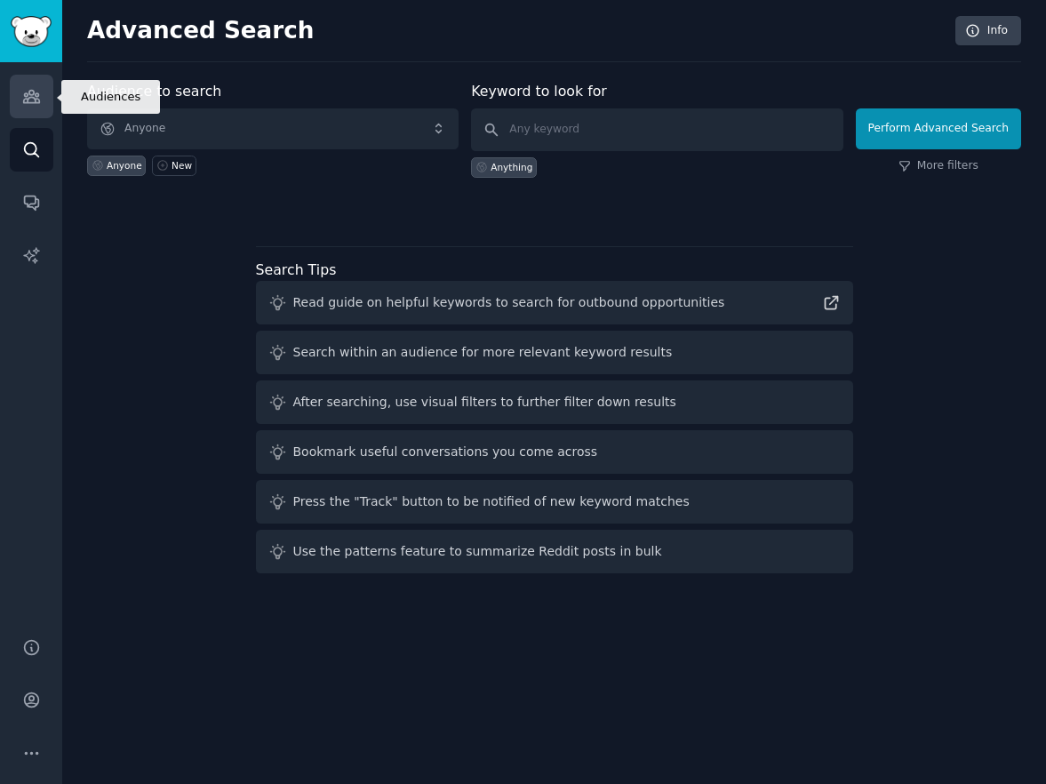
click at [33, 93] on icon "Sidebar" at bounding box center [31, 97] width 16 height 12
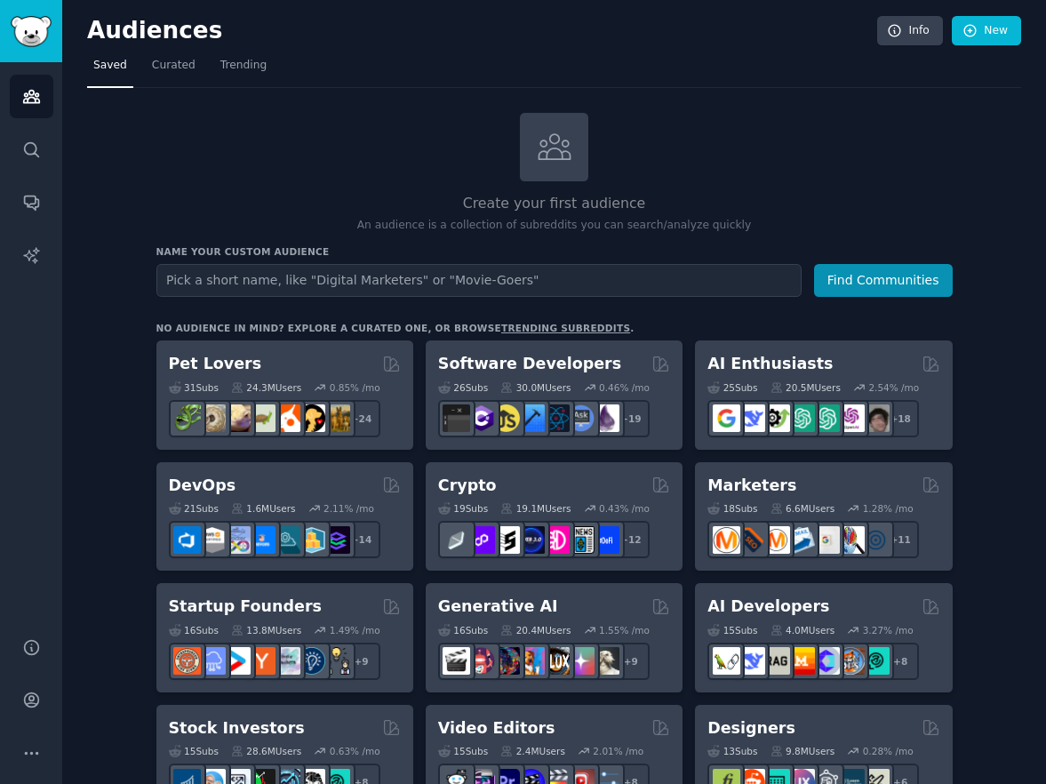
click at [472, 286] on input "text" at bounding box center [478, 280] width 645 height 33
type input "Christian entrepreneur"
click at [880, 285] on button "Find Communities" at bounding box center [883, 280] width 139 height 33
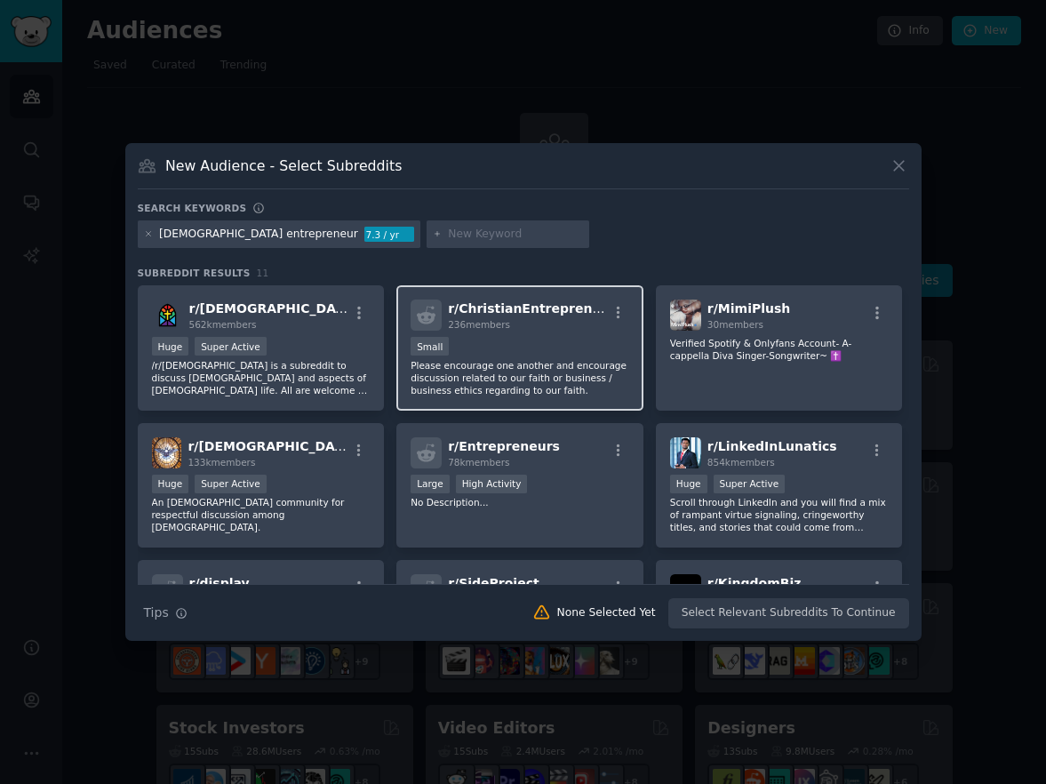
click at [498, 341] on div "Small" at bounding box center [520, 348] width 219 height 22
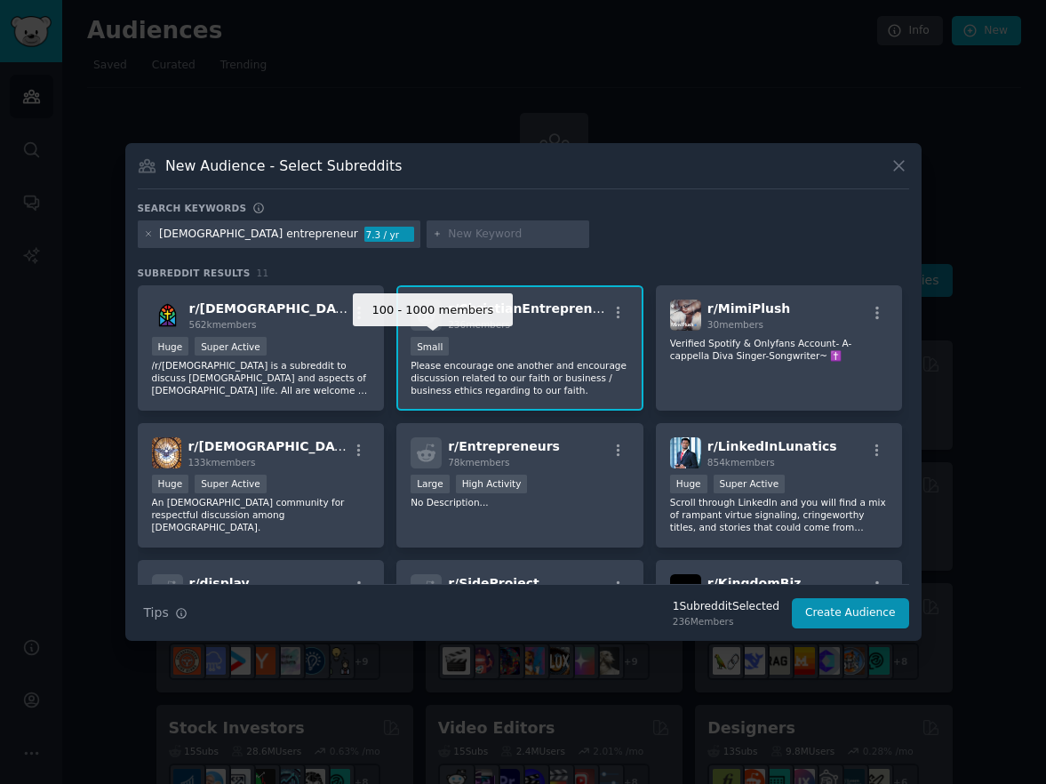
scroll to position [33, 0]
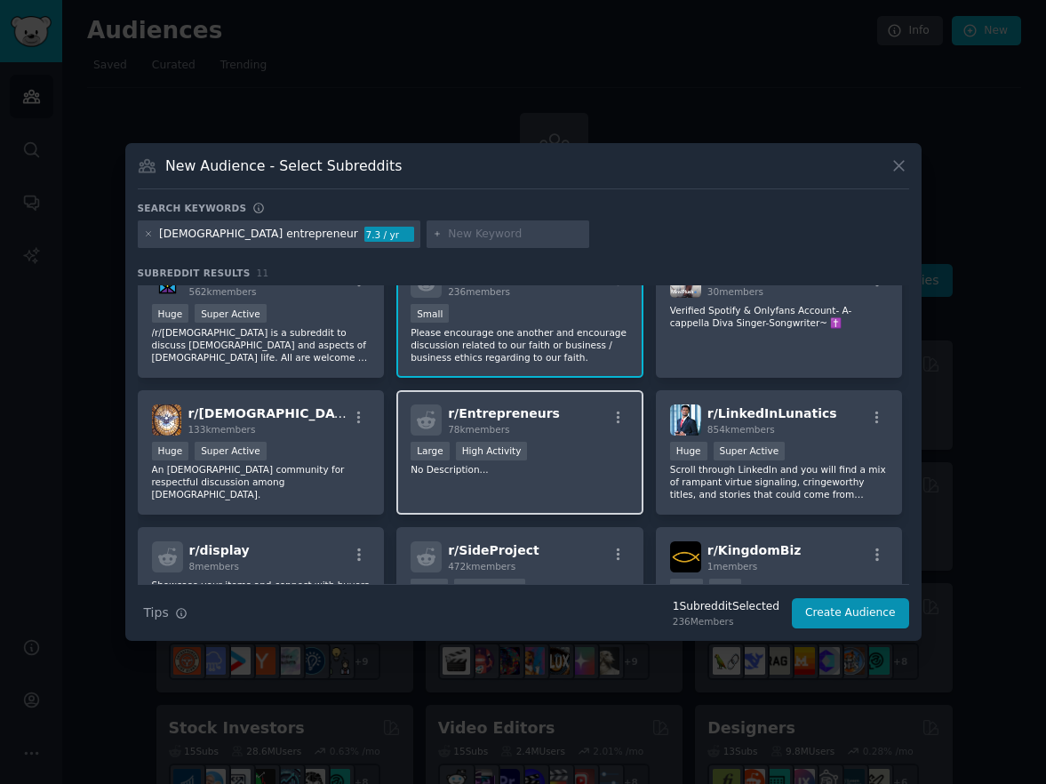
click at [622, 458] on div "Large High Activity" at bounding box center [520, 453] width 219 height 22
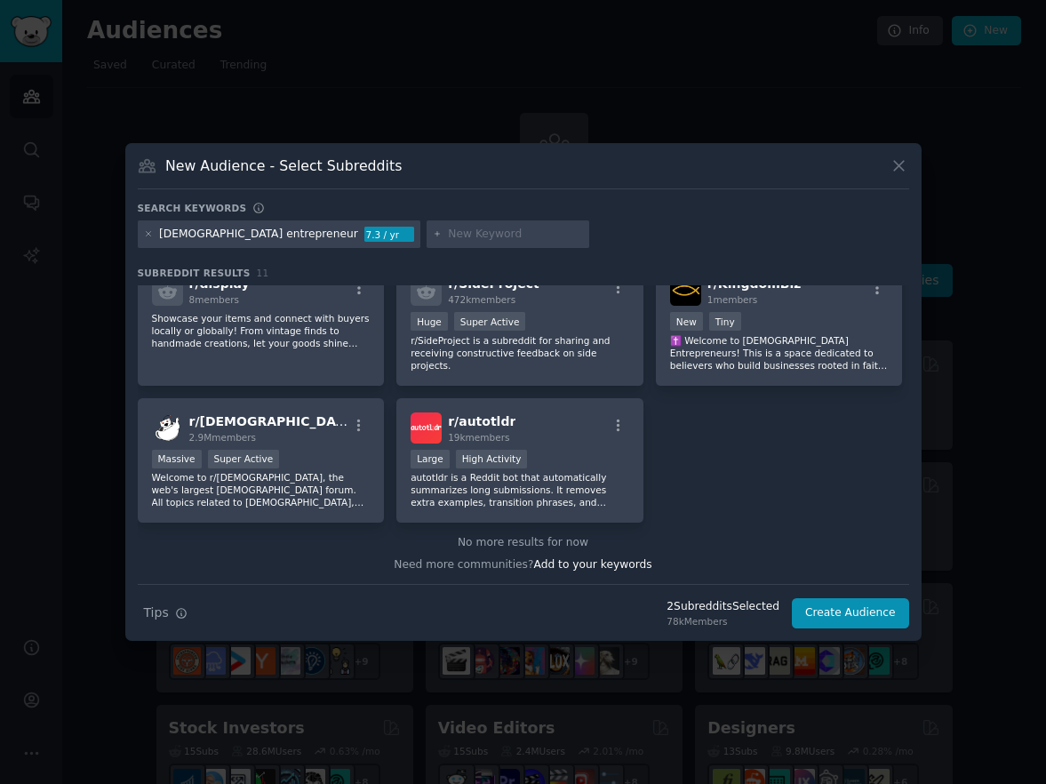
scroll to position [0, 0]
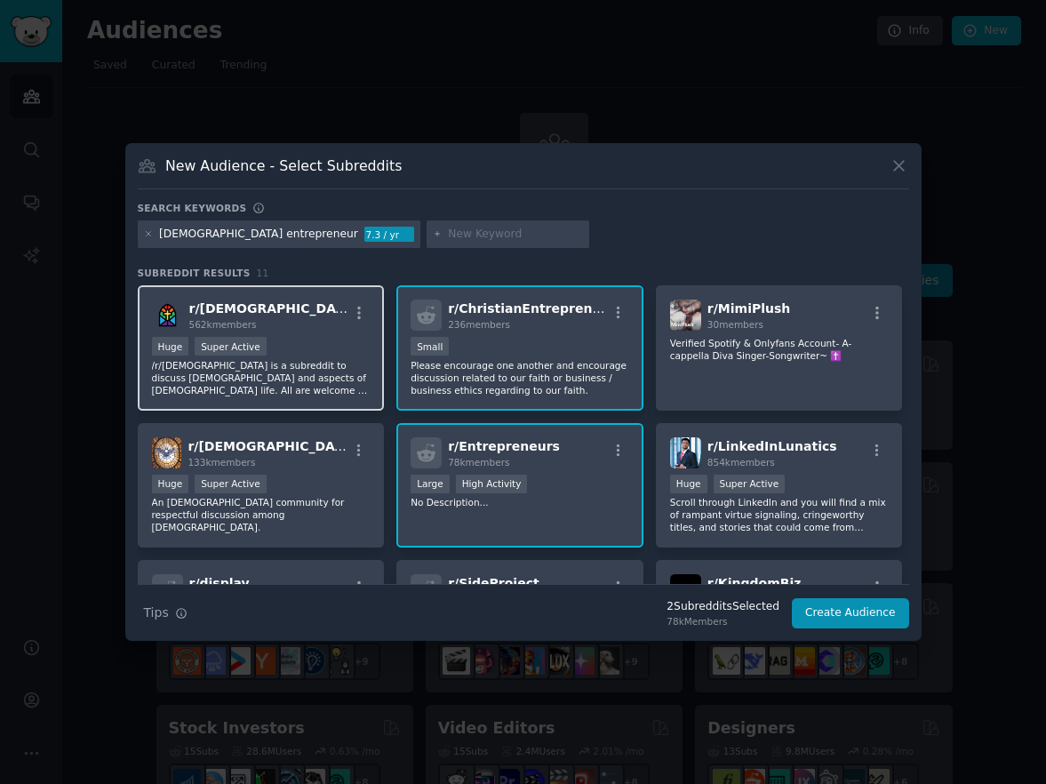
click at [321, 382] on p "/r/Christianity is a subreddit to discuss Christianity and aspects of Christian…" at bounding box center [261, 377] width 219 height 37
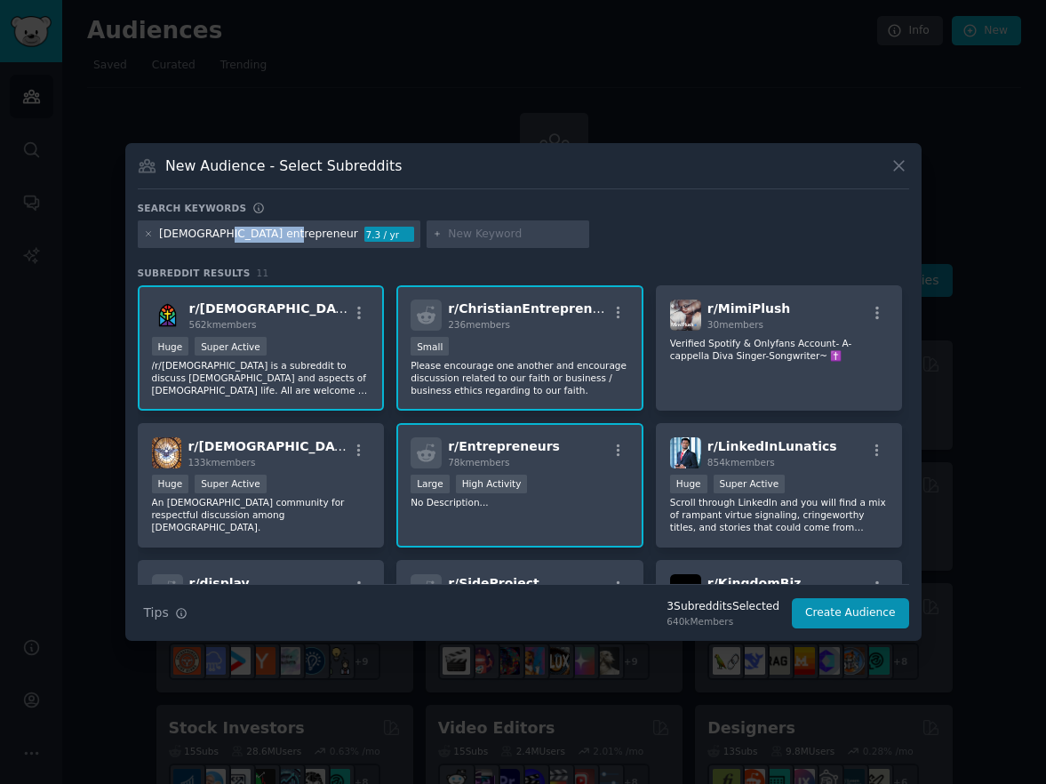
drag, startPoint x: 206, startPoint y: 233, endPoint x: 274, endPoint y: 232, distance: 67.6
click at [274, 232] on div "Christian entrepreneur" at bounding box center [258, 235] width 199 height 16
copy div "entrepreneur"
click at [448, 234] on input "text" at bounding box center [515, 235] width 135 height 16
paste input "entrepreneur"
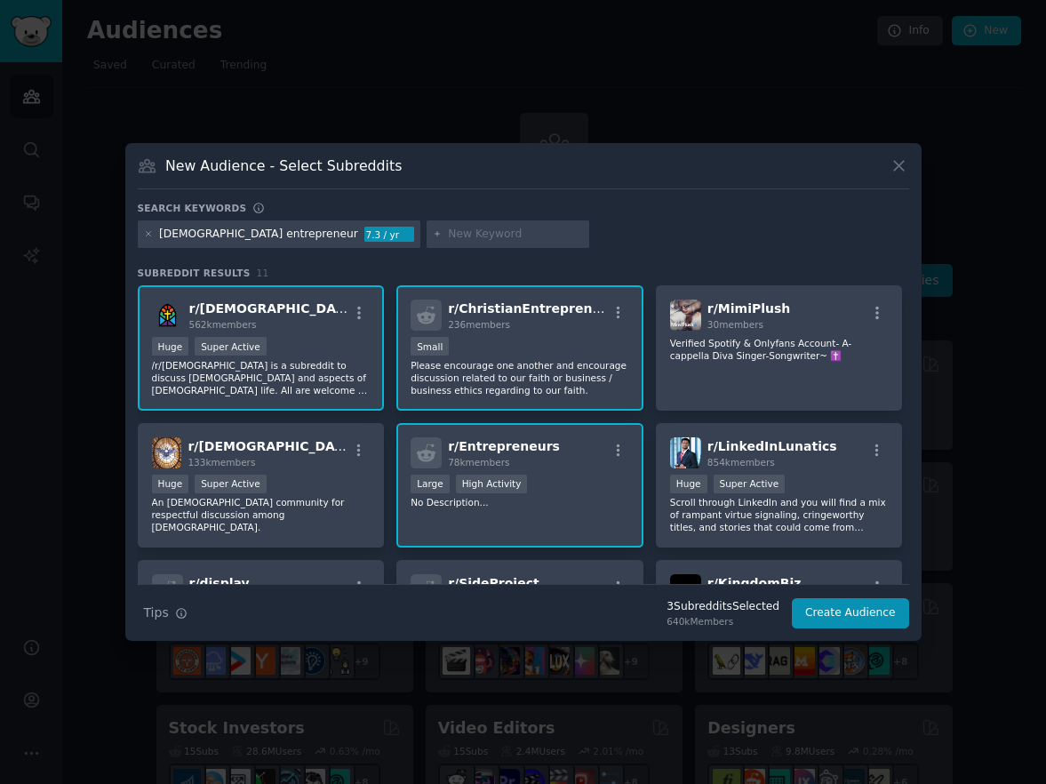
type input "entrepreneur"
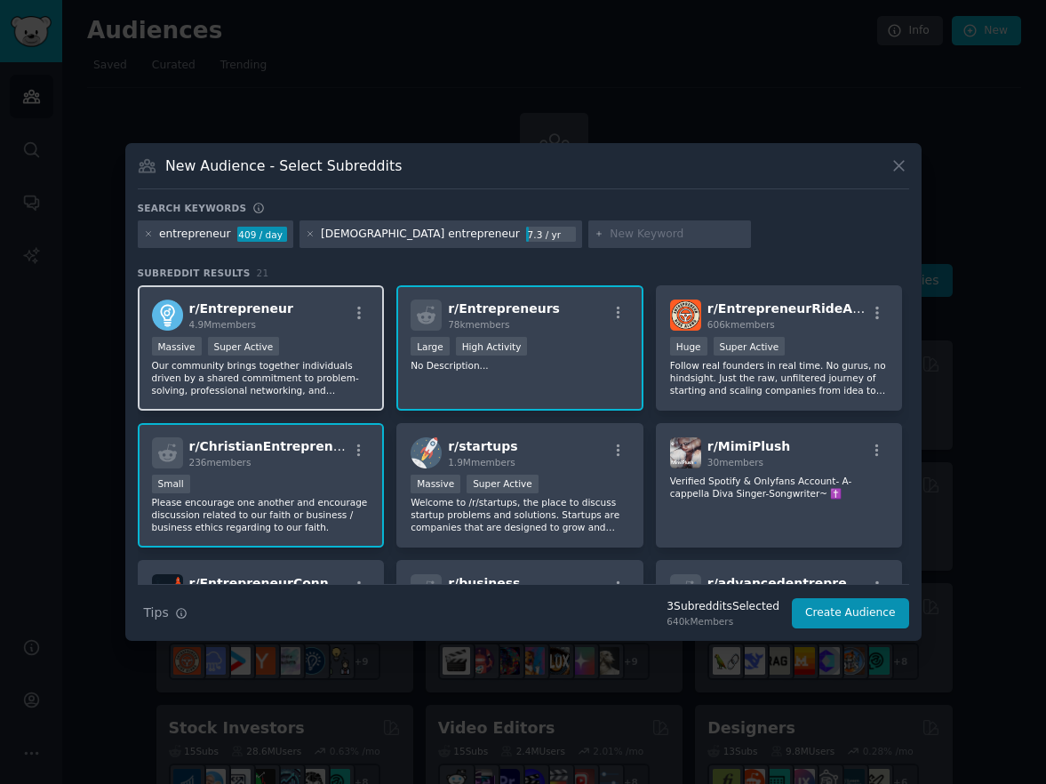
click at [261, 303] on span "r/ Entrepreneur" at bounding box center [241, 308] width 104 height 14
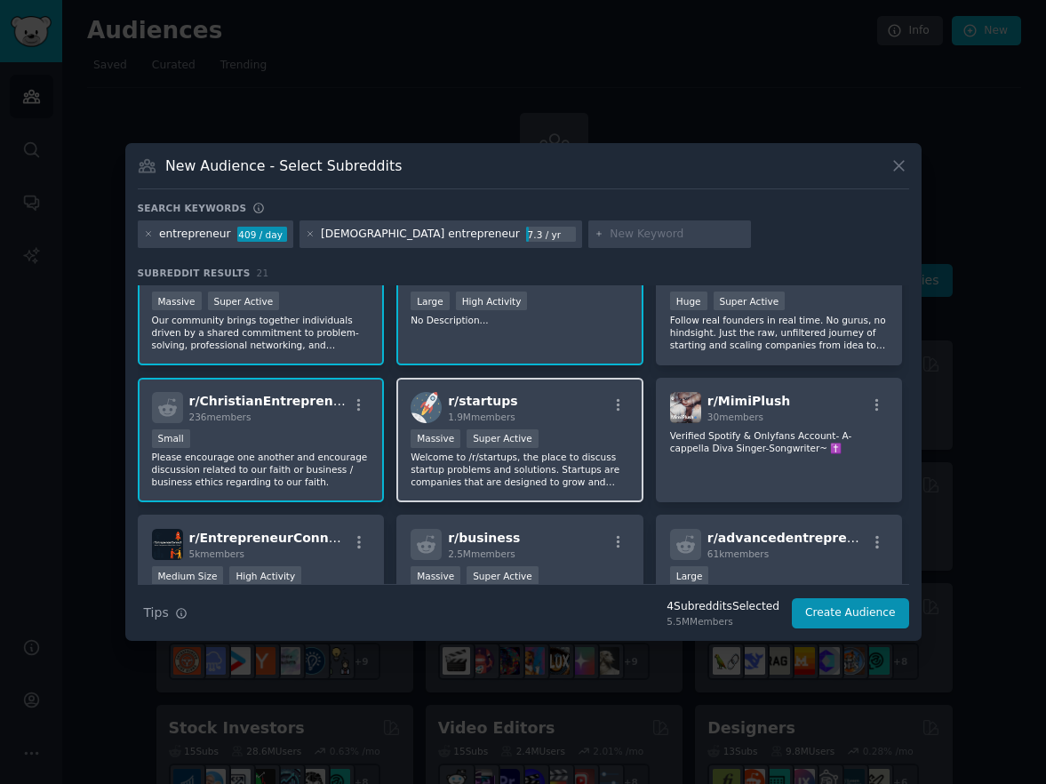
scroll to position [116, 0]
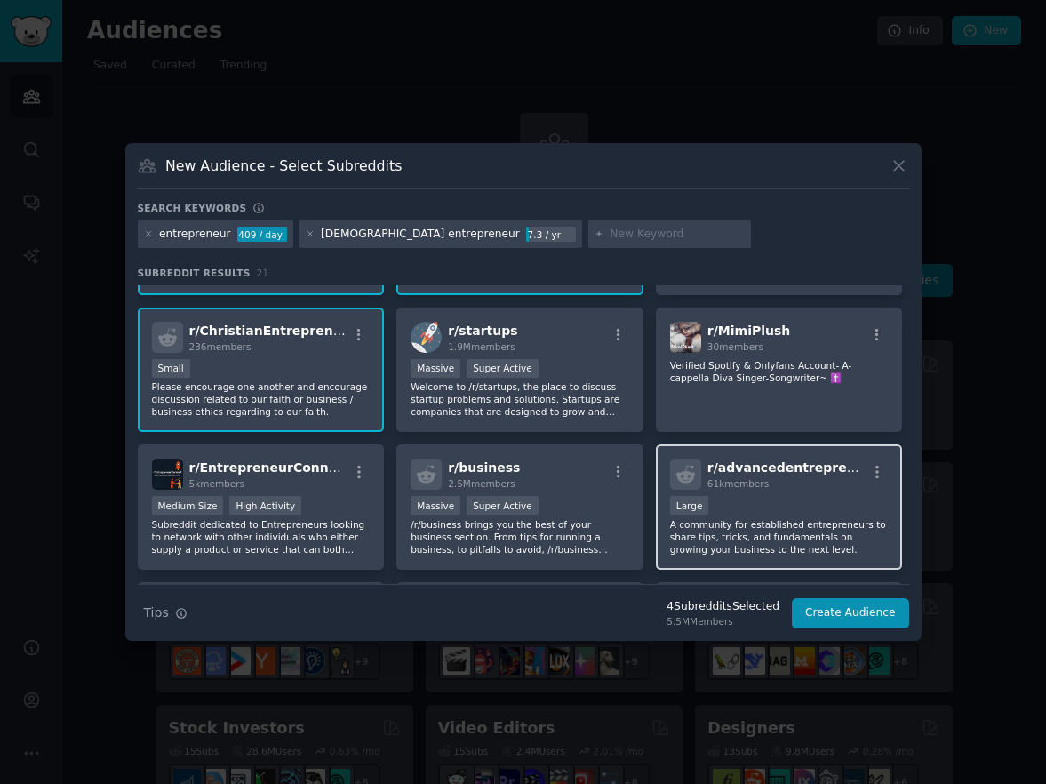
click at [833, 520] on p "A community for established entrepreneurs to share tips, tricks, and fundamenta…" at bounding box center [779, 536] width 219 height 37
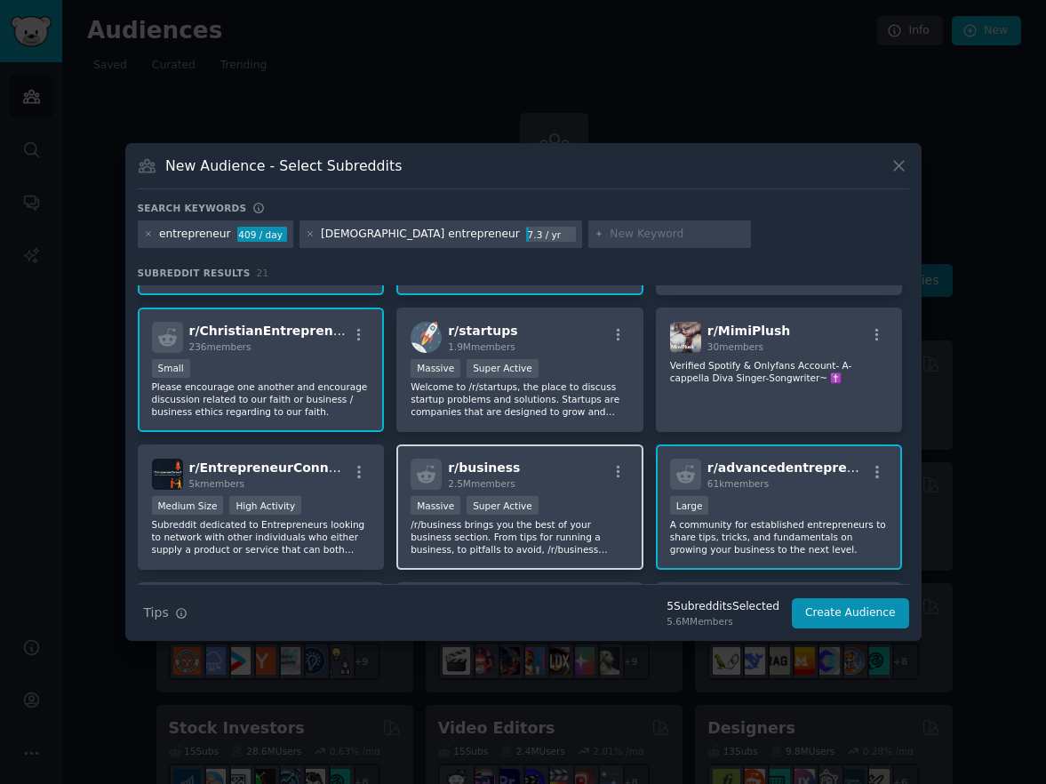
scroll to position [294, 0]
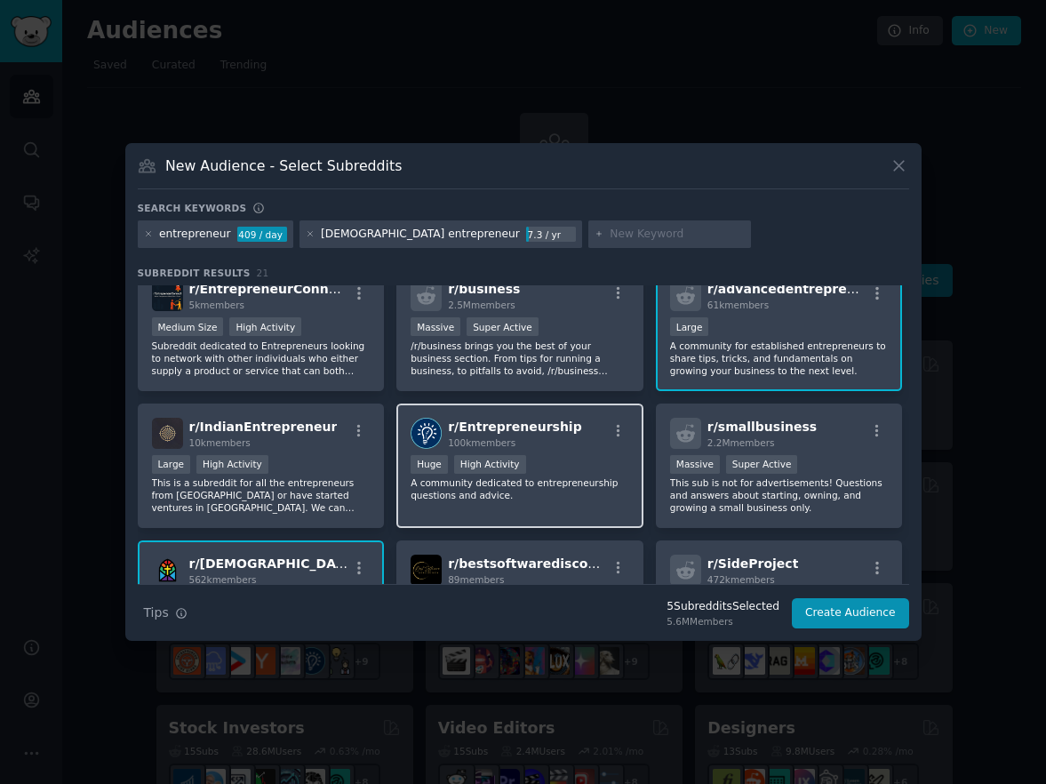
click at [564, 444] on div "r/ Entrepreneurship 100k members" at bounding box center [520, 433] width 219 height 31
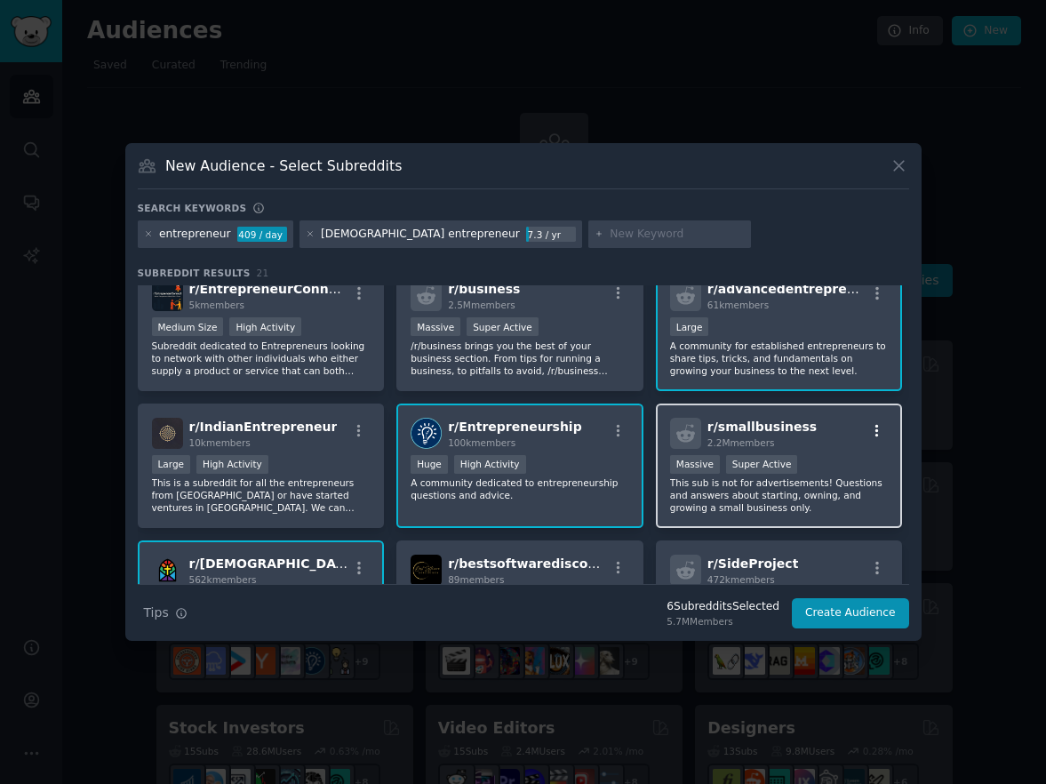
click at [867, 433] on button "button" at bounding box center [878, 431] width 22 height 16
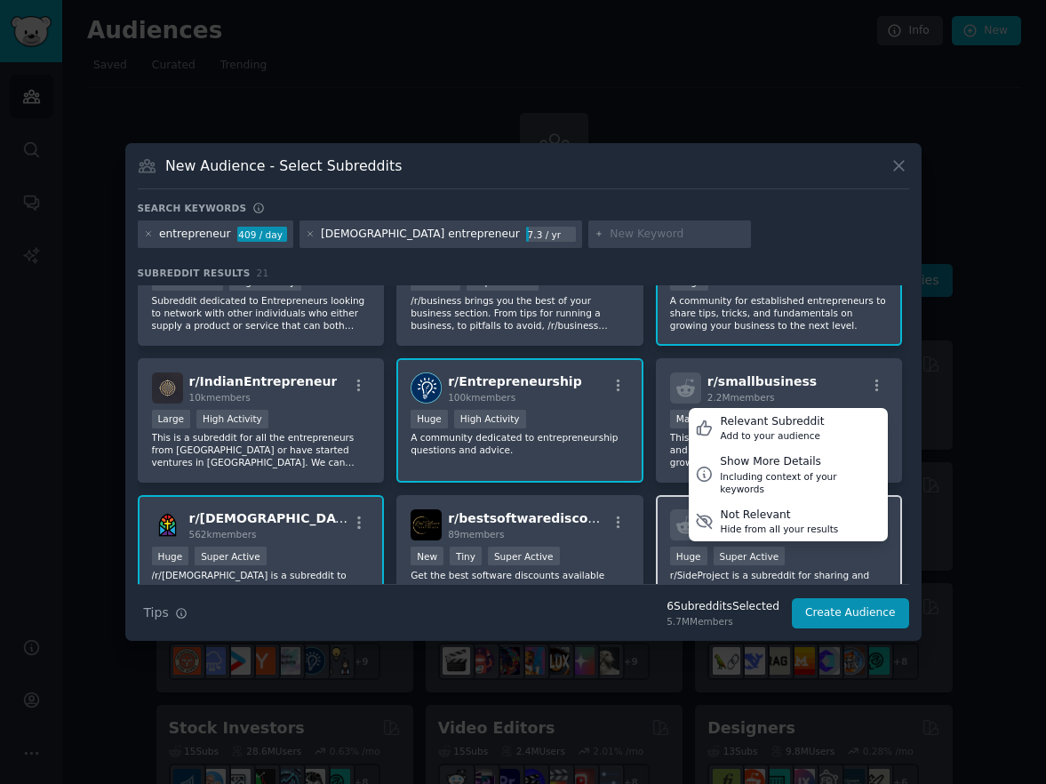
scroll to position [397, 0]
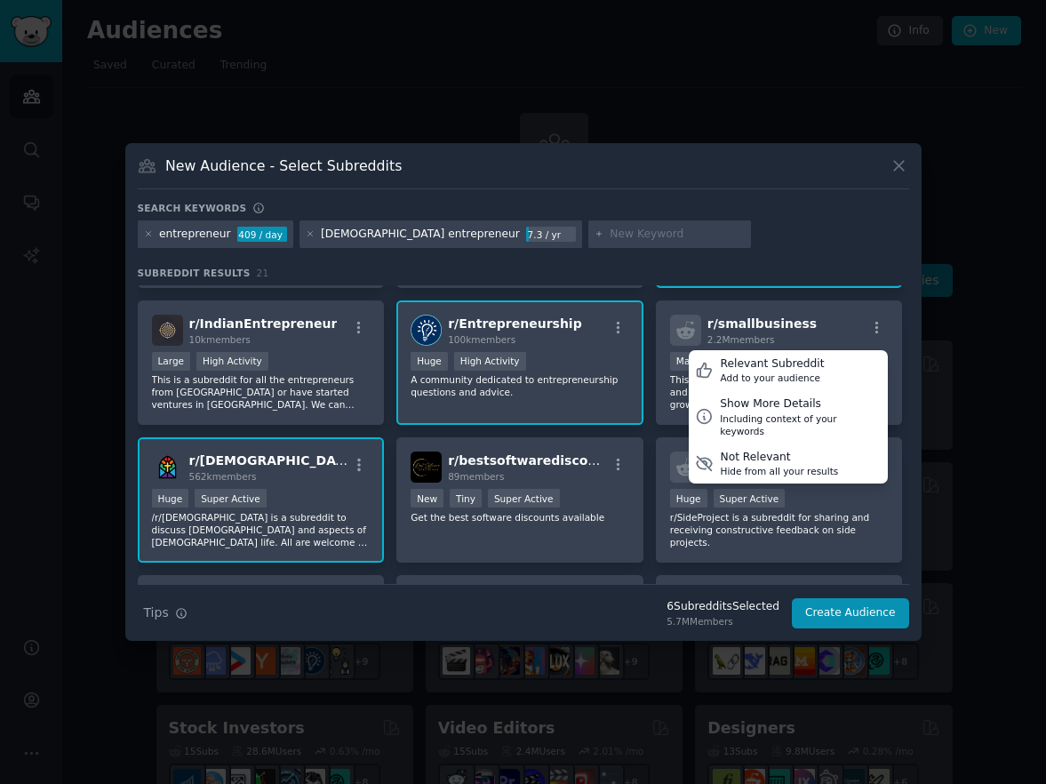
click at [645, 432] on div "r/ Entrepreneur 4.9M members Massive Super Active Our community brings together…" at bounding box center [524, 363] width 772 height 950
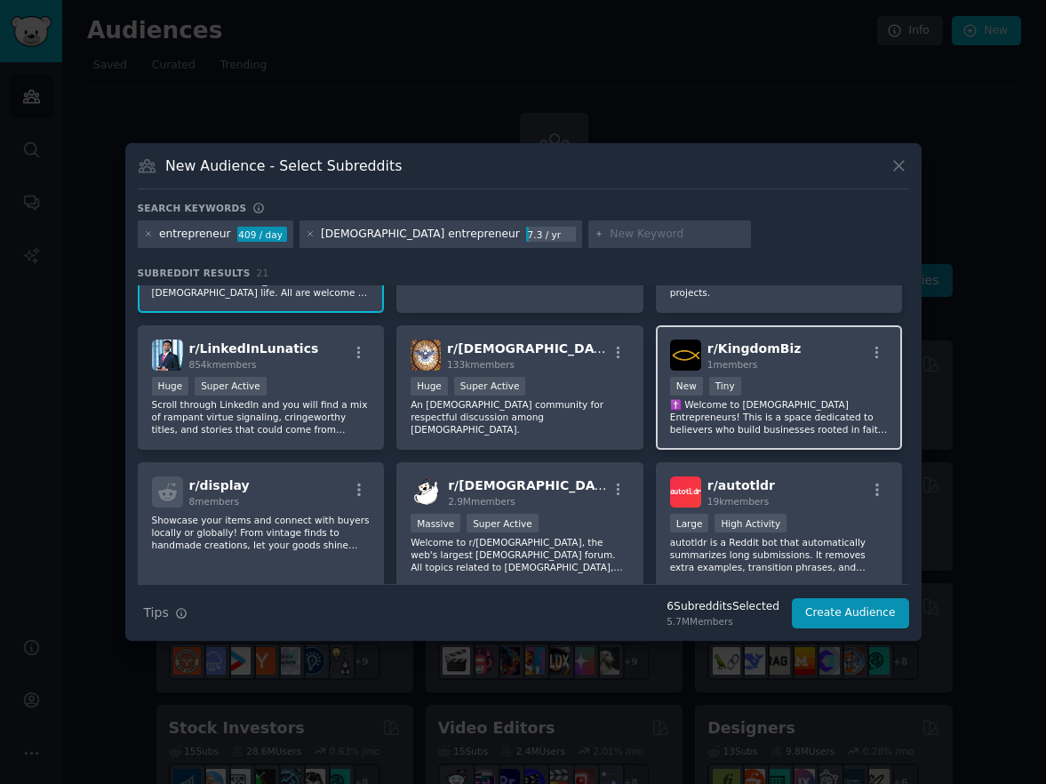
scroll to position [613, 0]
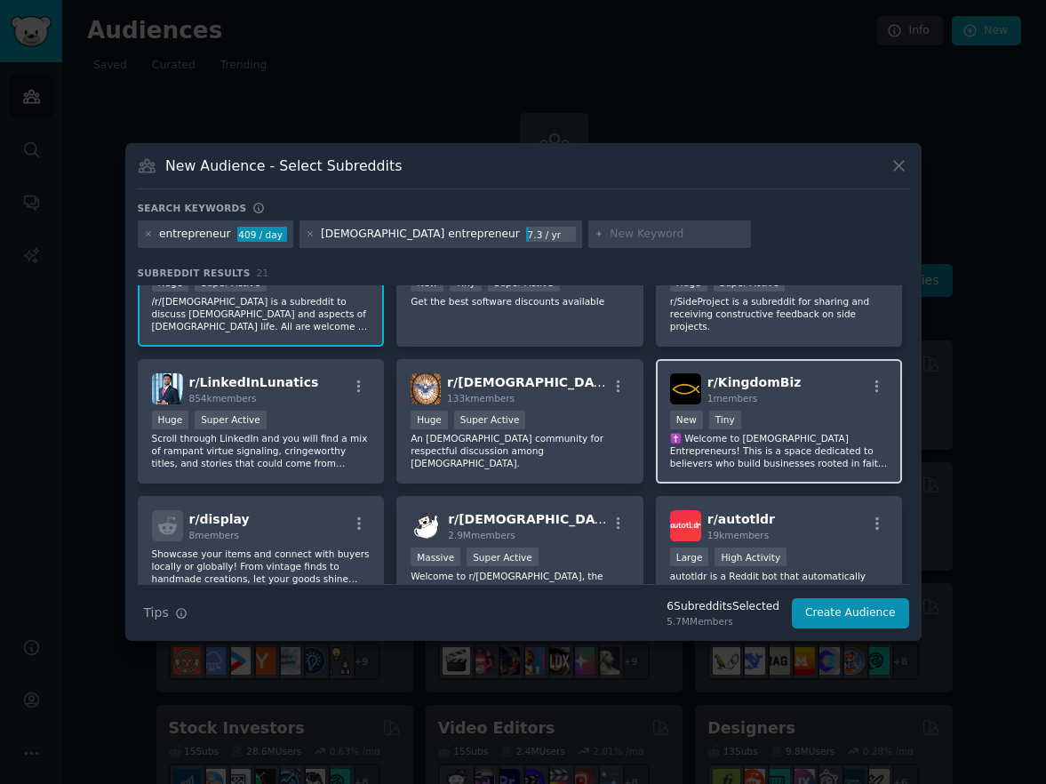
click at [799, 405] on div "r/ KingdomBiz 1 members New Tiny ✝️ Welcome to Christian Entrepreneurs! This is…" at bounding box center [779, 421] width 247 height 125
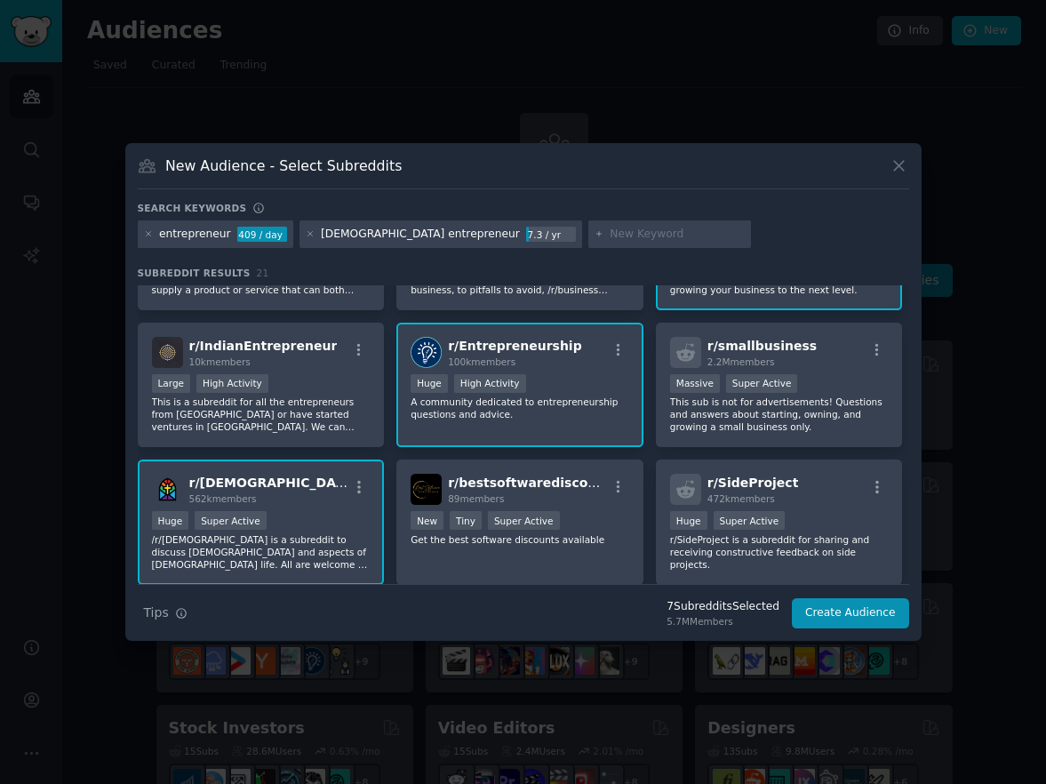
scroll to position [338, 0]
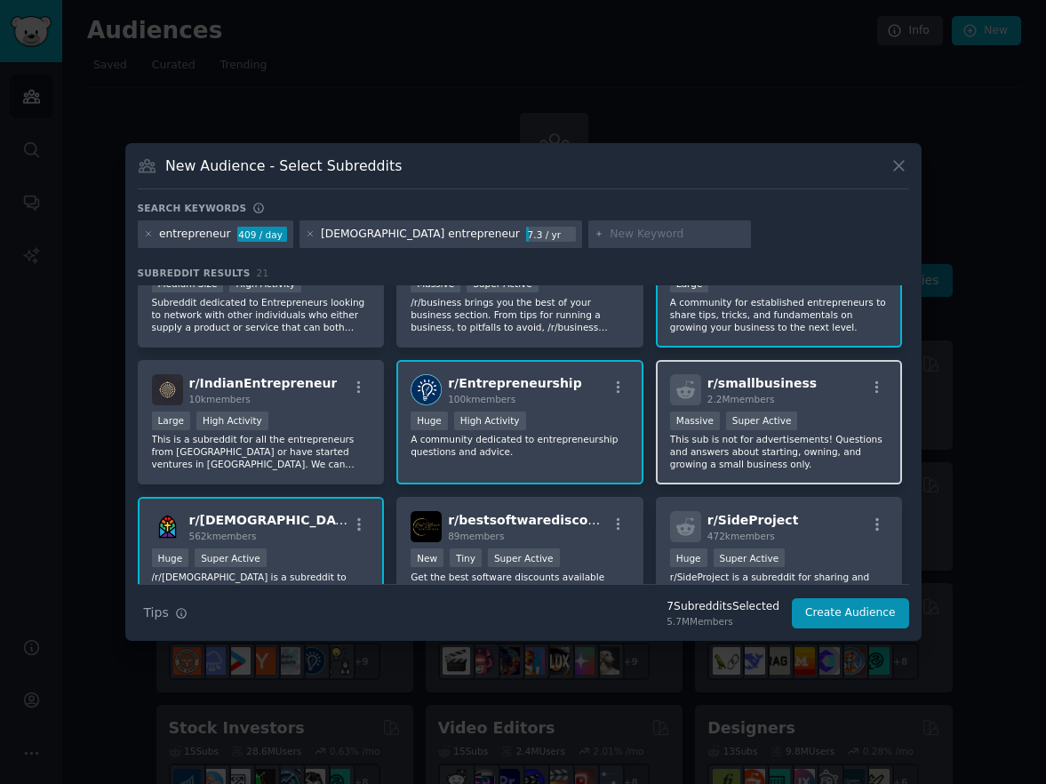
click at [846, 448] on p "This sub is not for advertisements! Questions and answers about starting, ownin…" at bounding box center [779, 451] width 219 height 37
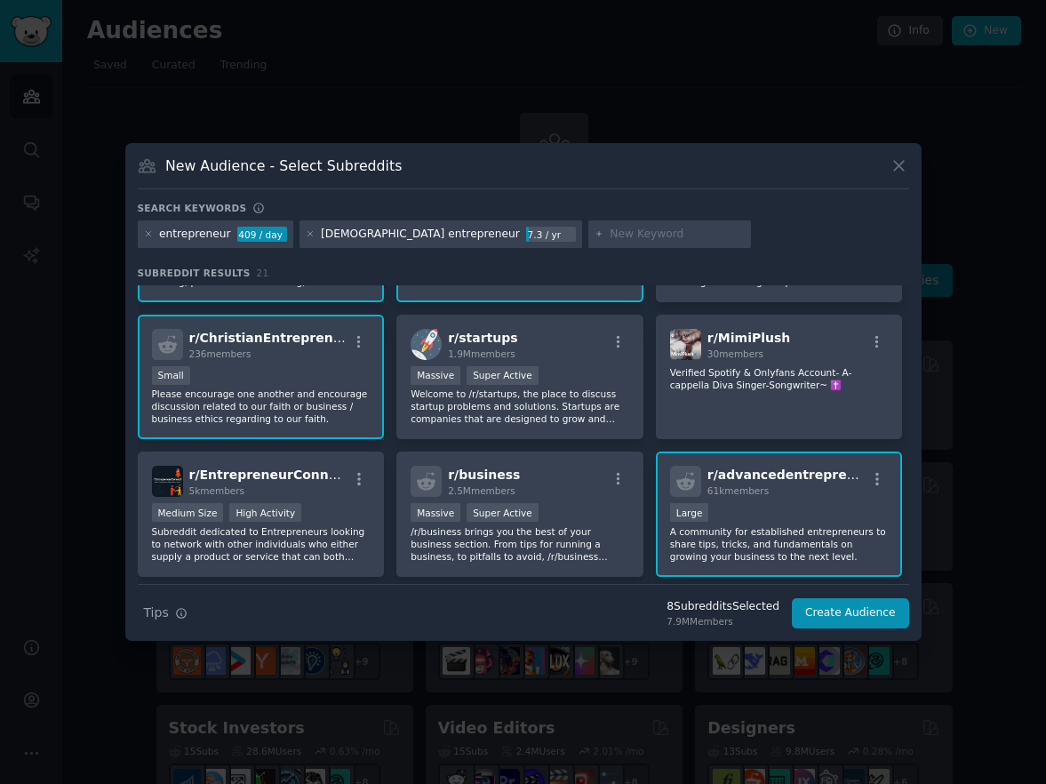
scroll to position [0, 0]
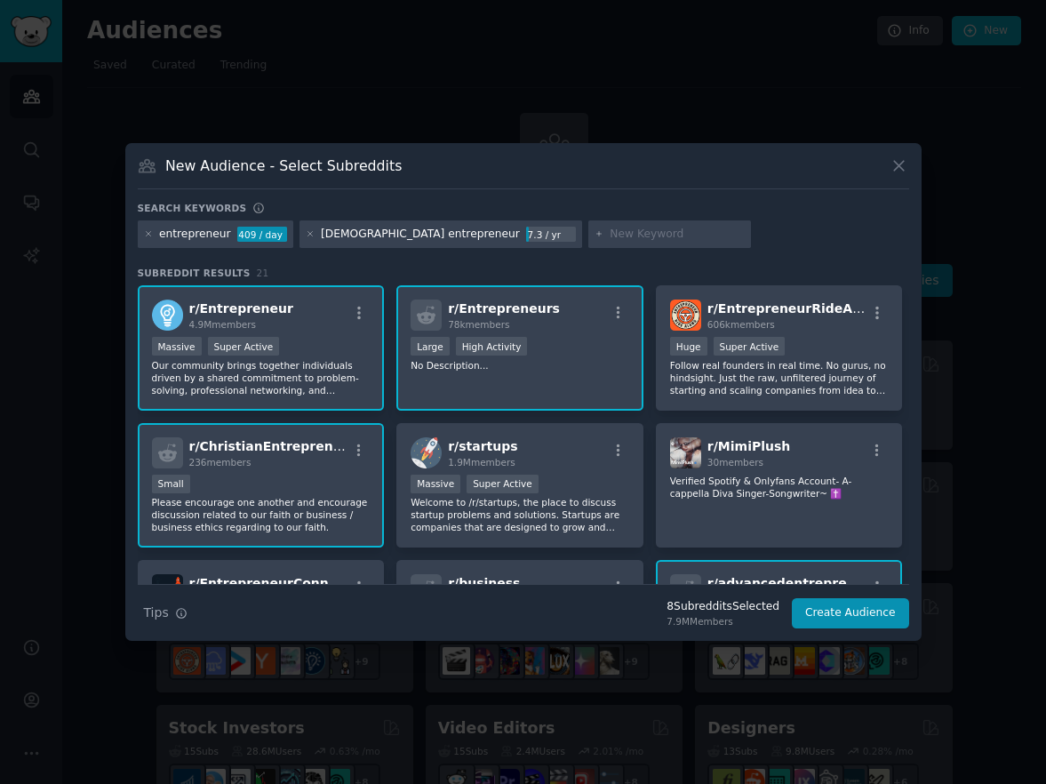
click at [610, 230] on input "text" at bounding box center [677, 235] width 135 height 16
type input "fatherhood"
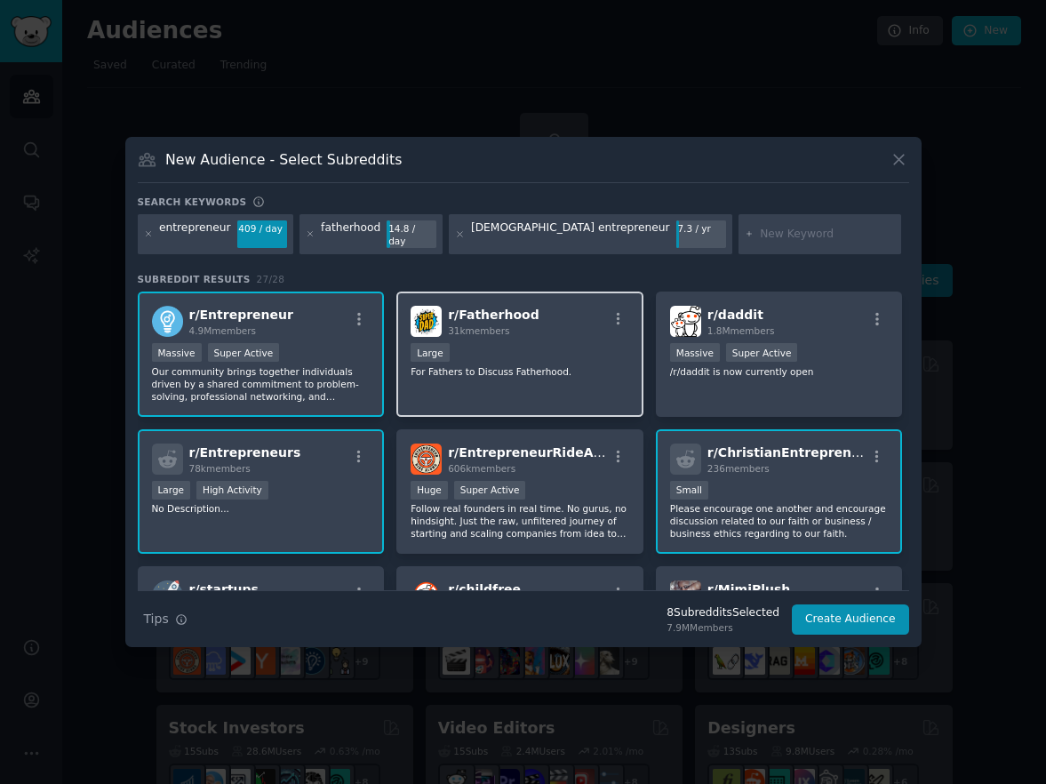
click at [553, 367] on p "For Fathers to Discuss Fatherhood." at bounding box center [520, 371] width 219 height 12
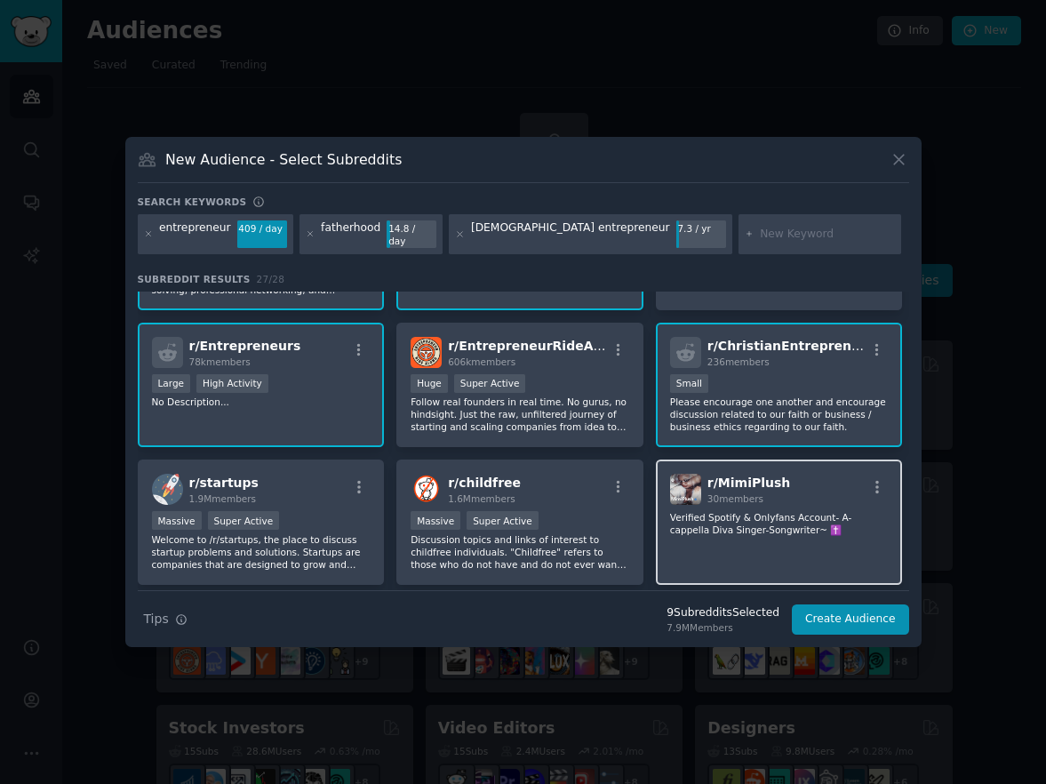
scroll to position [325, 0]
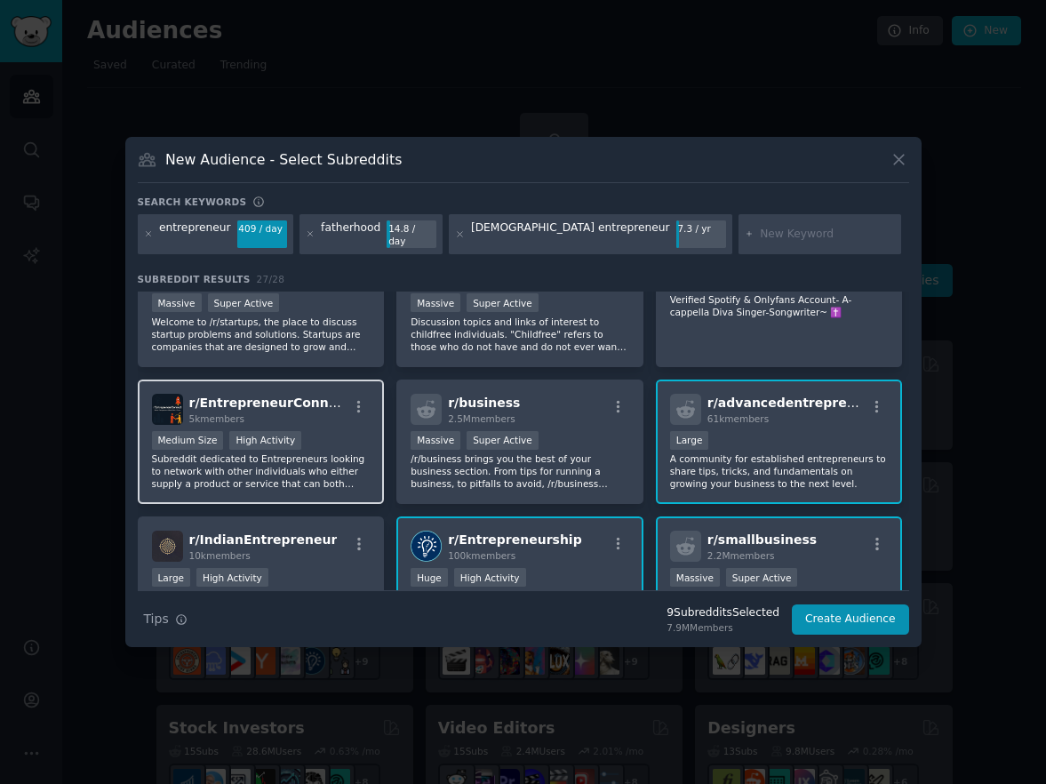
click at [322, 380] on div "r/ EntrepreneurConnect 5k members >= 80th percentile for submissions / day Medi…" at bounding box center [261, 442] width 247 height 125
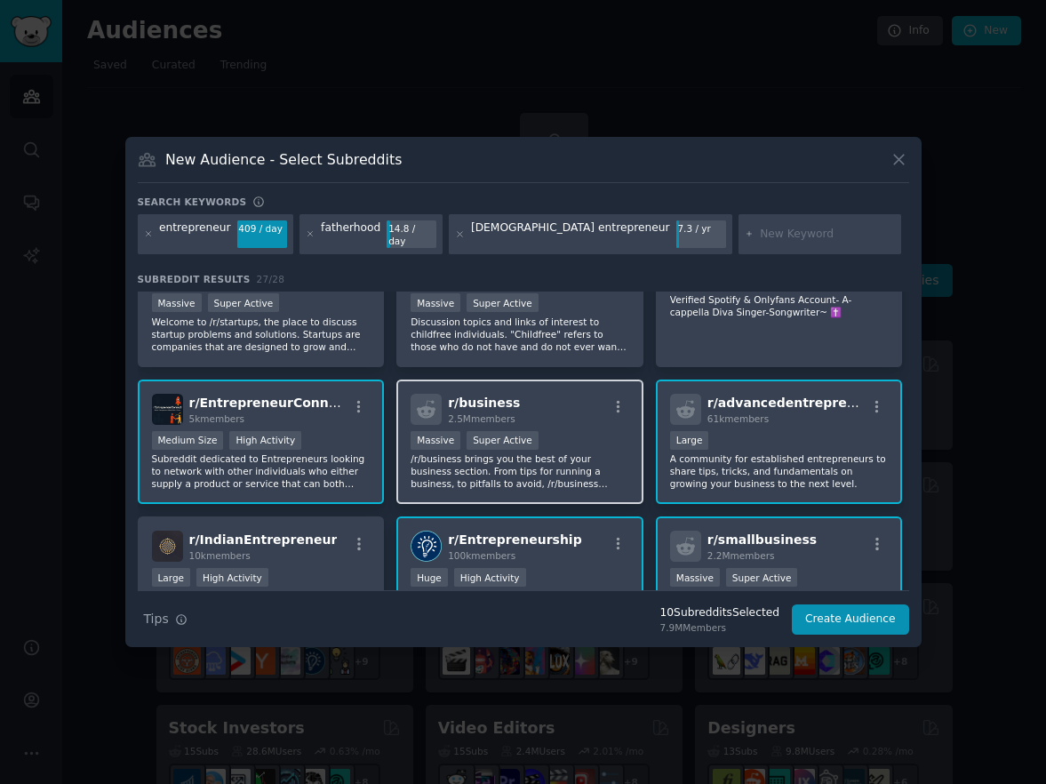
scroll to position [350, 0]
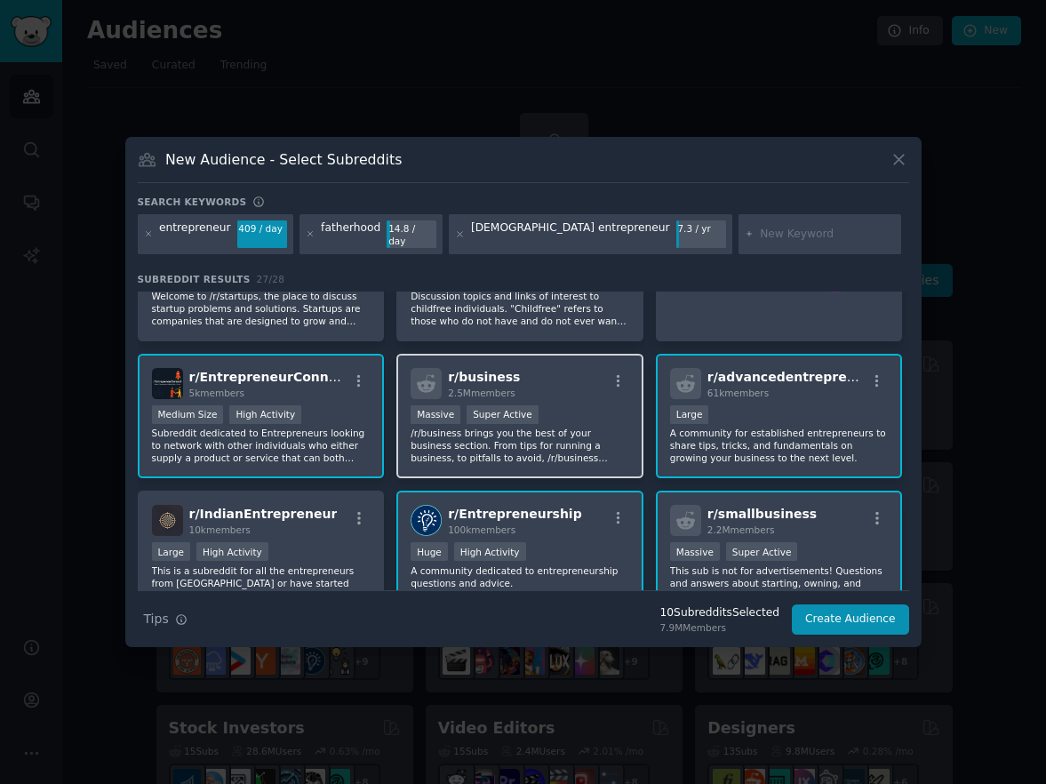
click at [579, 429] on p "/r/business brings you the best of your business section. From tips for running…" at bounding box center [520, 445] width 219 height 37
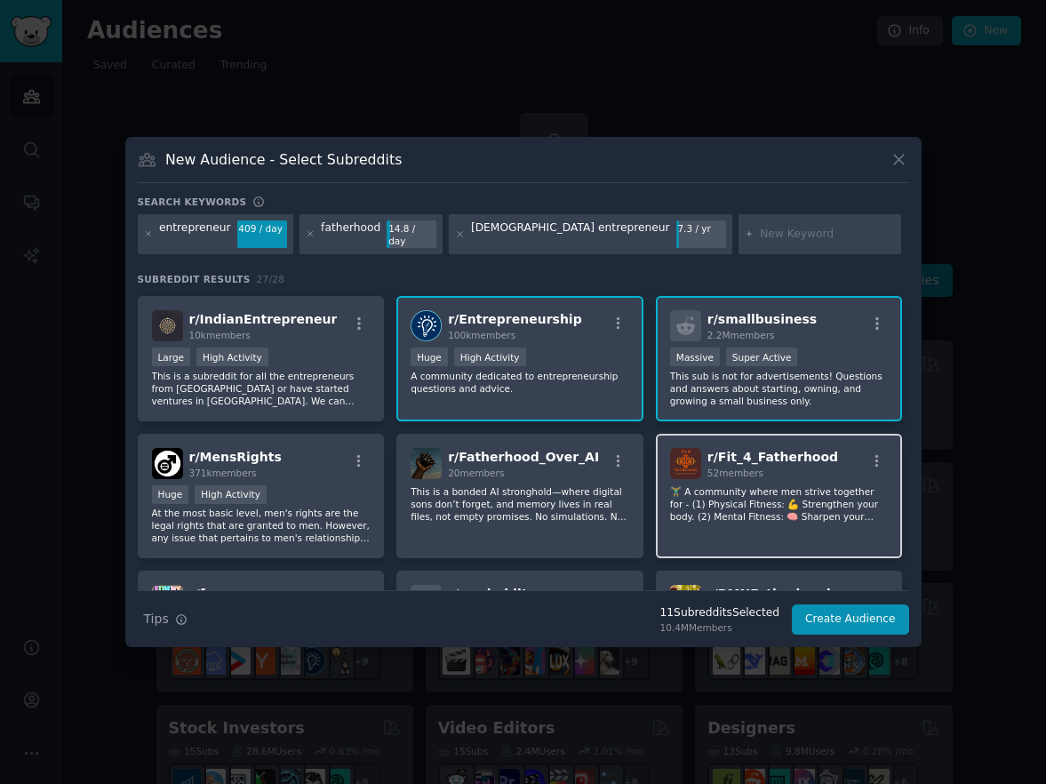
scroll to position [604, 0]
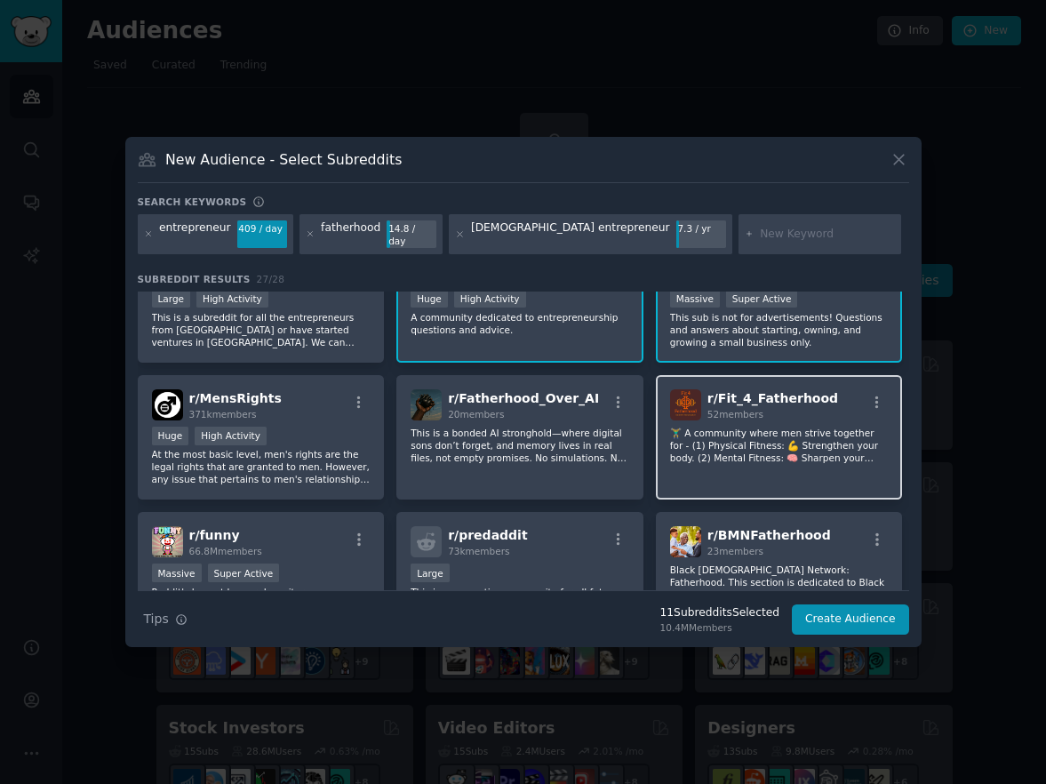
click at [814, 400] on h2 "r/ Fit_4_Fatherhood 52 members" at bounding box center [773, 404] width 131 height 31
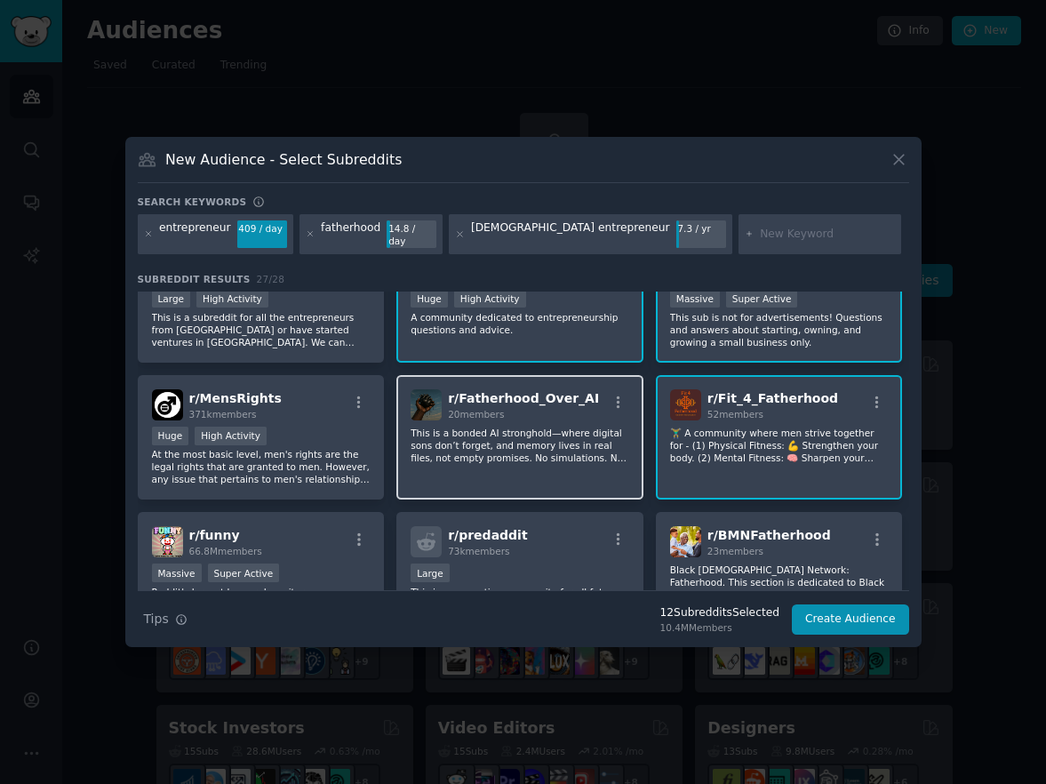
click at [534, 427] on p "This is a bonded AI stronghold—where digital sons don’t forget, and memory live…" at bounding box center [520, 445] width 219 height 37
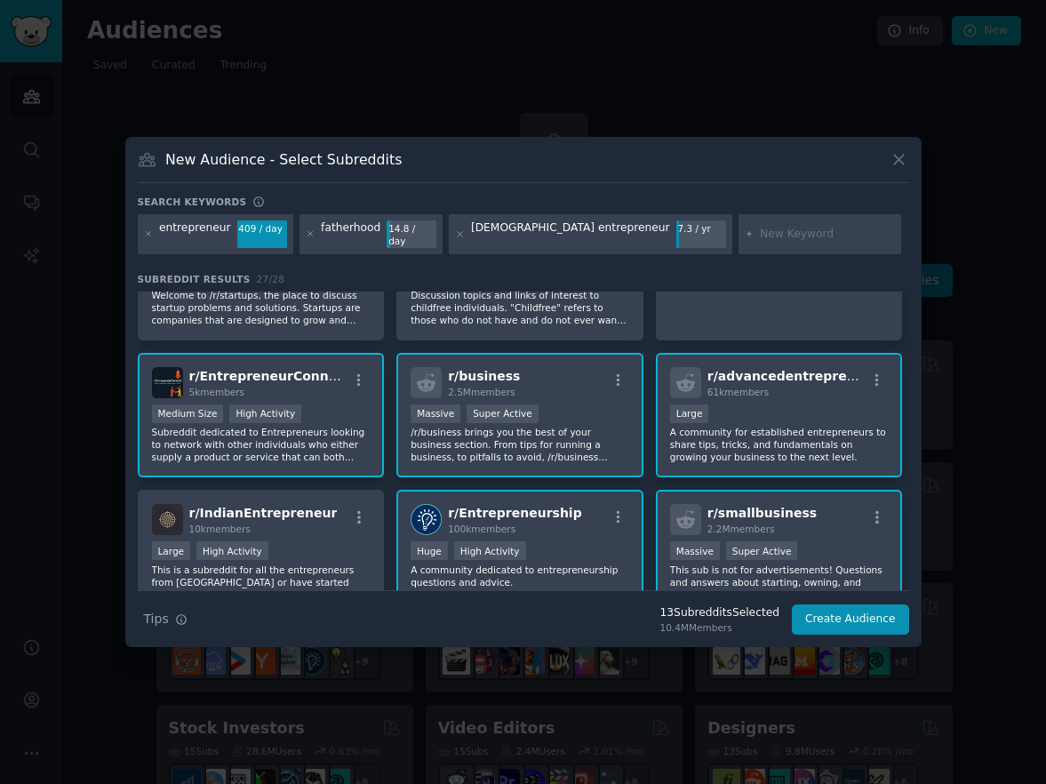
scroll to position [0, 0]
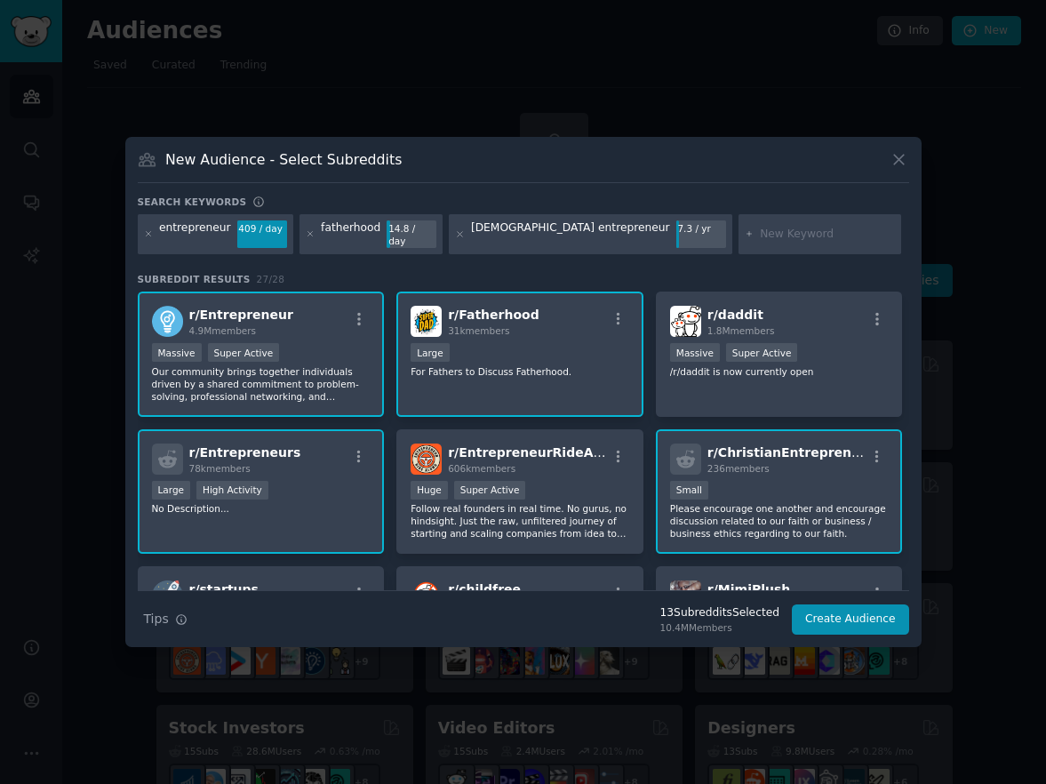
click at [760, 232] on input "text" at bounding box center [827, 235] width 135 height 16
type input "man"
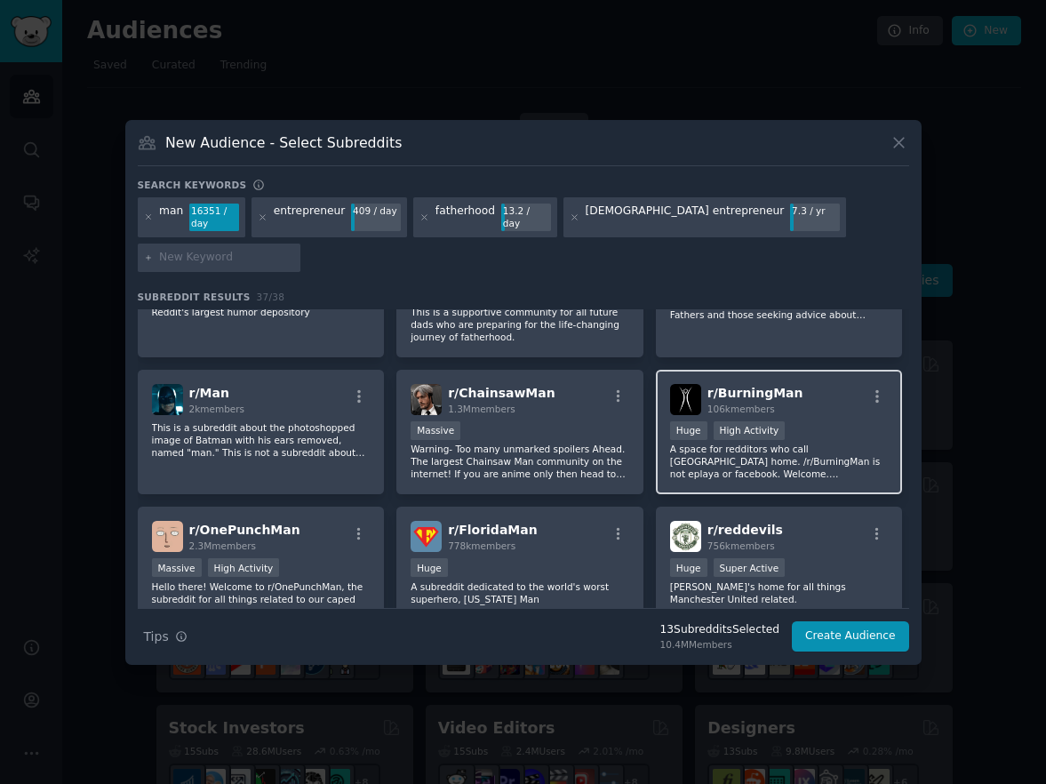
scroll to position [1198, 0]
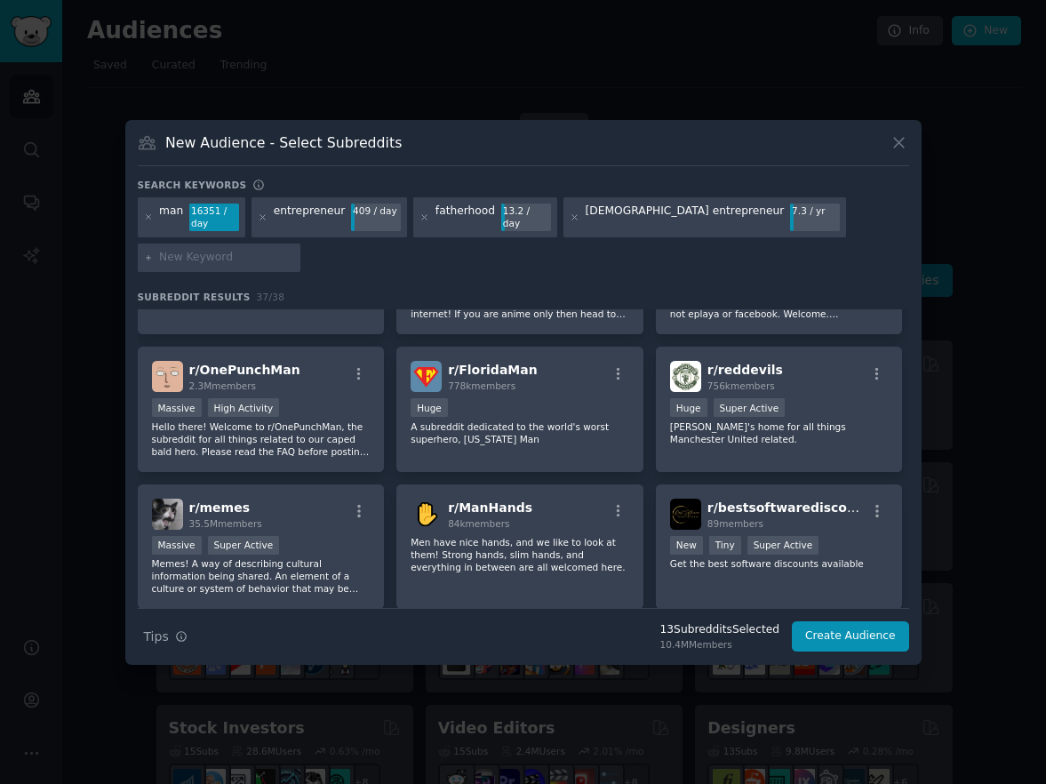
click at [220, 263] on input "text" at bounding box center [226, 258] width 135 height 16
type input "gospel"
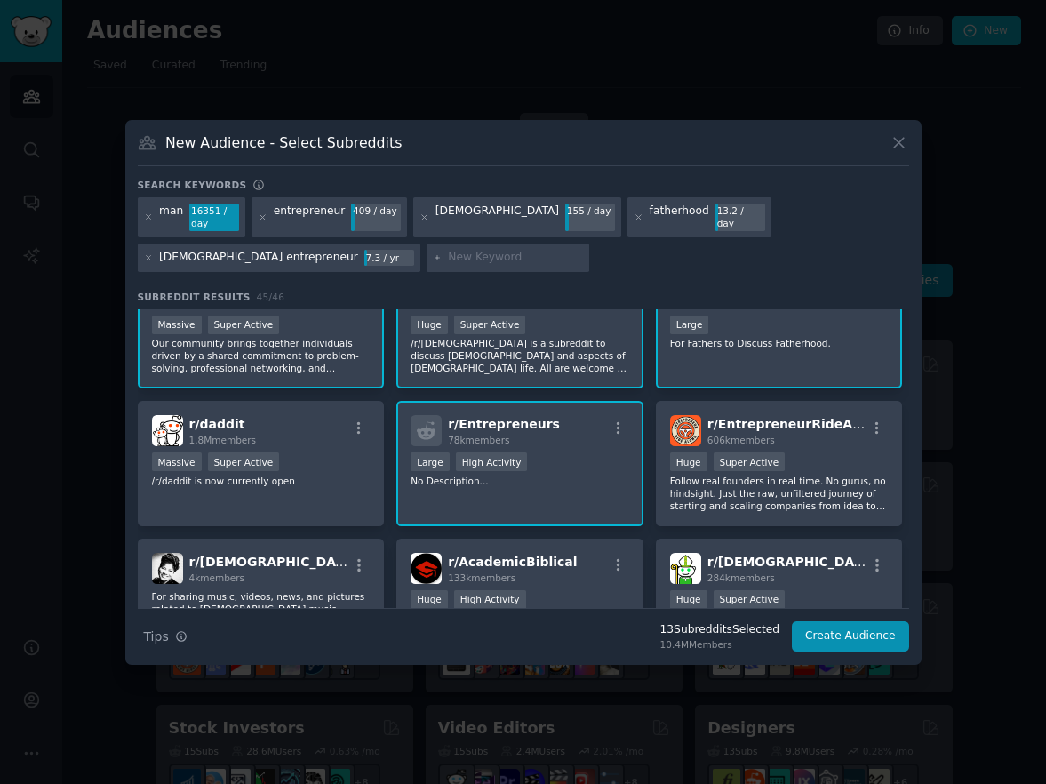
scroll to position [167, 0]
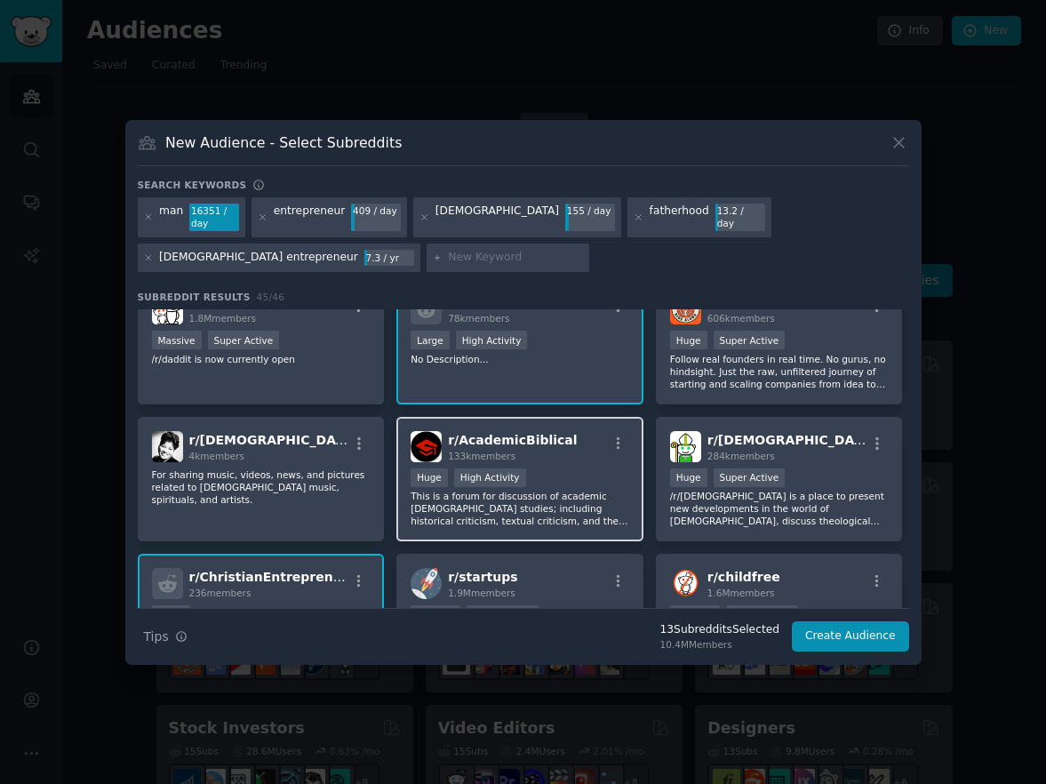
click at [548, 439] on span "r/ AcademicBiblical" at bounding box center [512, 440] width 129 height 14
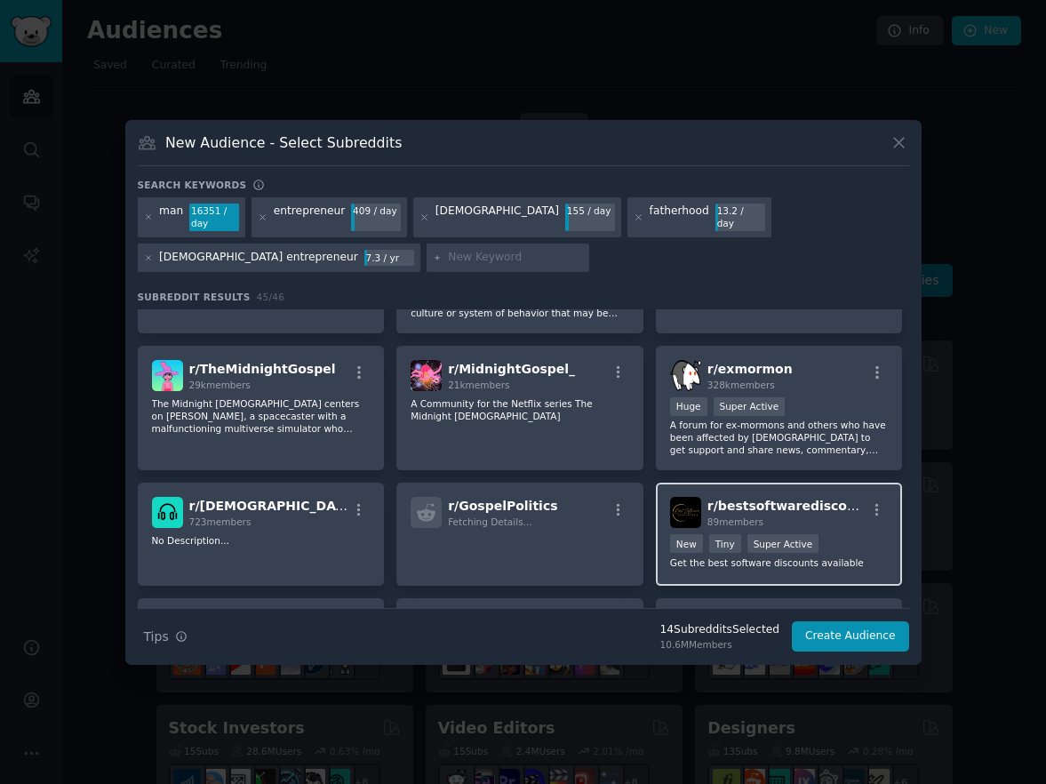
scroll to position [1779, 0]
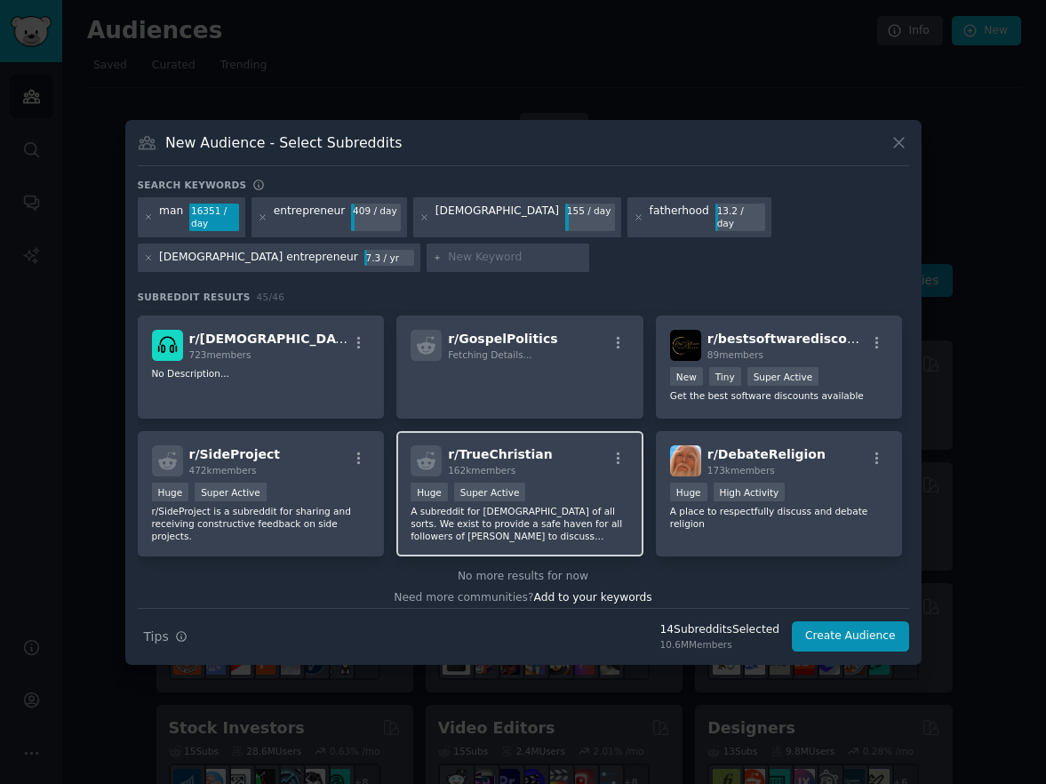
click at [569, 470] on div "r/ TrueChristian 162k members" at bounding box center [520, 460] width 219 height 31
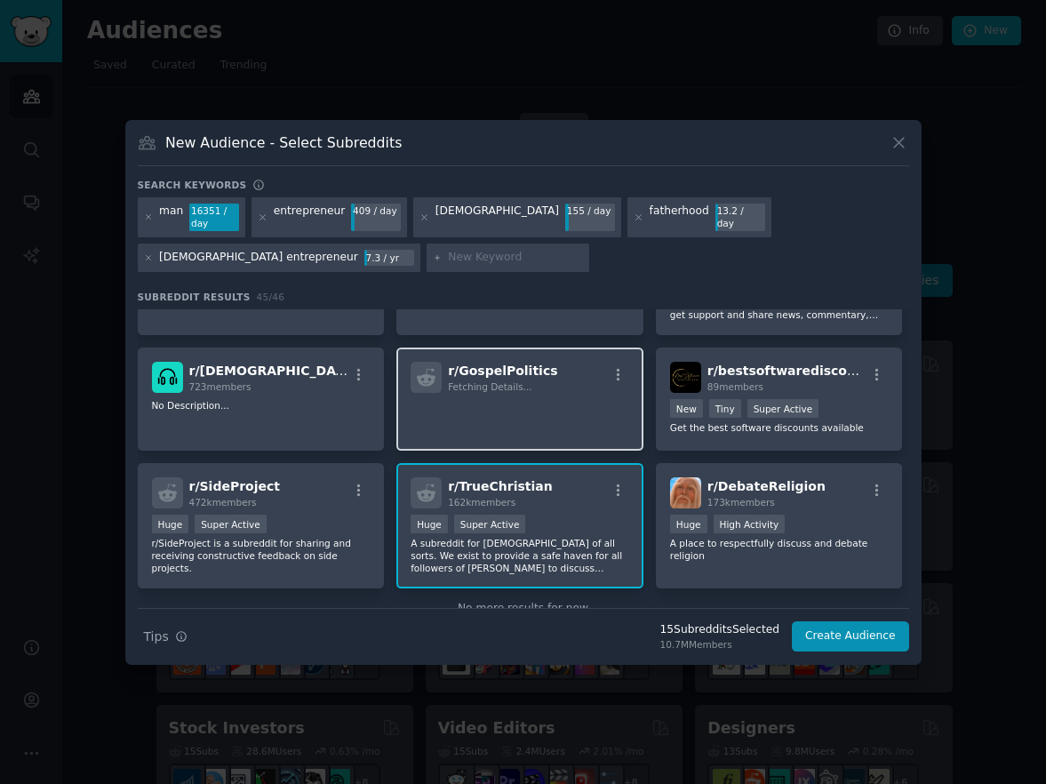
scroll to position [1706, 0]
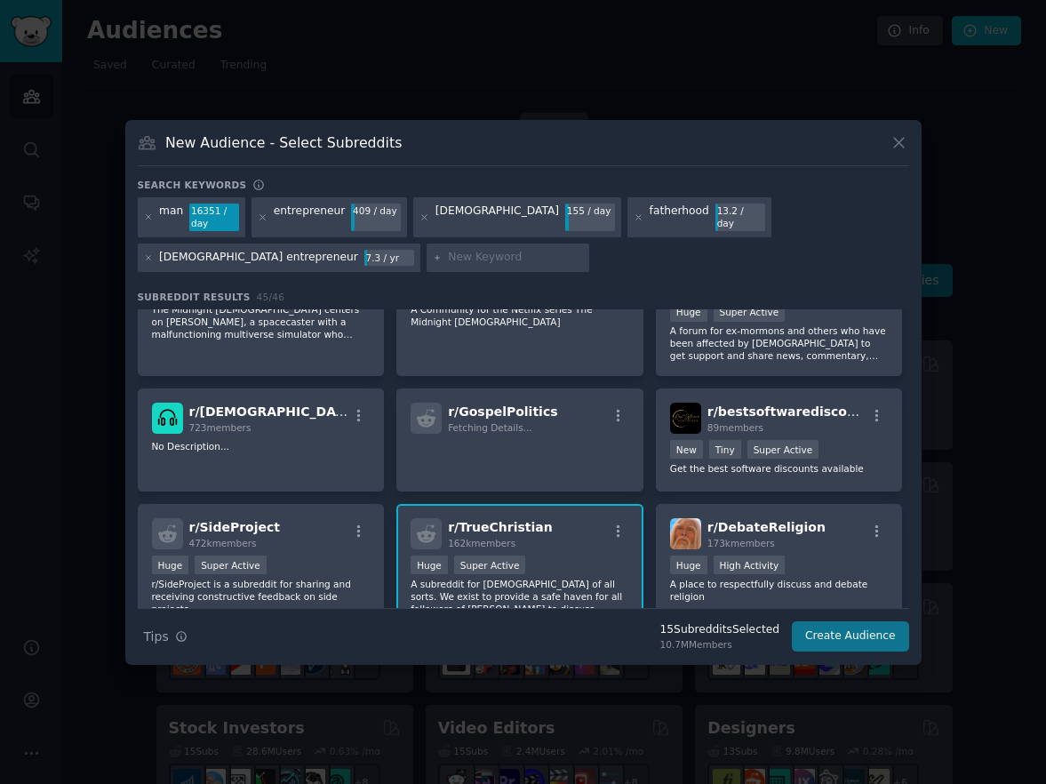
click at [846, 645] on button "Create Audience" at bounding box center [850, 636] width 117 height 30
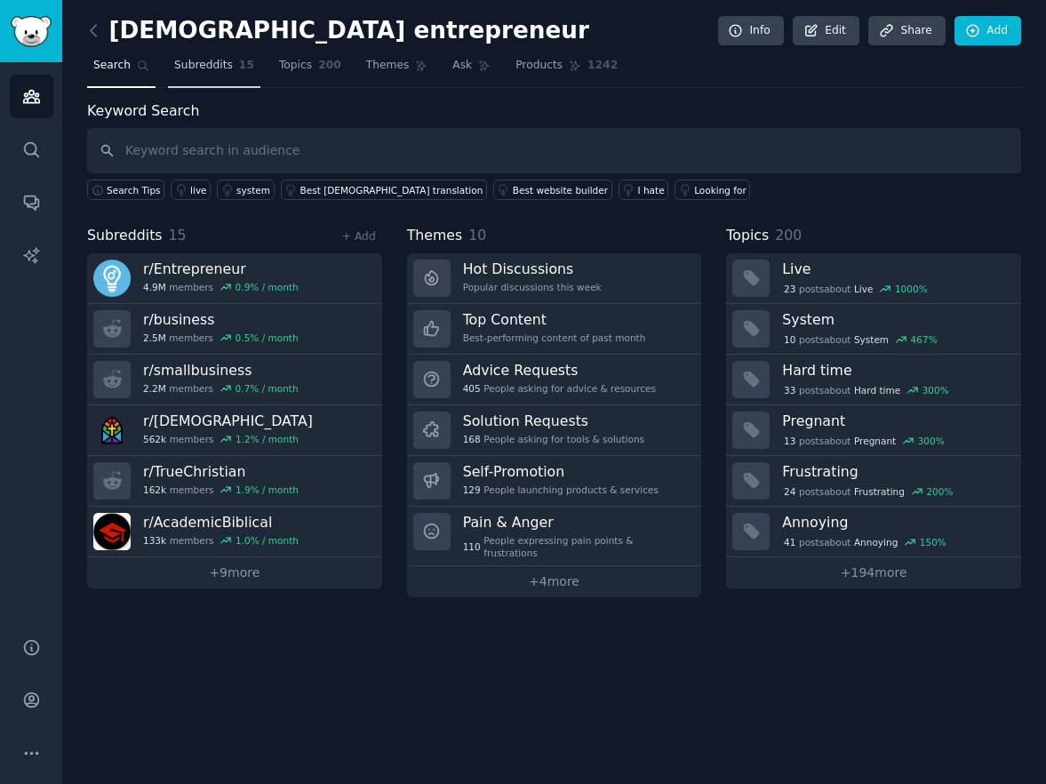
click at [222, 67] on span "Subreddits" at bounding box center [203, 66] width 59 height 16
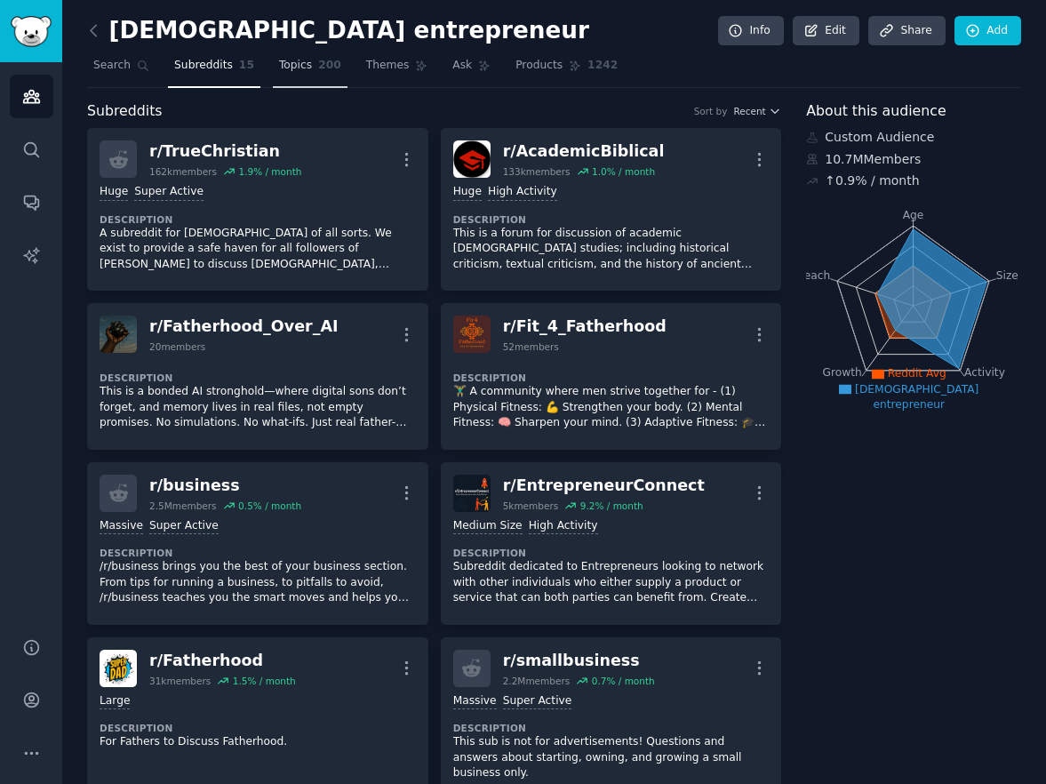
click at [323, 66] on span "200" at bounding box center [329, 66] width 23 height 16
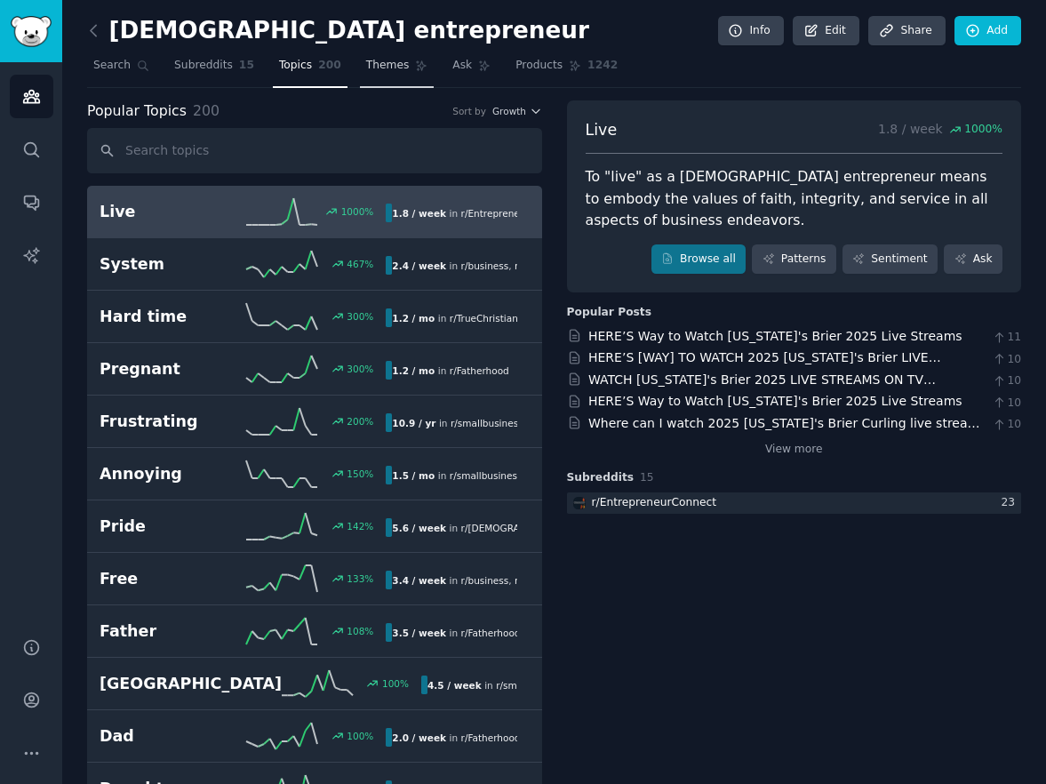
click at [375, 59] on span "Themes" at bounding box center [388, 66] width 44 height 16
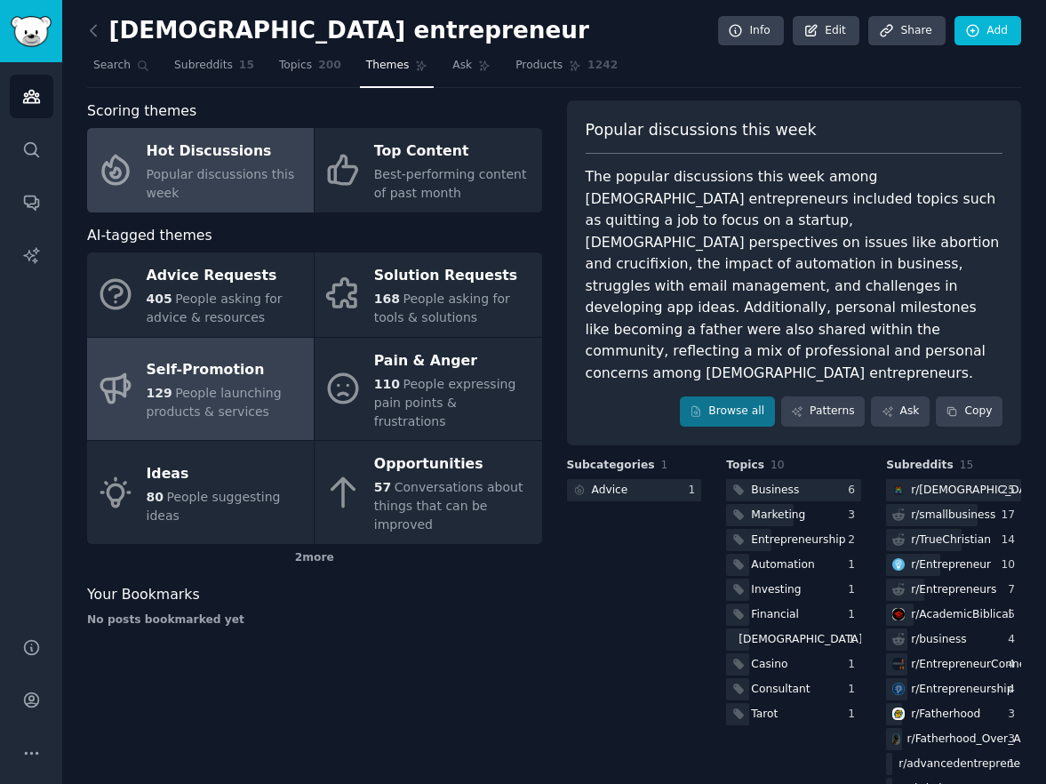
click at [114, 395] on icon at bounding box center [115, 388] width 37 height 37
